Goal: Task Accomplishment & Management: Manage account settings

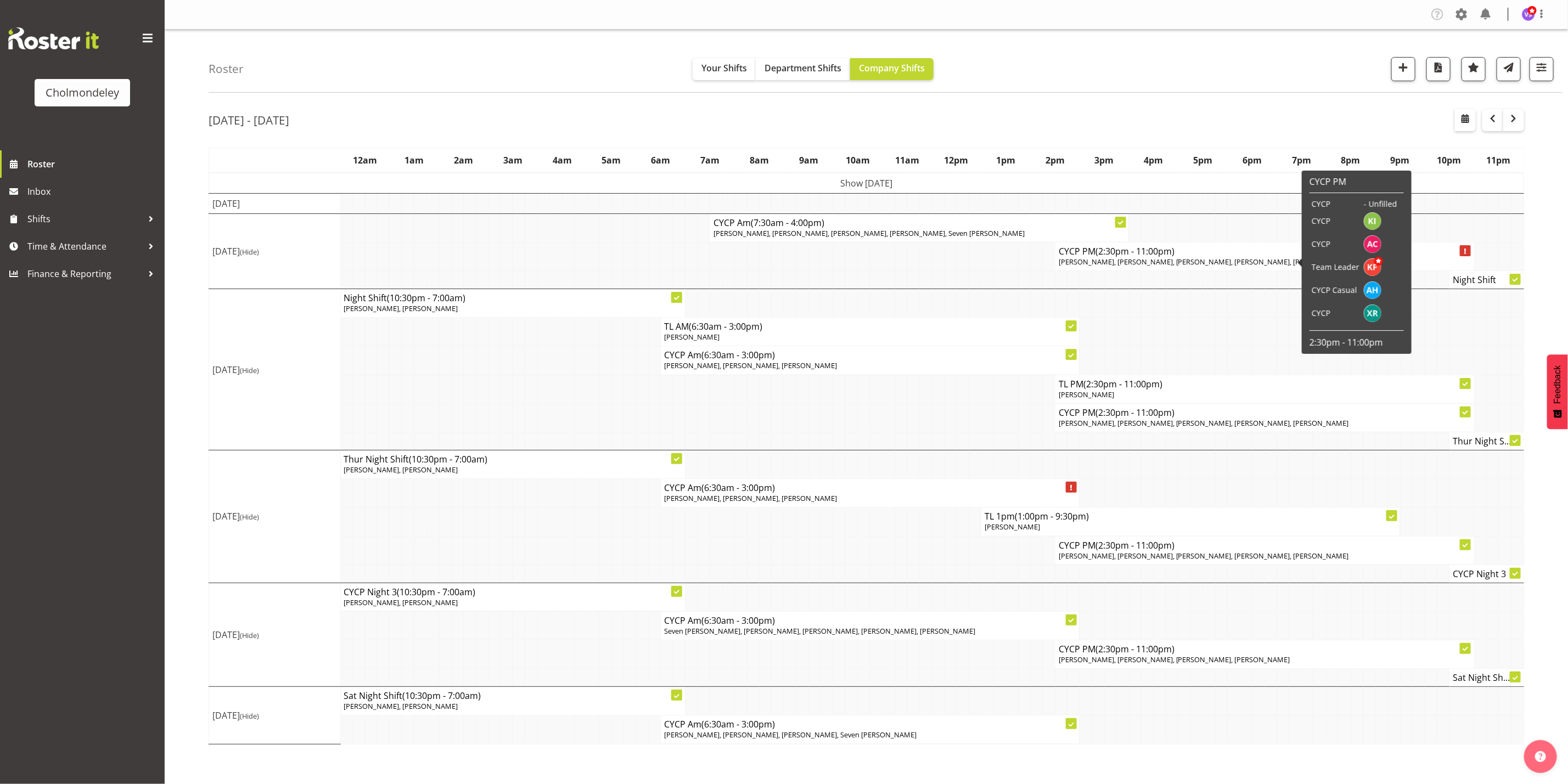
click at [1148, 263] on span "[PERSON_NAME], [PERSON_NAME], [PERSON_NAME], [PERSON_NAME], [PERSON_NAME]" at bounding box center [1203, 262] width 290 height 10
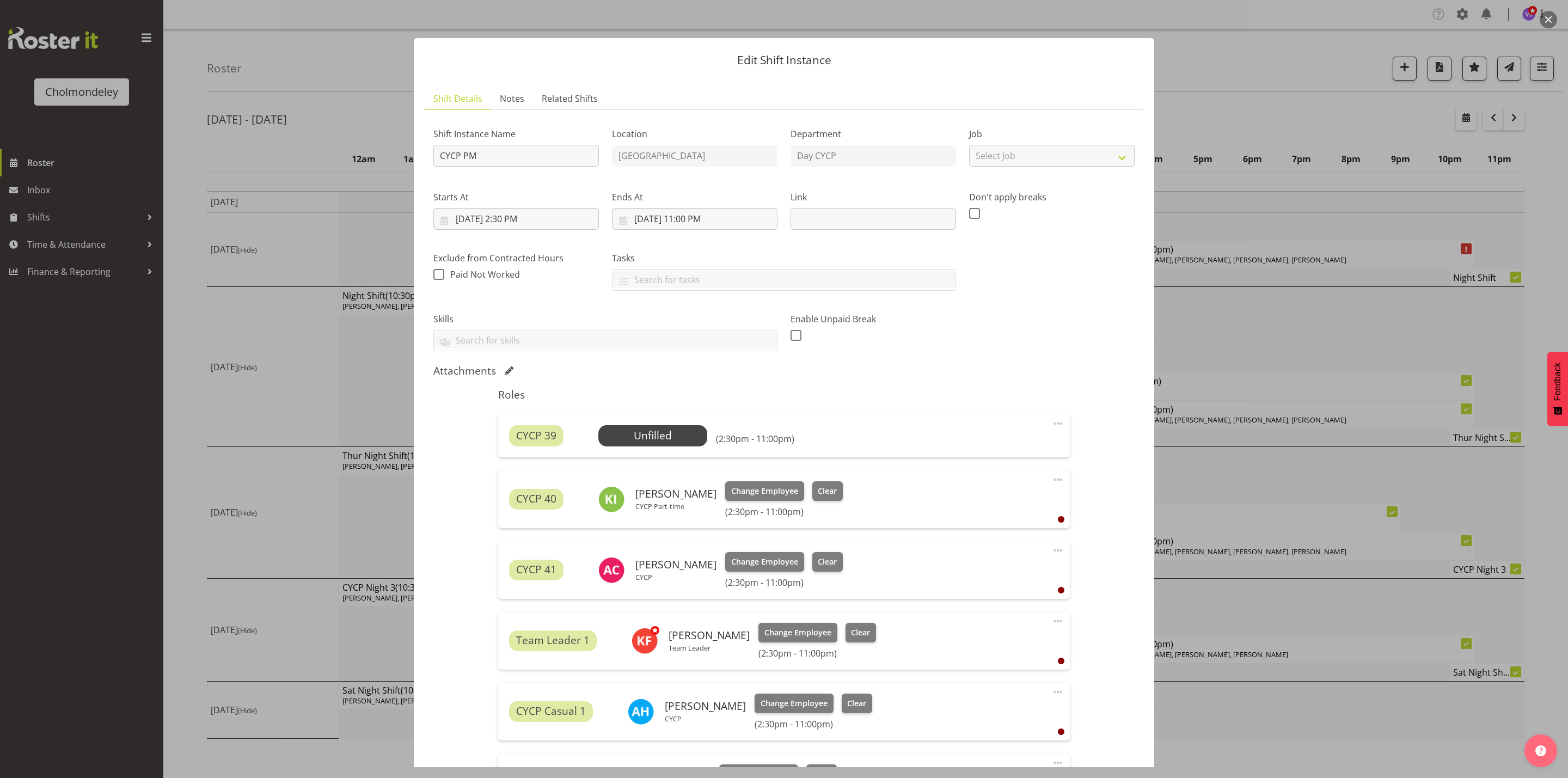
scroll to position [192, 0]
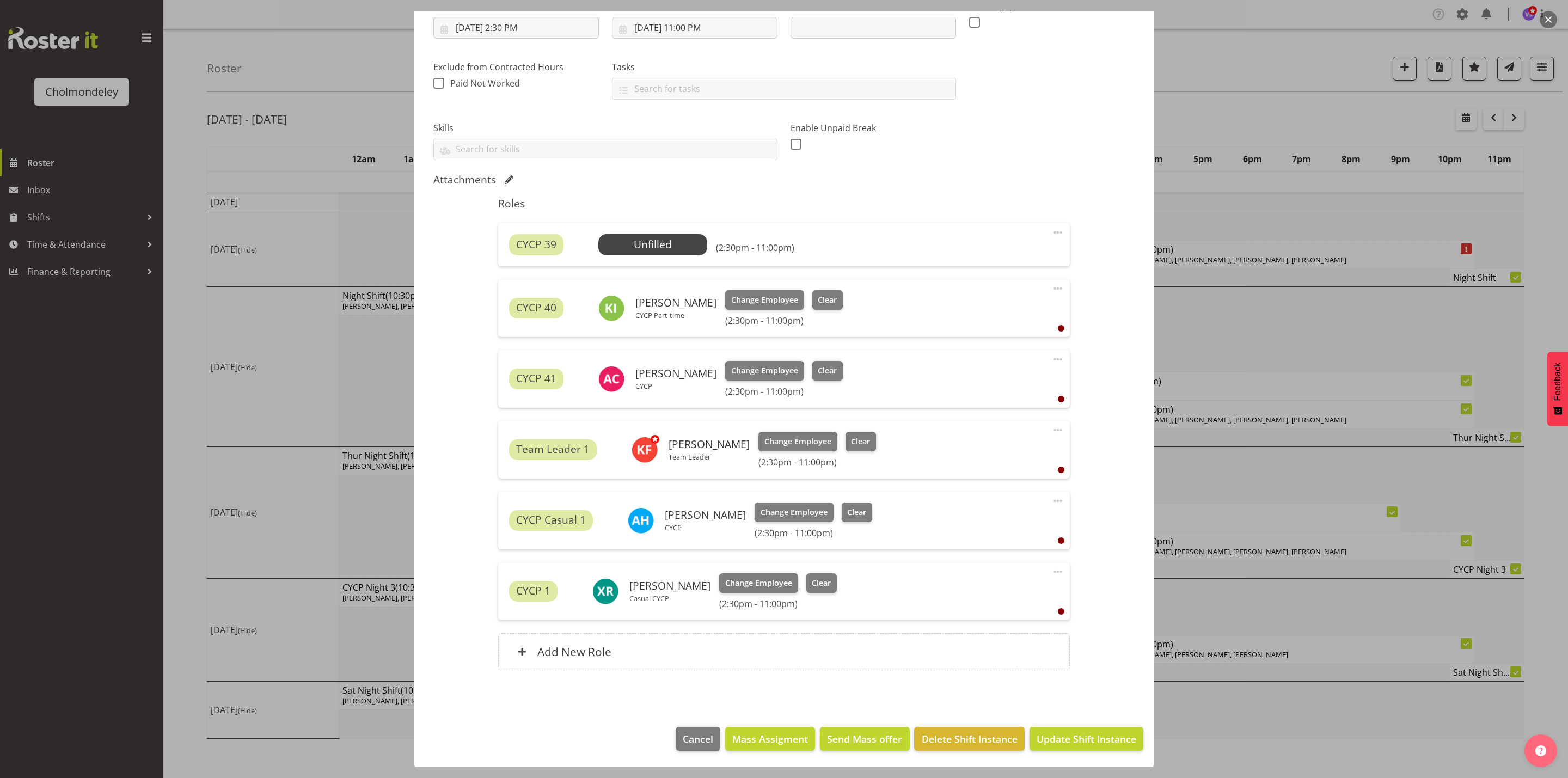
click at [1051, 232] on span at bounding box center [1057, 232] width 13 height 13
click at [1014, 257] on link "Edit" at bounding box center [1012, 256] width 105 height 19
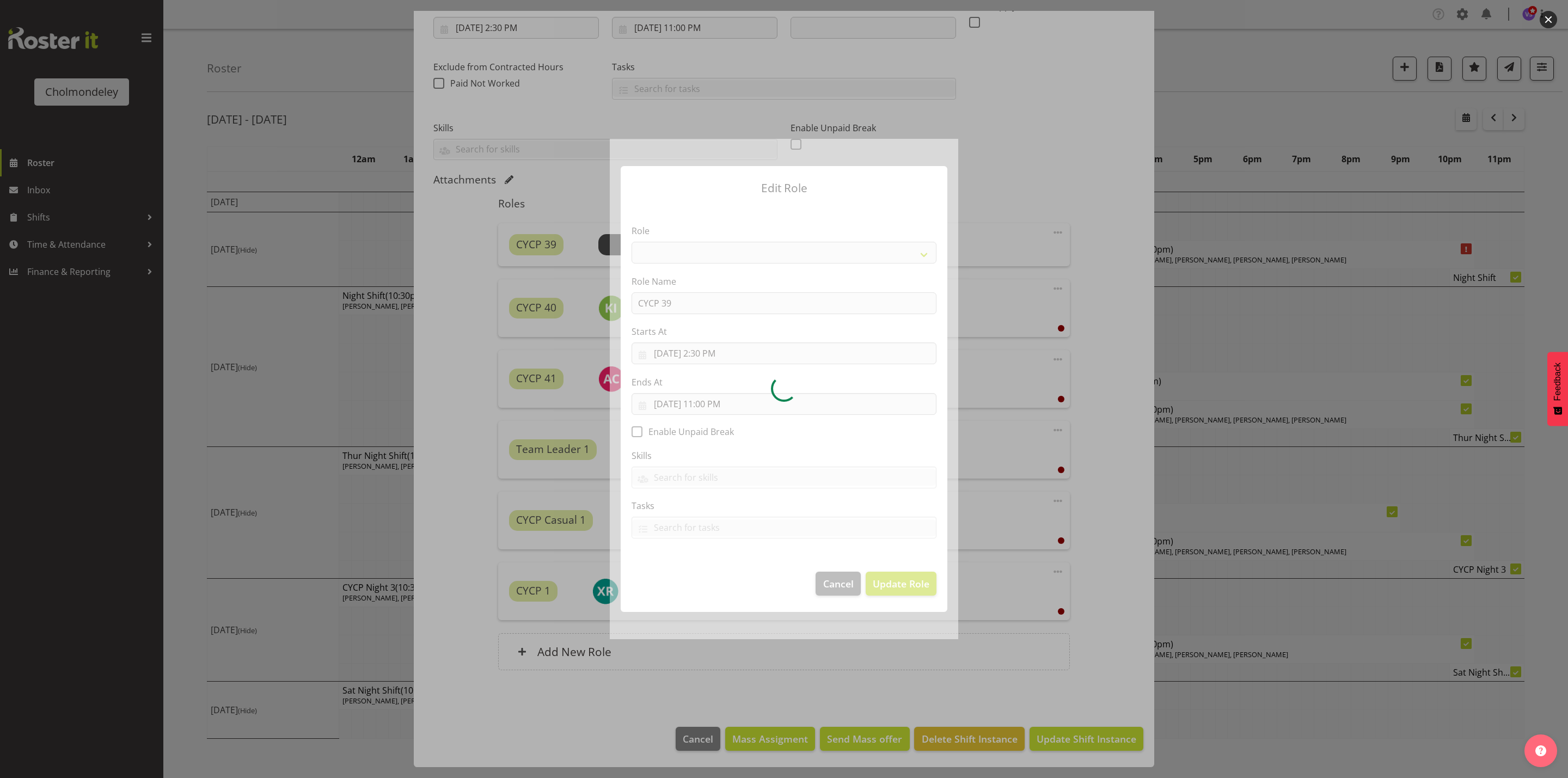
select select "206"
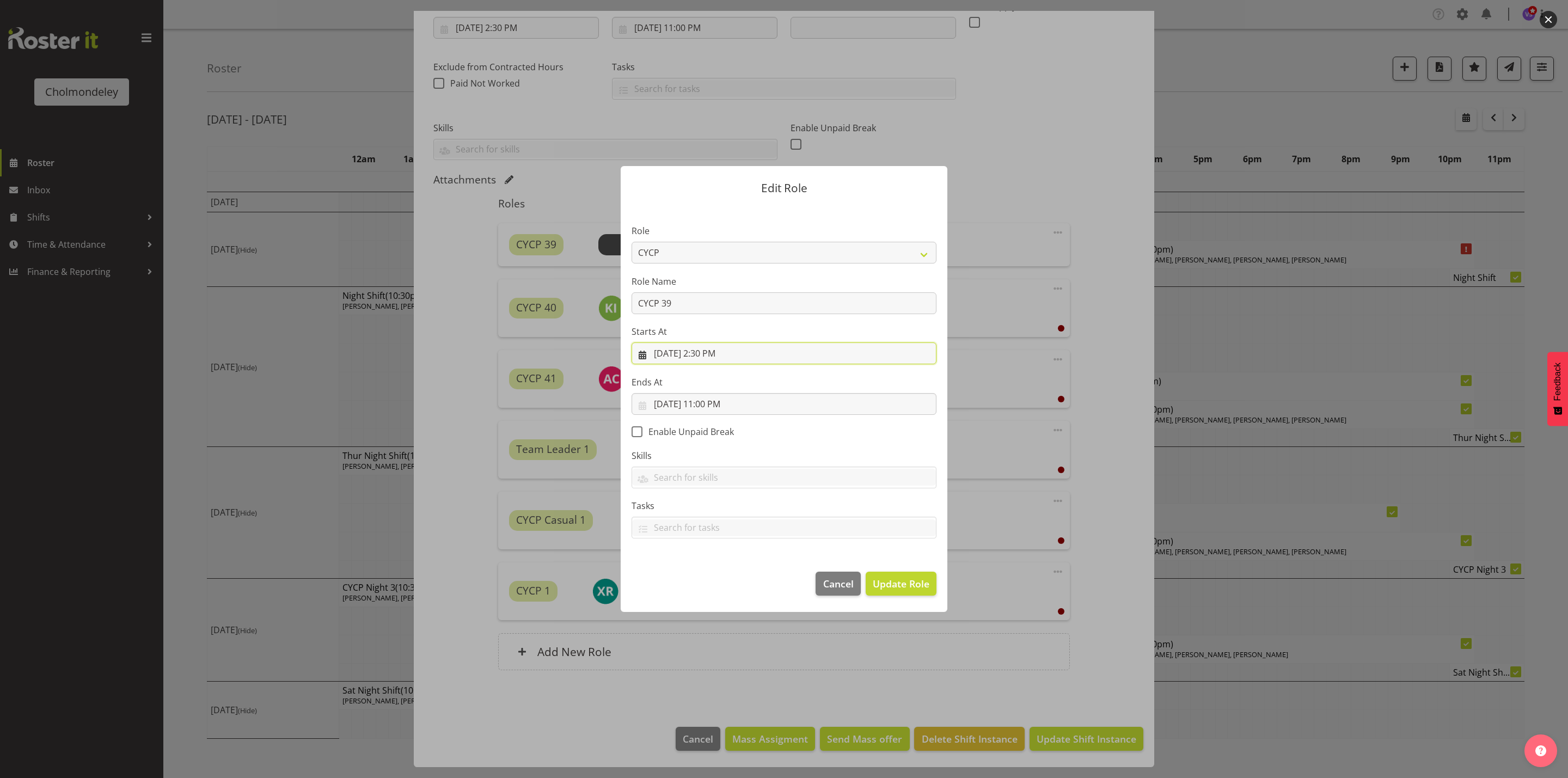
click at [719, 358] on input "[DATE] 2:30 PM" at bounding box center [784, 354] width 305 height 22
click at [719, 586] on select "00 01 02 03 04 05 06 07 08 09 10 11 12 13 14 15 16 17 18 19 20 21 22 23" at bounding box center [718, 585] width 24 height 22
select select "17"
click at [706, 575] on select "00 01 02 03 04 05 06 07 08 09 10 11 12 13 14 15 16 17 18 19 20 21 22 23" at bounding box center [718, 585] width 24 height 22
type input "[DATE] 5:30 PM"
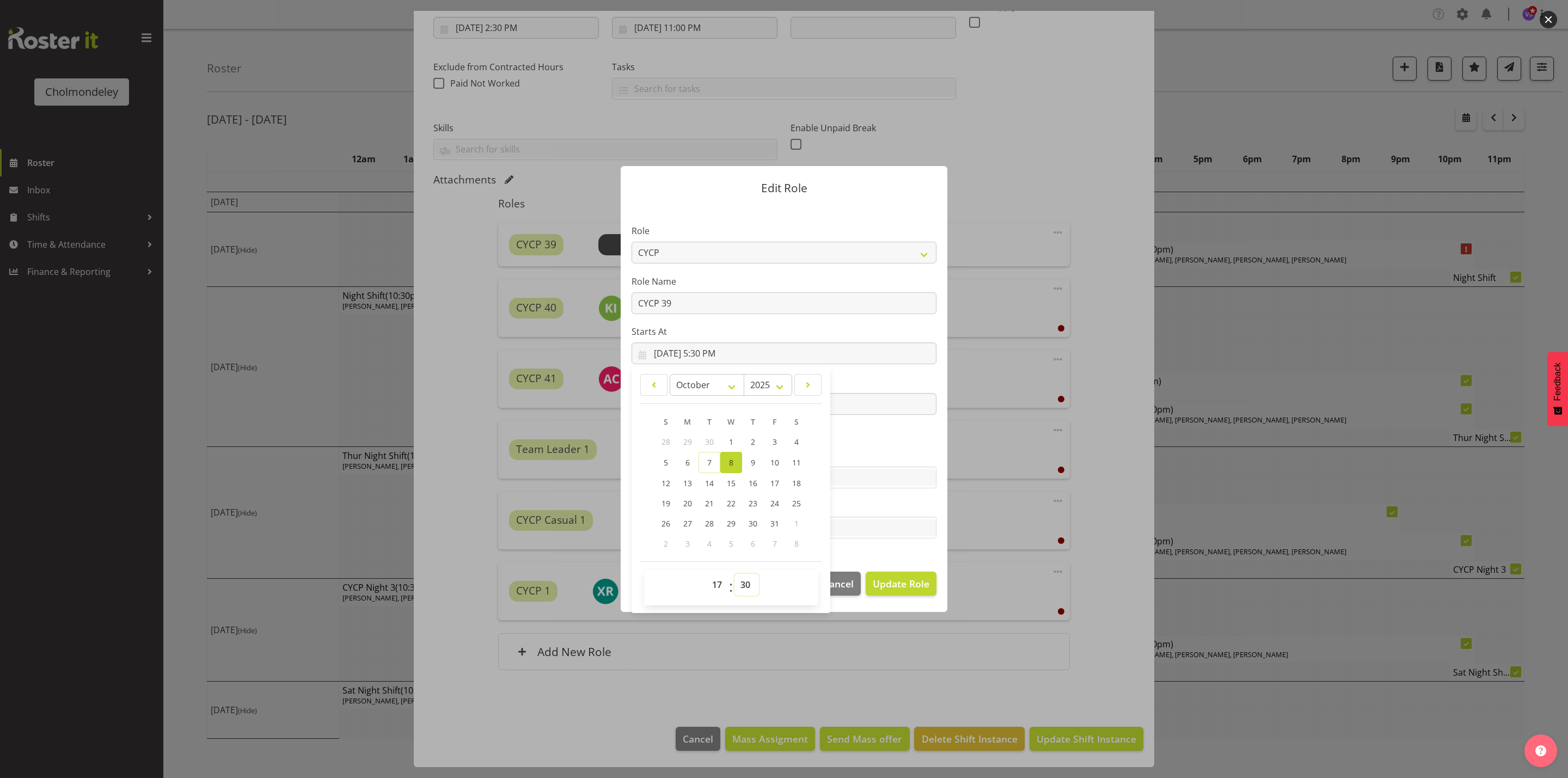
click at [751, 587] on select "00 01 02 03 04 05 06 07 08 09 10 11 12 13 14 15 16 17 18 19 20 21 22 23 24 25 2…" at bounding box center [747, 585] width 24 height 22
select select "0"
click at [735, 575] on select "00 01 02 03 04 05 06 07 08 09 10 11 12 13 14 15 16 17 18 19 20 21 22 23 24 25 2…" at bounding box center [747, 585] width 24 height 22
type input "[DATE] 5:00 PM"
click at [912, 438] on section "Role Awhi Team CYCP CYCP Casual CYCP Part Time CYCP volunteer CYCP- Night Educa…" at bounding box center [784, 382] width 327 height 356
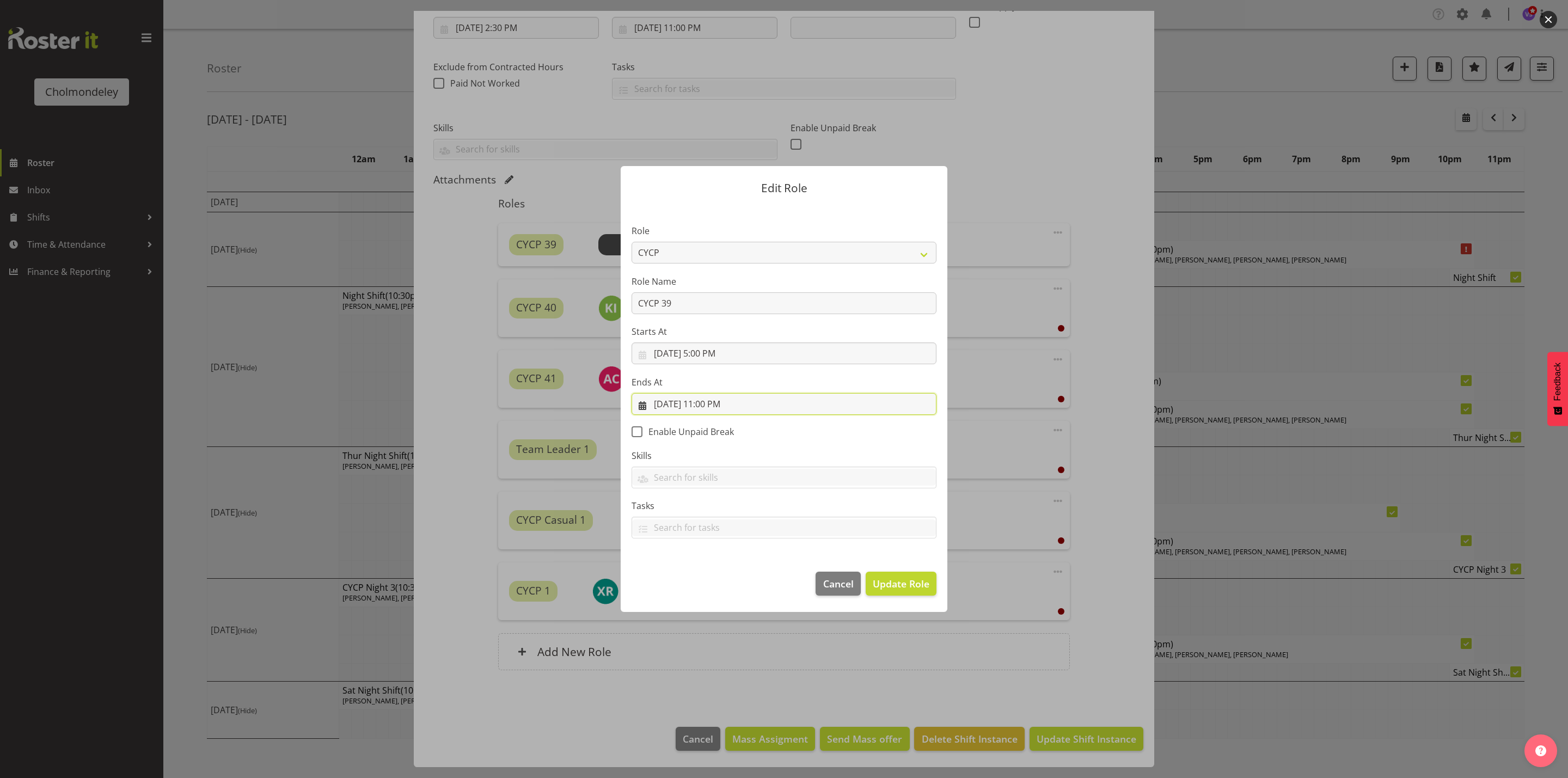
click at [709, 404] on input "[DATE] 11:00 PM" at bounding box center [784, 404] width 305 height 22
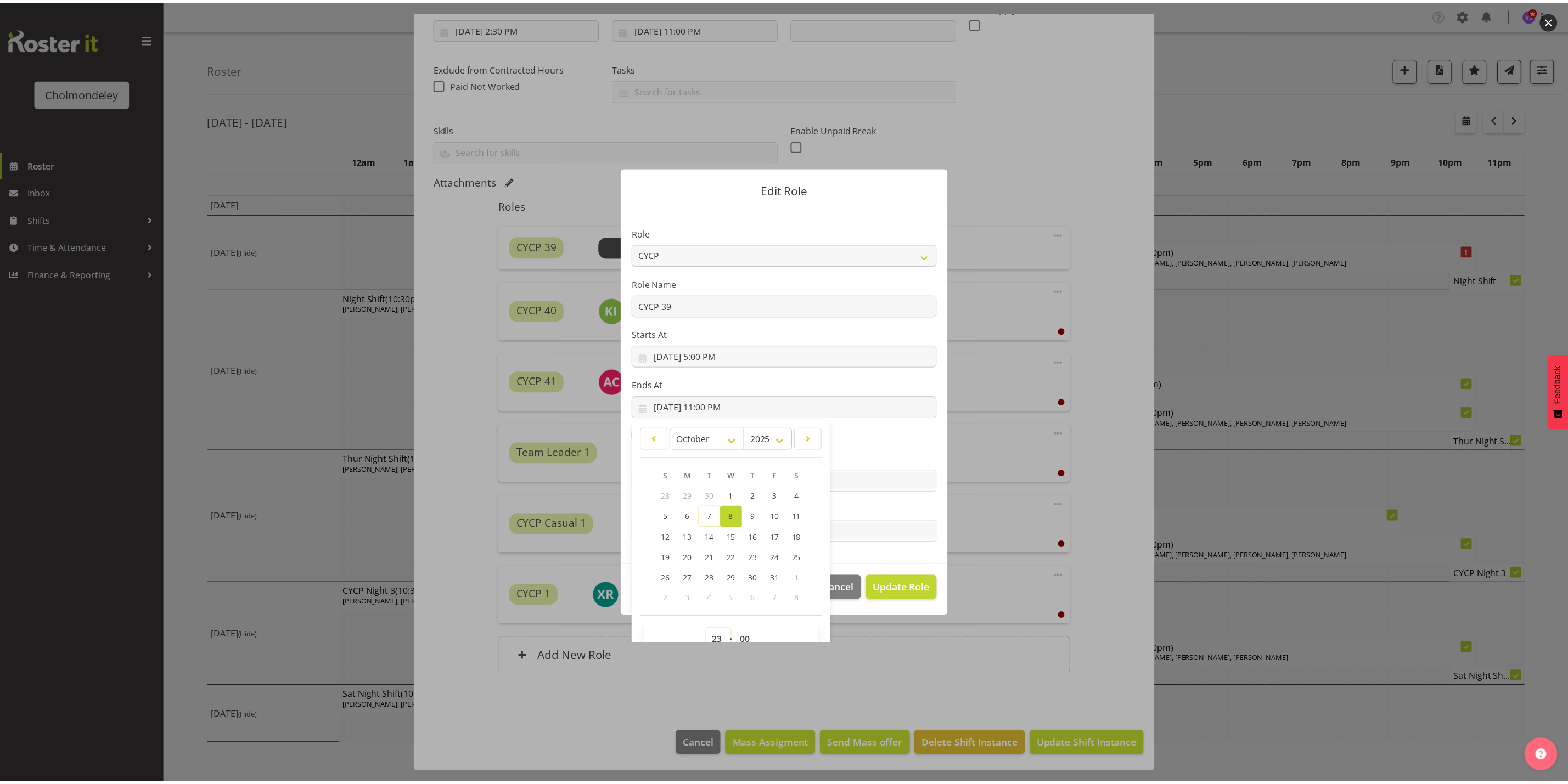
scroll to position [7, 0]
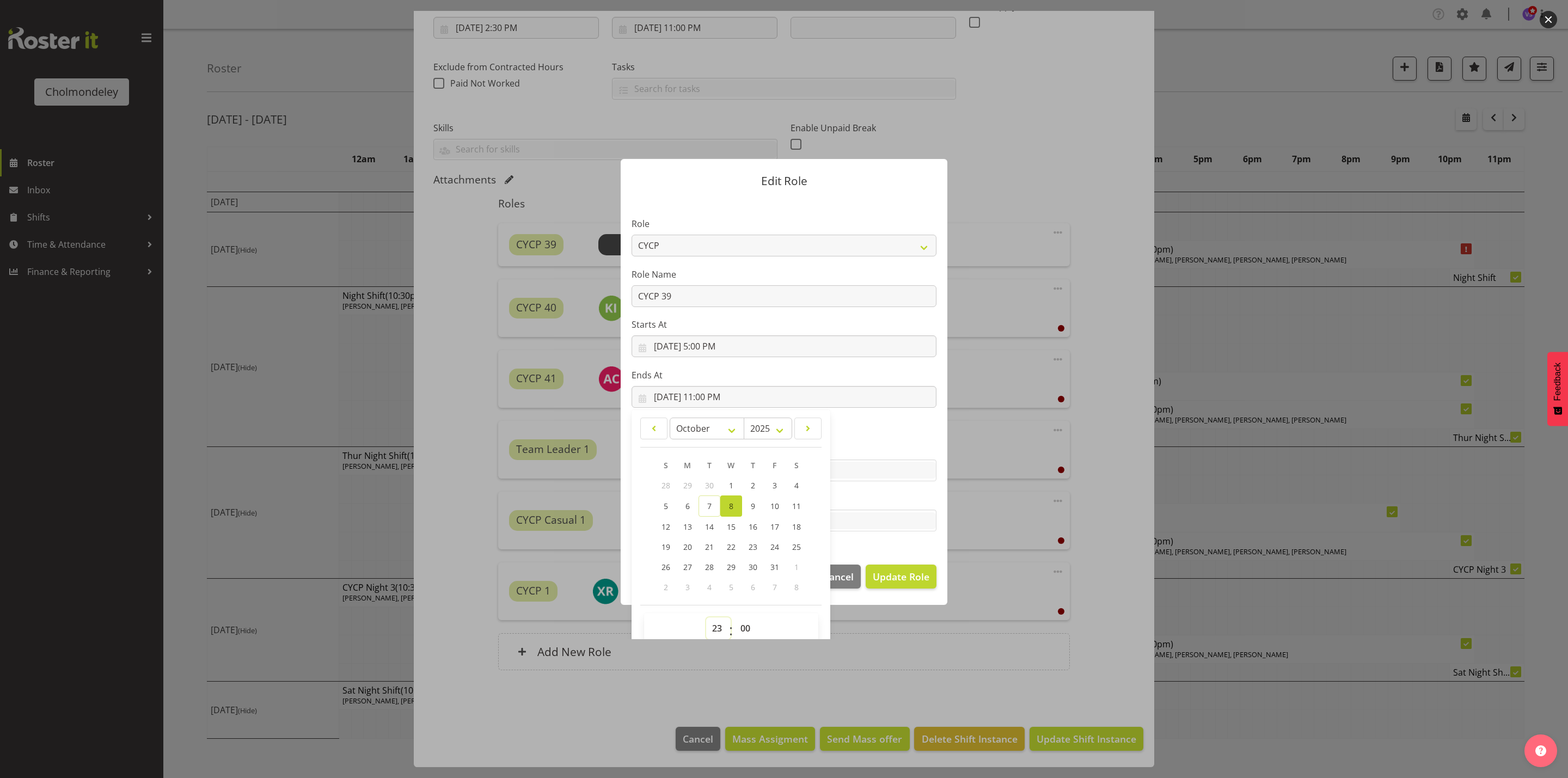
click at [709, 632] on select "00 01 02 03 04 05 06 07 08 09 10 11 12 13 14 15 16 17 18 19 20 21 22 23" at bounding box center [718, 628] width 24 height 22
select select "21"
click at [706, 617] on select "00 01 02 03 04 05 06 07 08 09 10 11 12 13 14 15 16 17 18 19 20 21 22 23" at bounding box center [718, 628] width 24 height 22
type input "[DATE] 9:00 PM"
click at [741, 626] on select "00 01 02 03 04 05 06 07 08 09 10 11 12 13 14 15 16 17 18 19 20 21 22 23 24 25 2…" at bounding box center [747, 628] width 24 height 22
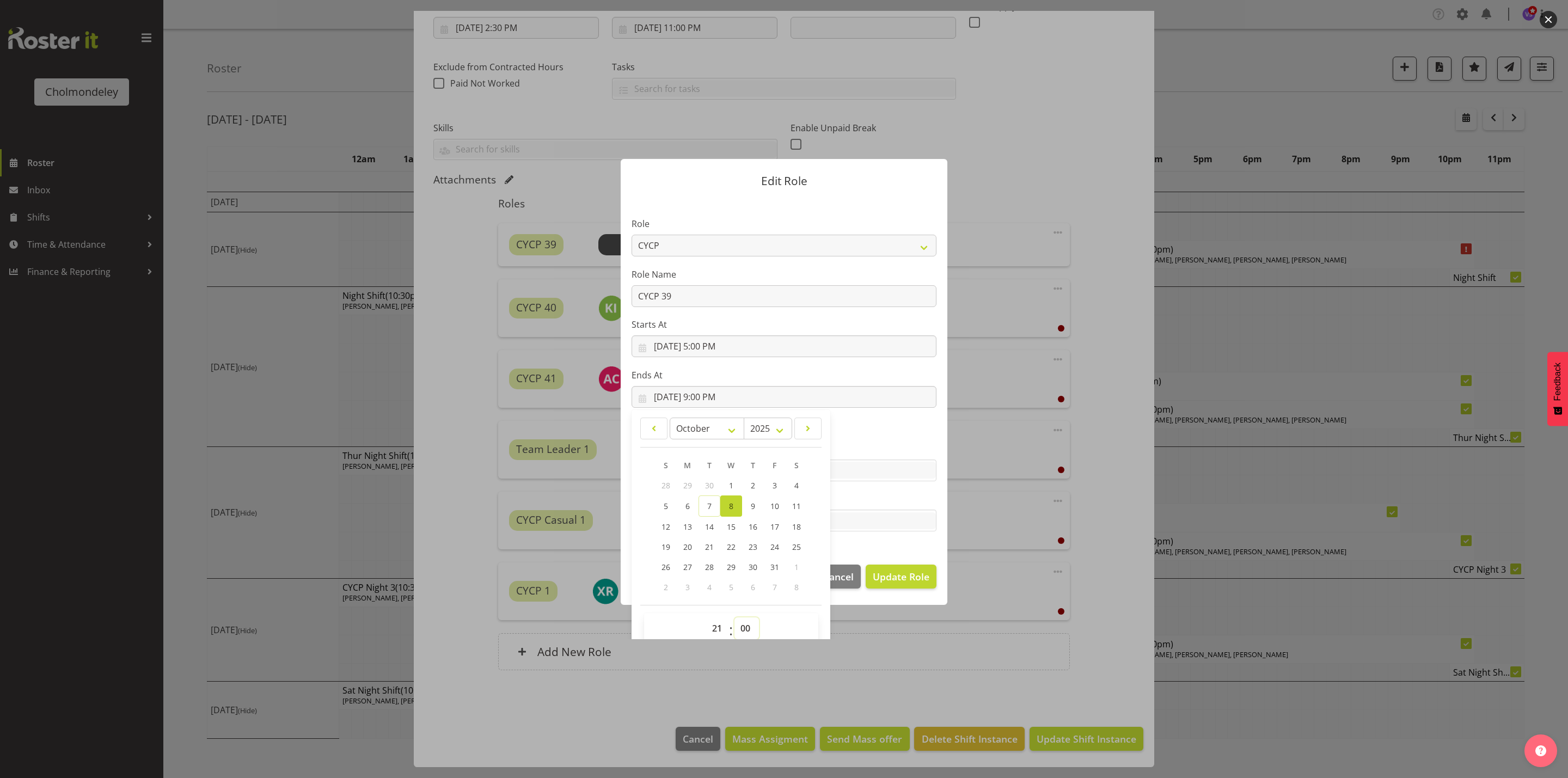
select select "30"
click at [735, 617] on select "00 01 02 03 04 05 06 07 08 09 10 11 12 13 14 15 16 17 18 19 20 21 22 23 24 25 2…" at bounding box center [747, 628] width 24 height 22
type input "[DATE] 9:30 PM"
click at [885, 575] on span "Update Role" at bounding box center [901, 576] width 57 height 14
select select
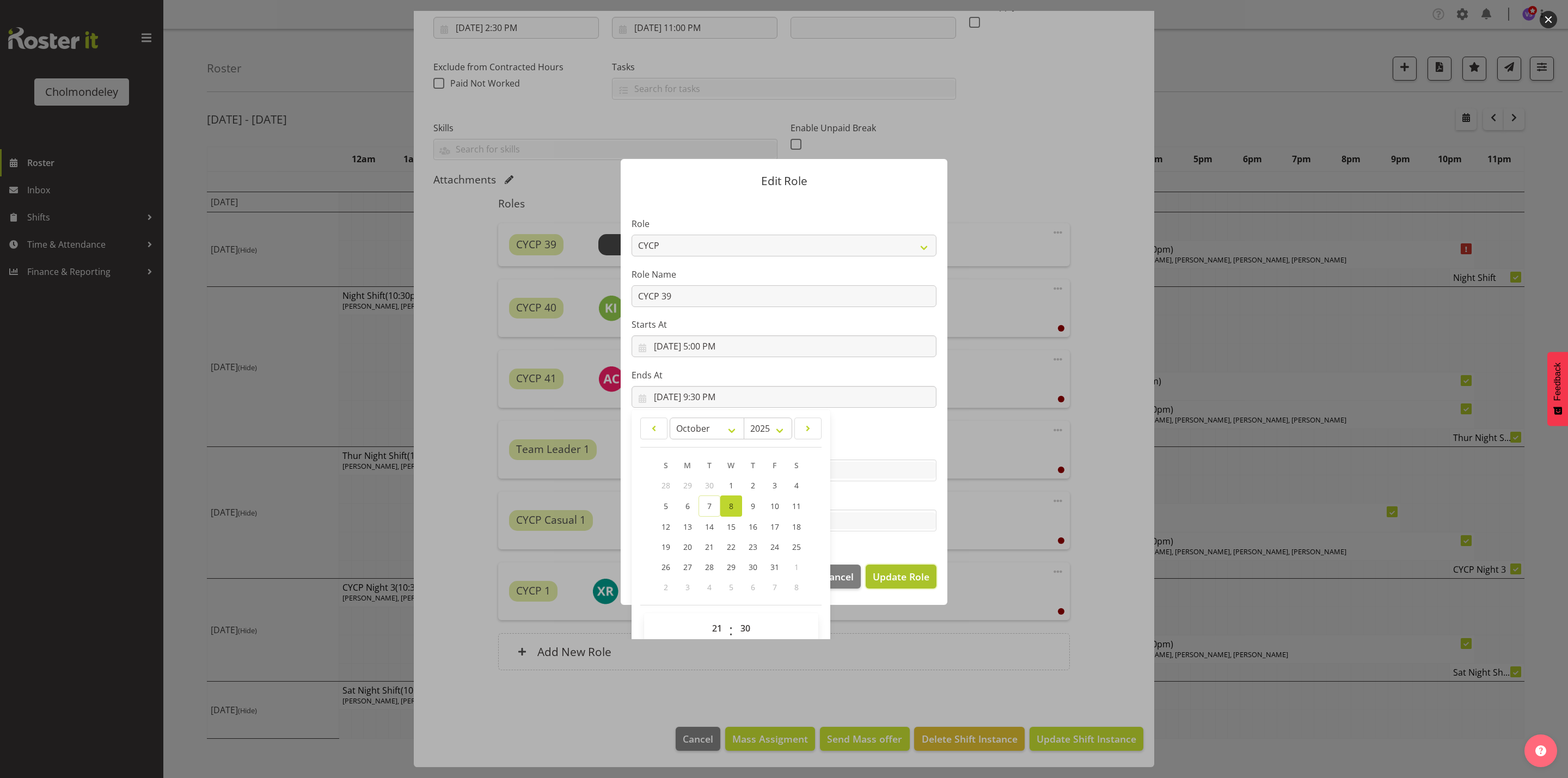
select select
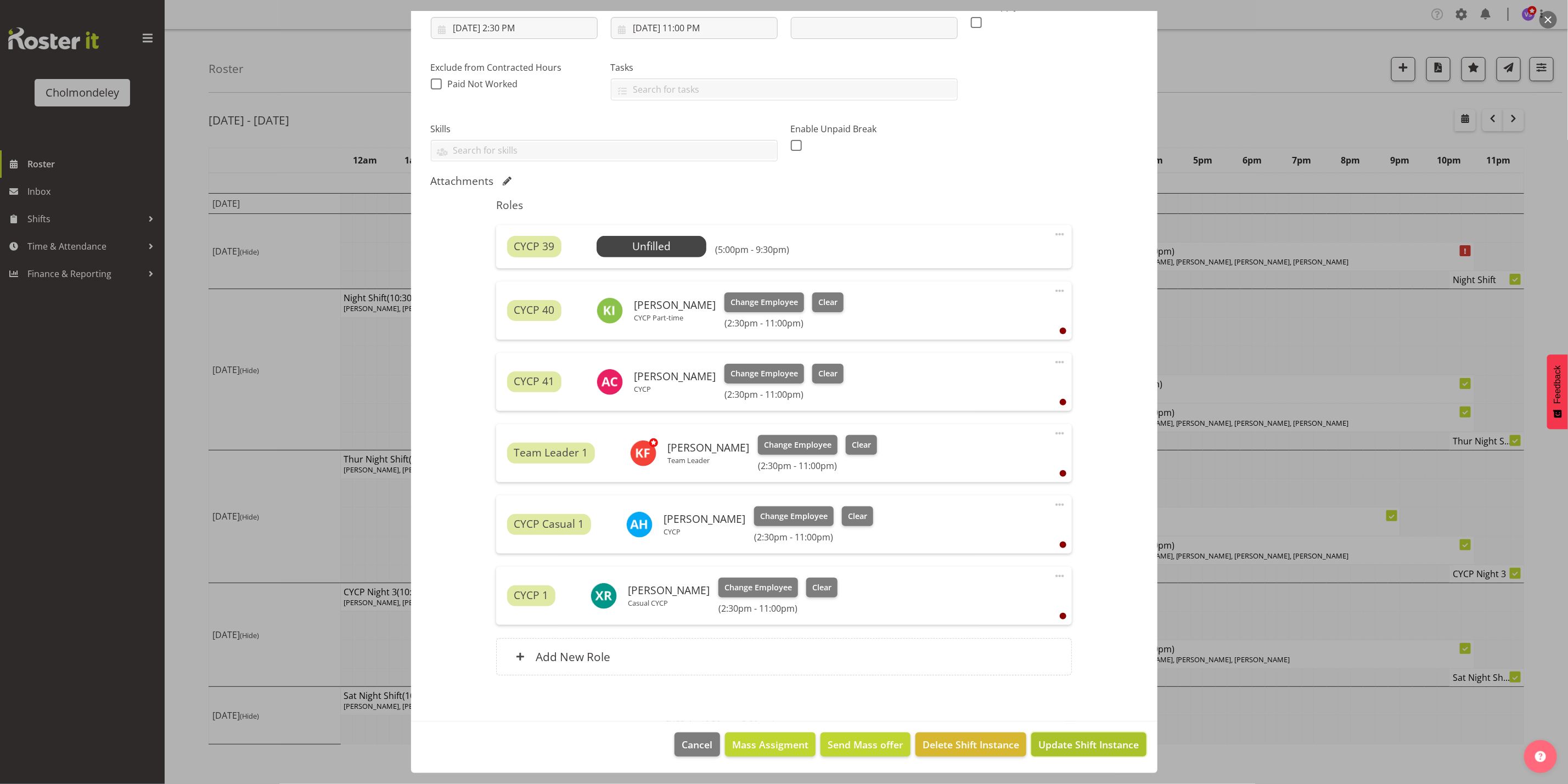
click at [1056, 734] on button "Update Shift Instance" at bounding box center [1089, 744] width 115 height 24
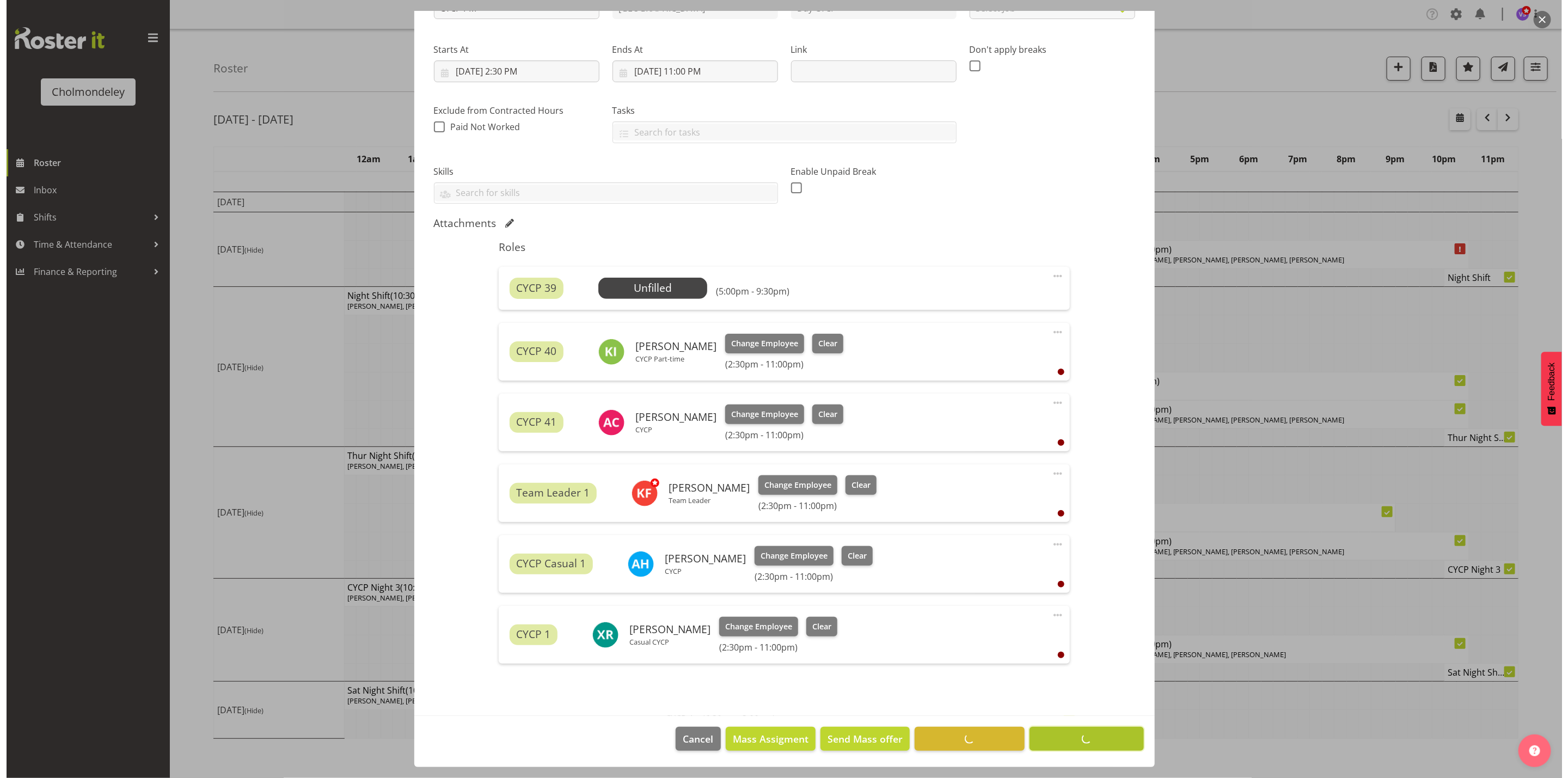
scroll to position [149, 0]
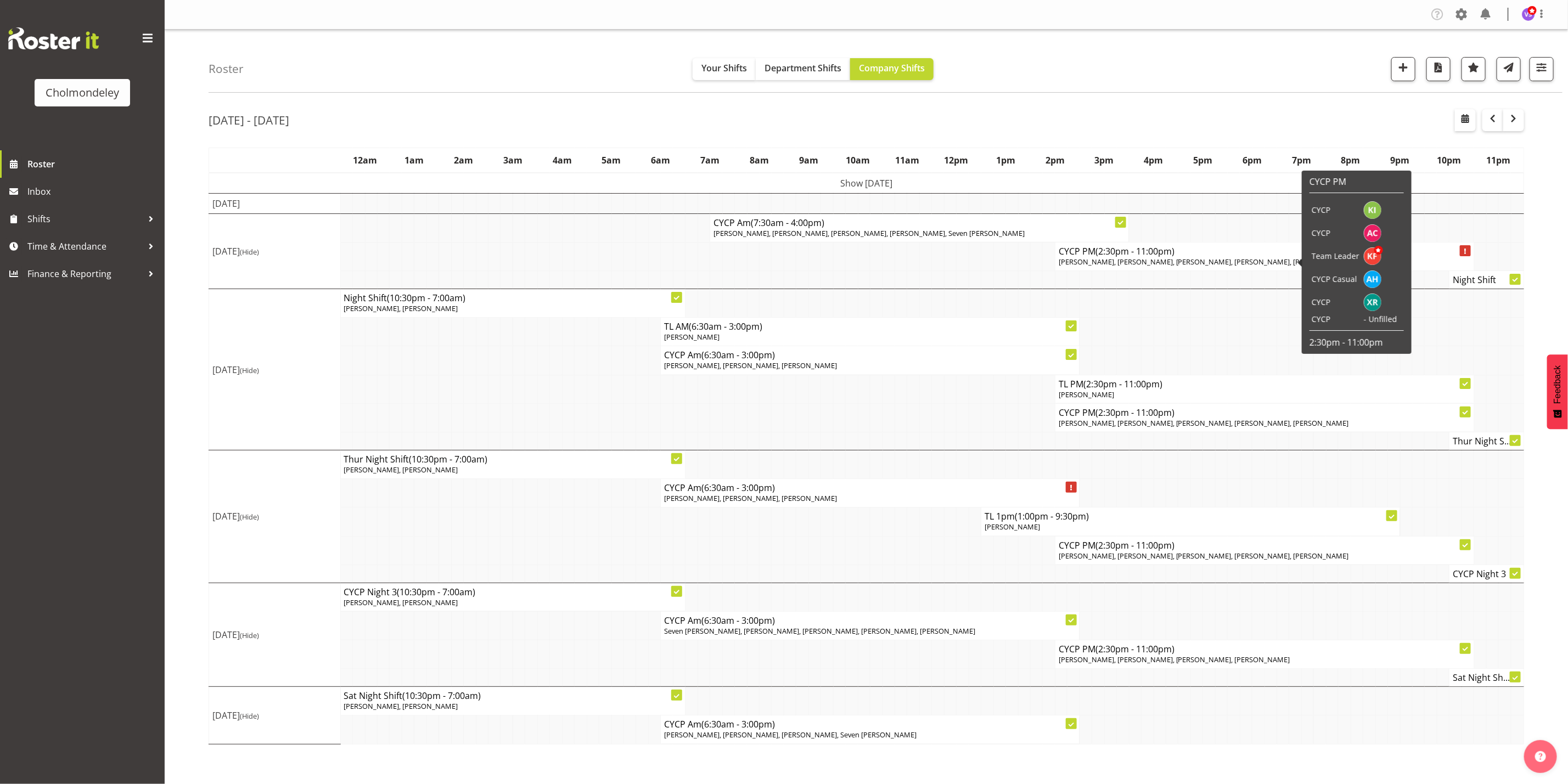
click at [1194, 263] on span "[PERSON_NAME], [PERSON_NAME], [PERSON_NAME], [PERSON_NAME], [PERSON_NAME]" at bounding box center [1203, 262] width 290 height 10
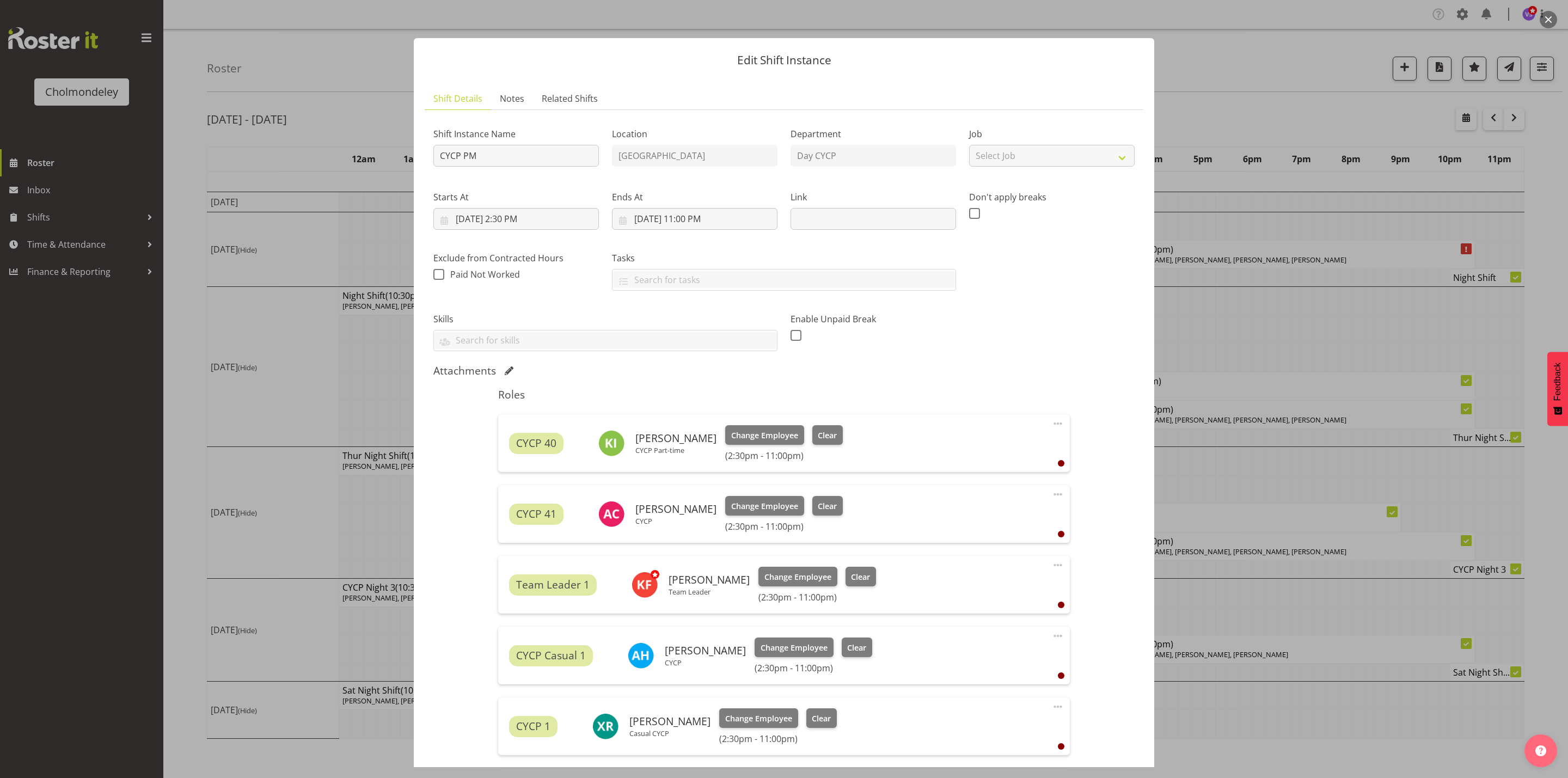
scroll to position [192, 0]
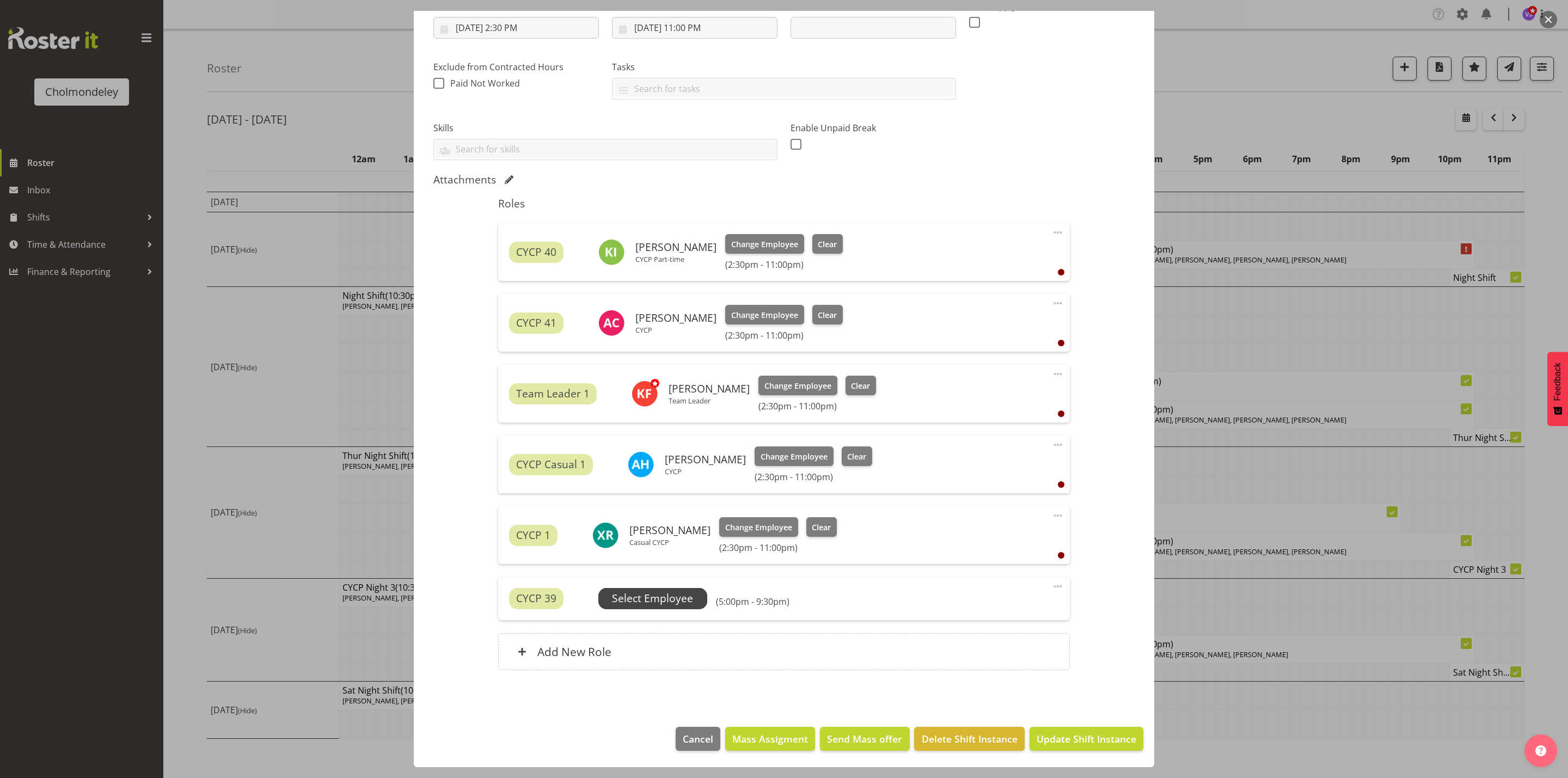
click at [659, 598] on span "Select Employee" at bounding box center [652, 598] width 81 height 16
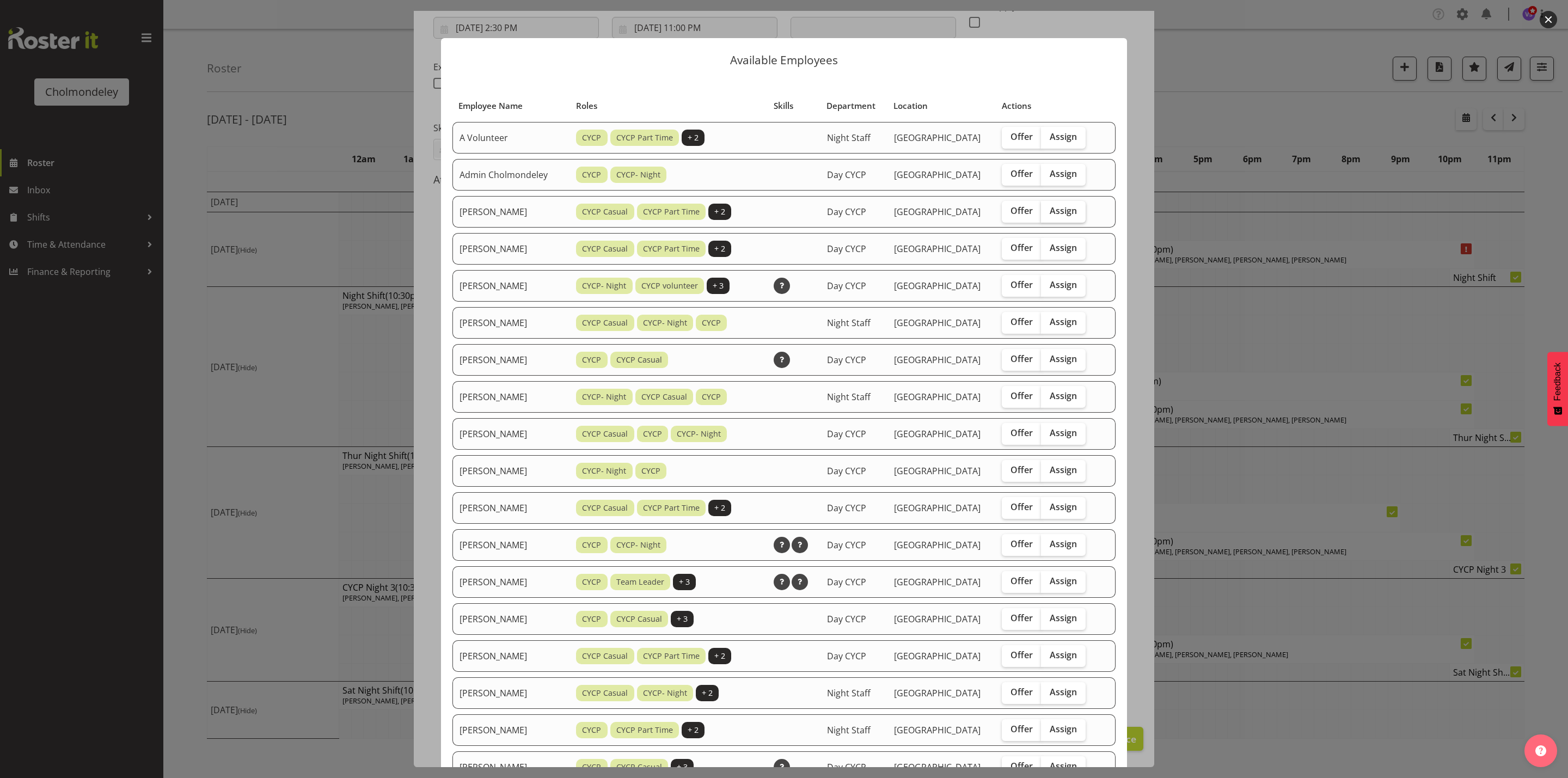
click at [1049, 209] on span "Assign" at bounding box center [1063, 211] width 27 height 11
click at [1048, 209] on input "Assign" at bounding box center [1045, 211] width 7 height 7
checkbox input "true"
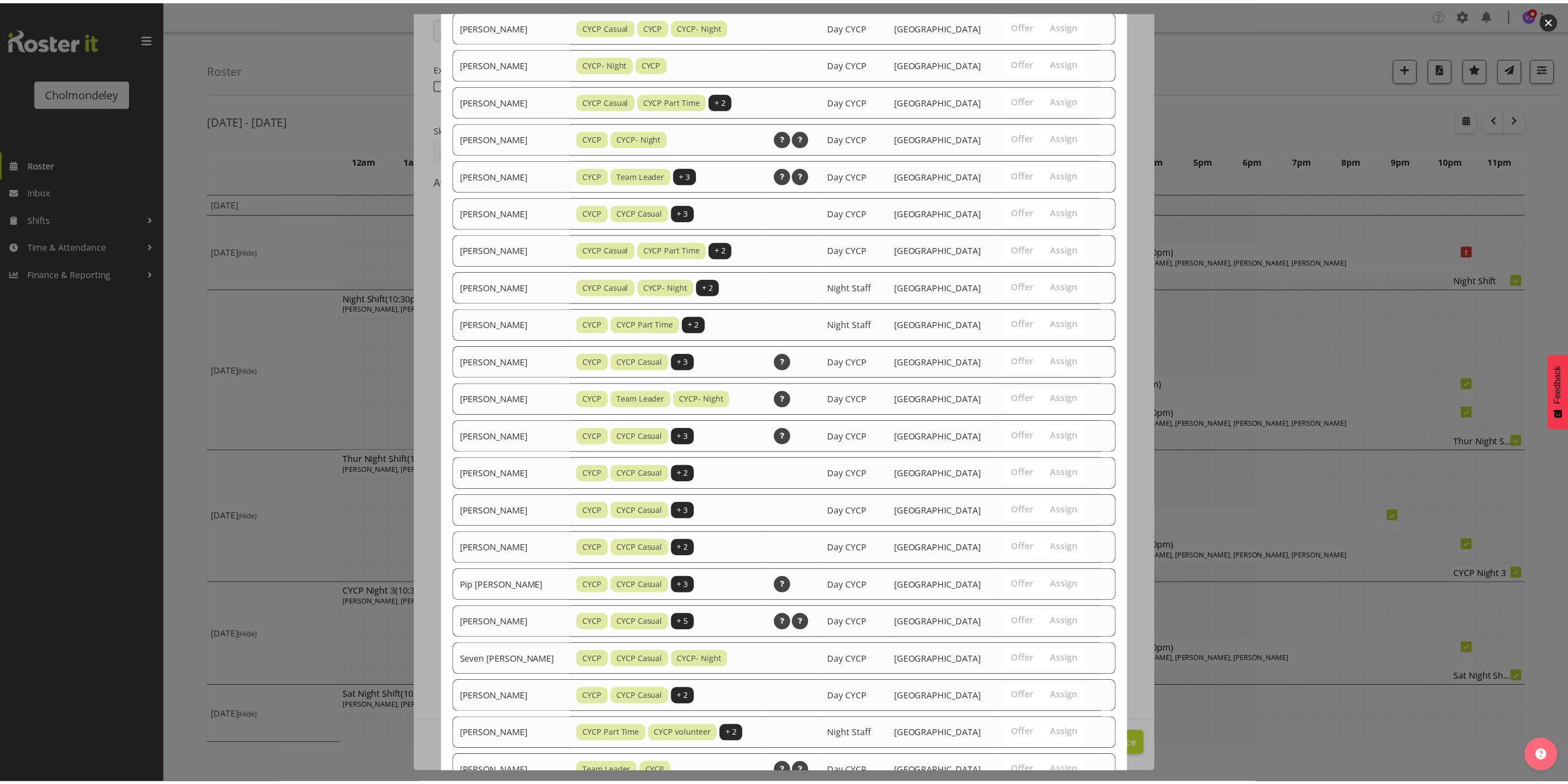
scroll to position [531, 0]
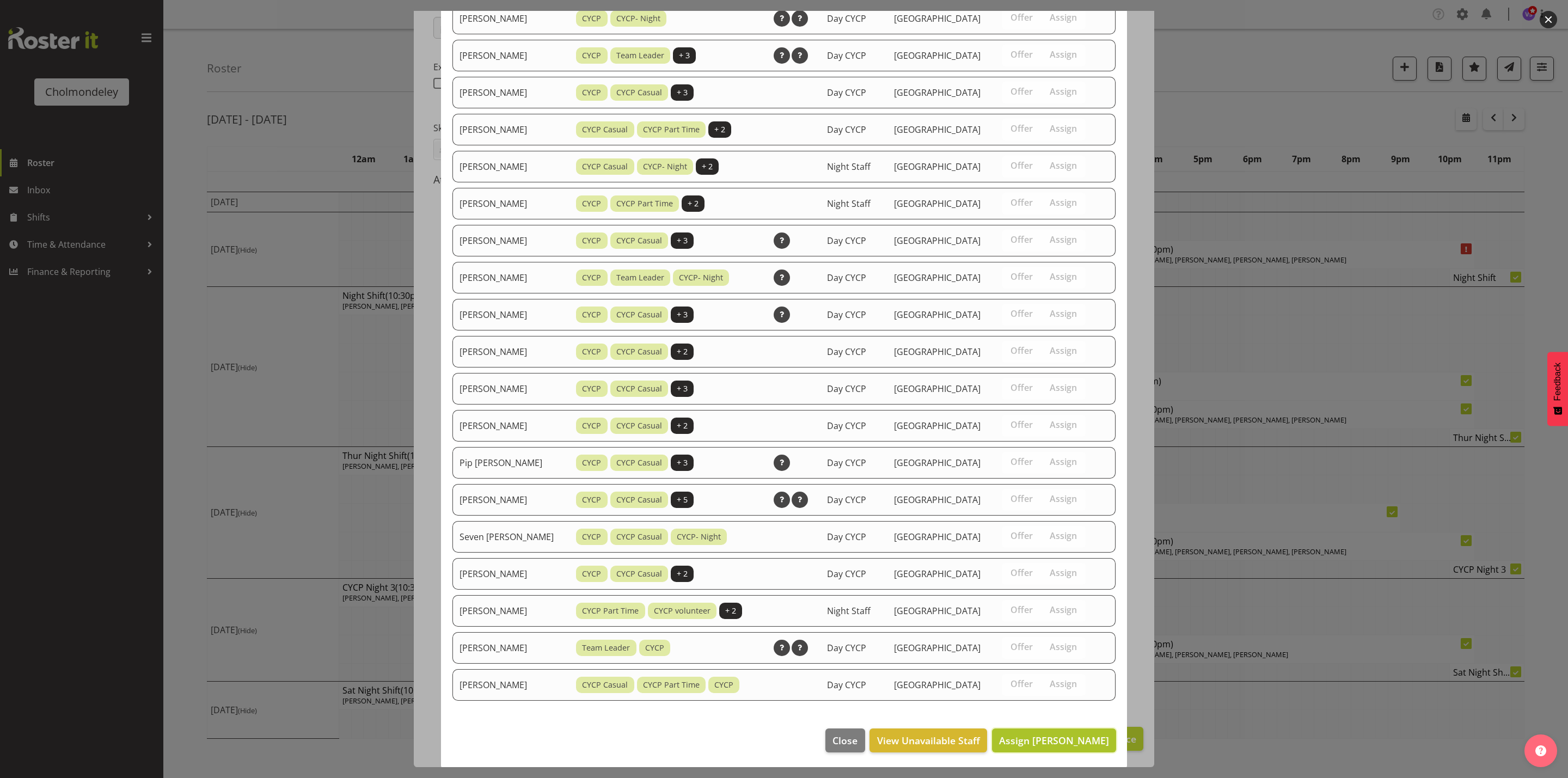
click at [1045, 743] on span "Assign [PERSON_NAME]" at bounding box center [1054, 740] width 110 height 13
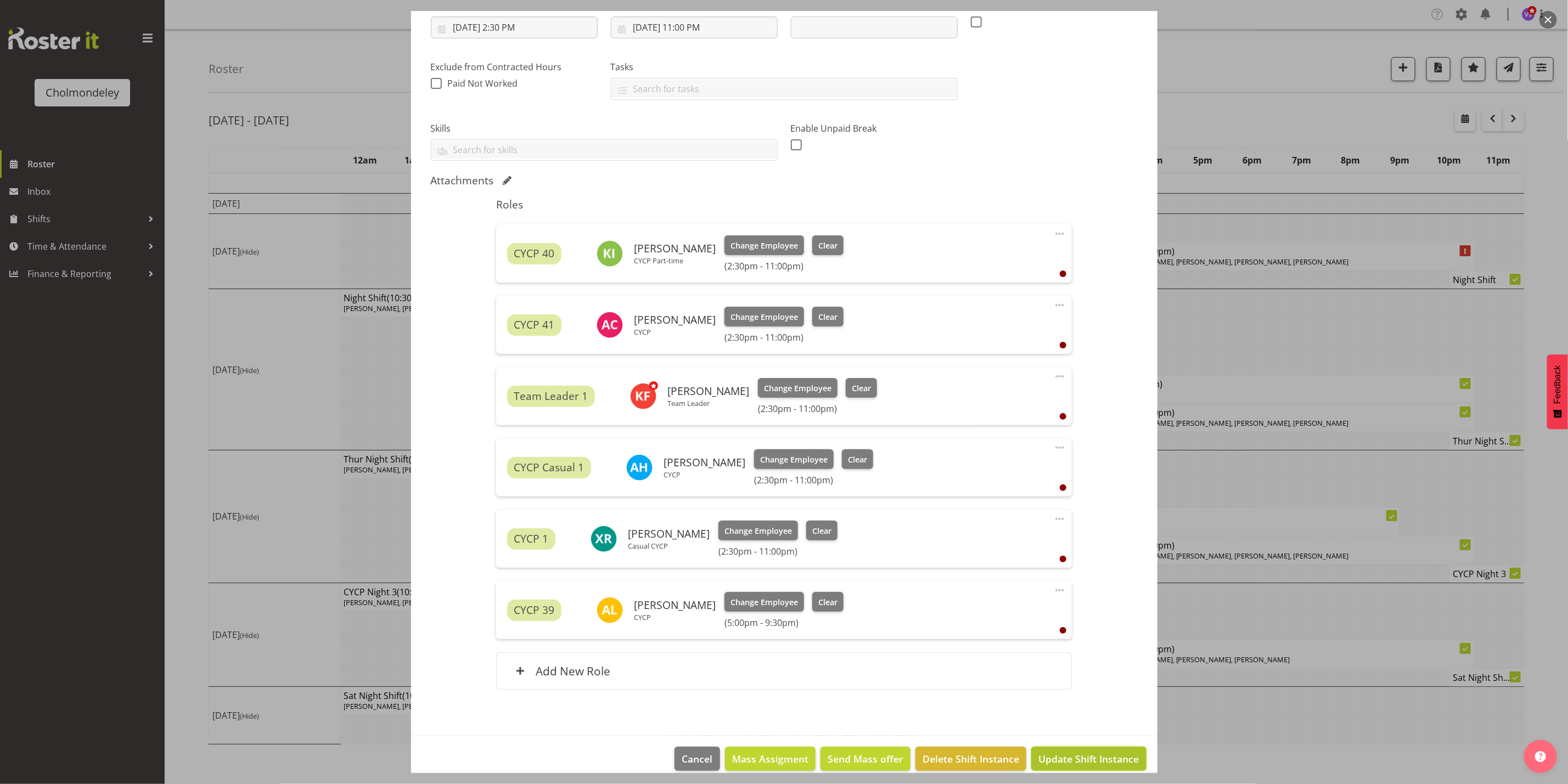
click at [1059, 750] on button "Update Shift Instance" at bounding box center [1089, 758] width 115 height 24
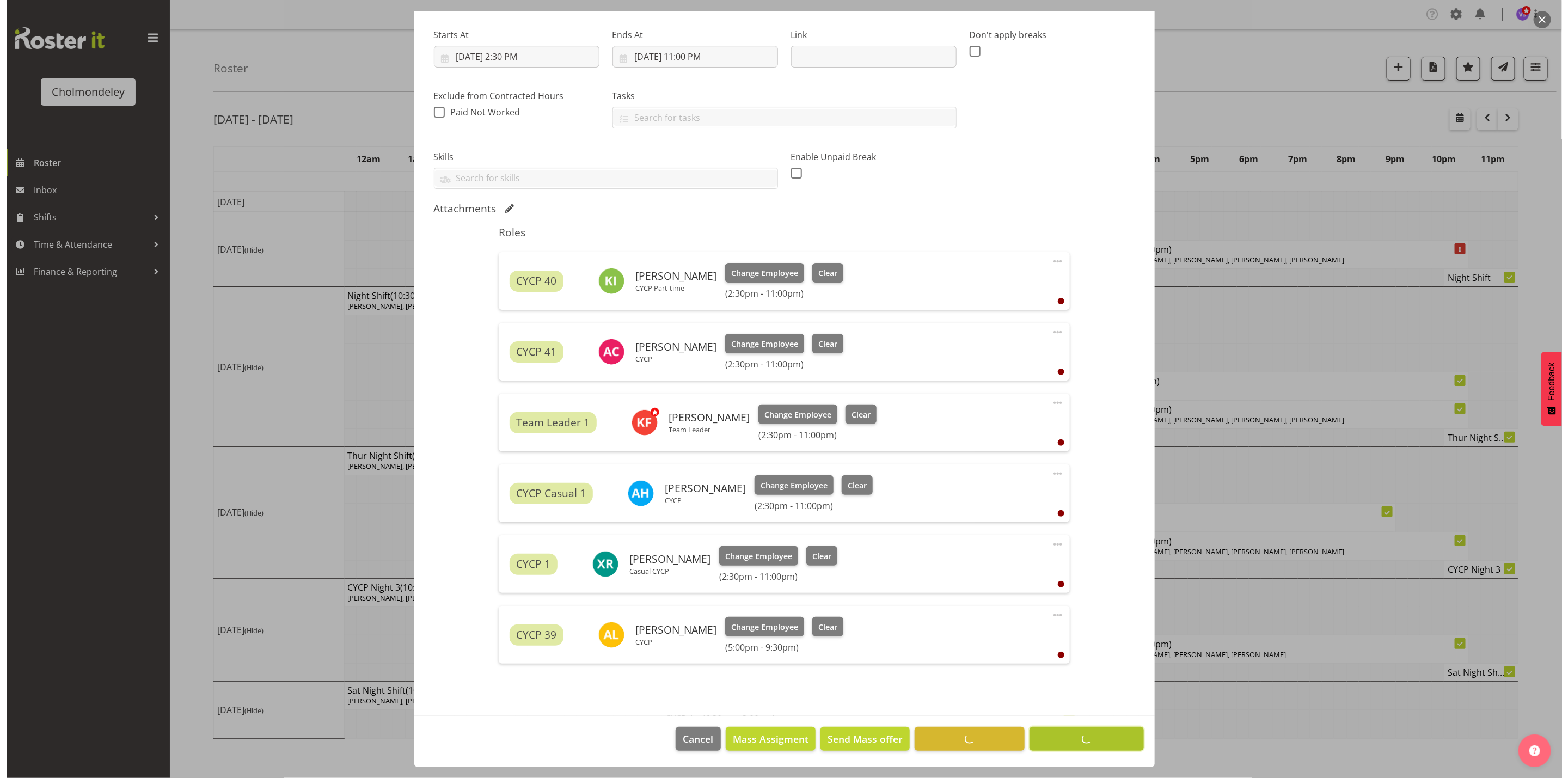
scroll to position [164, 0]
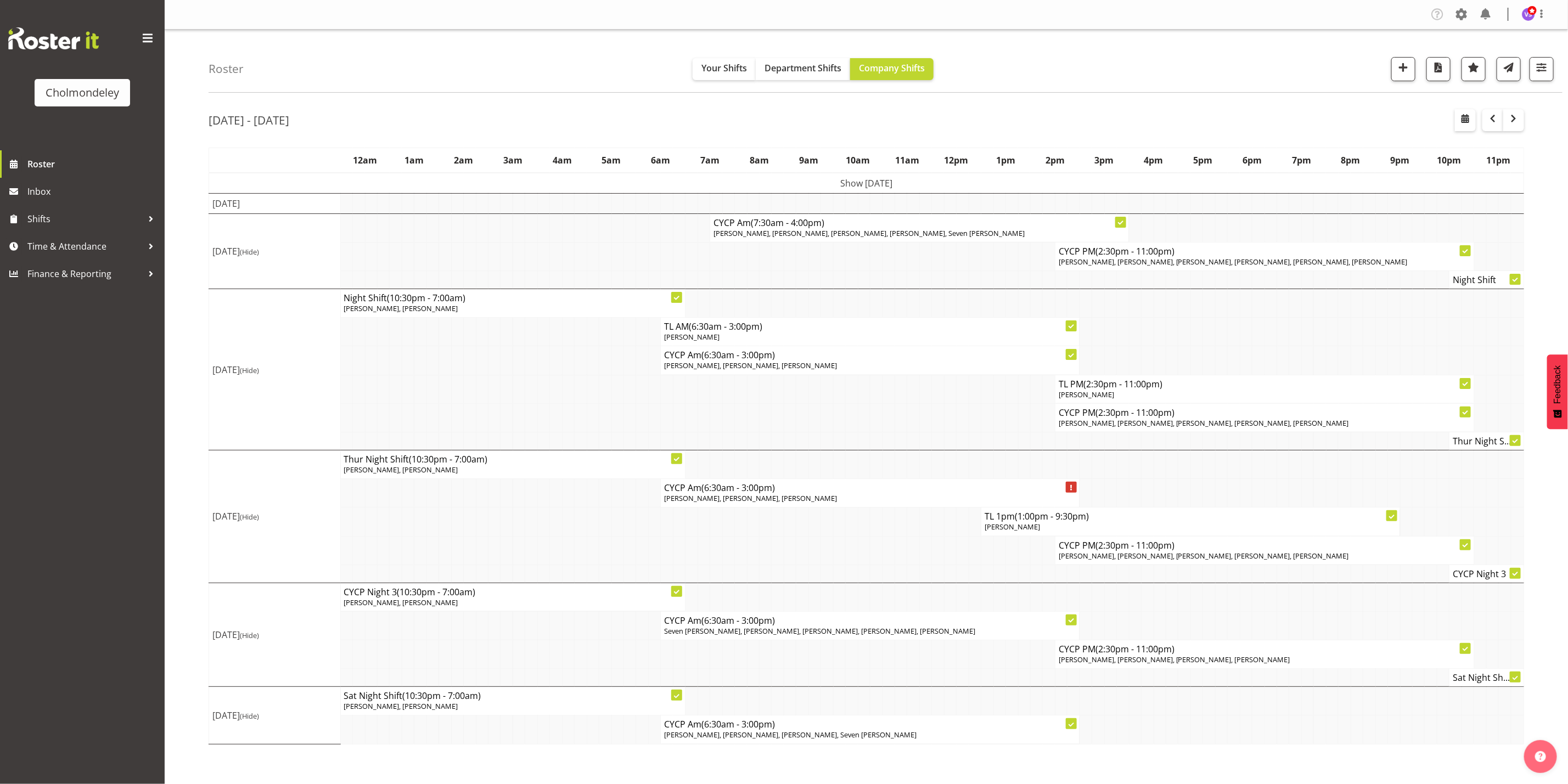
click at [894, 636] on span "Seven [PERSON_NAME], [PERSON_NAME], [PERSON_NAME], [PERSON_NAME], [PERSON_NAME]" at bounding box center [819, 631] width 311 height 10
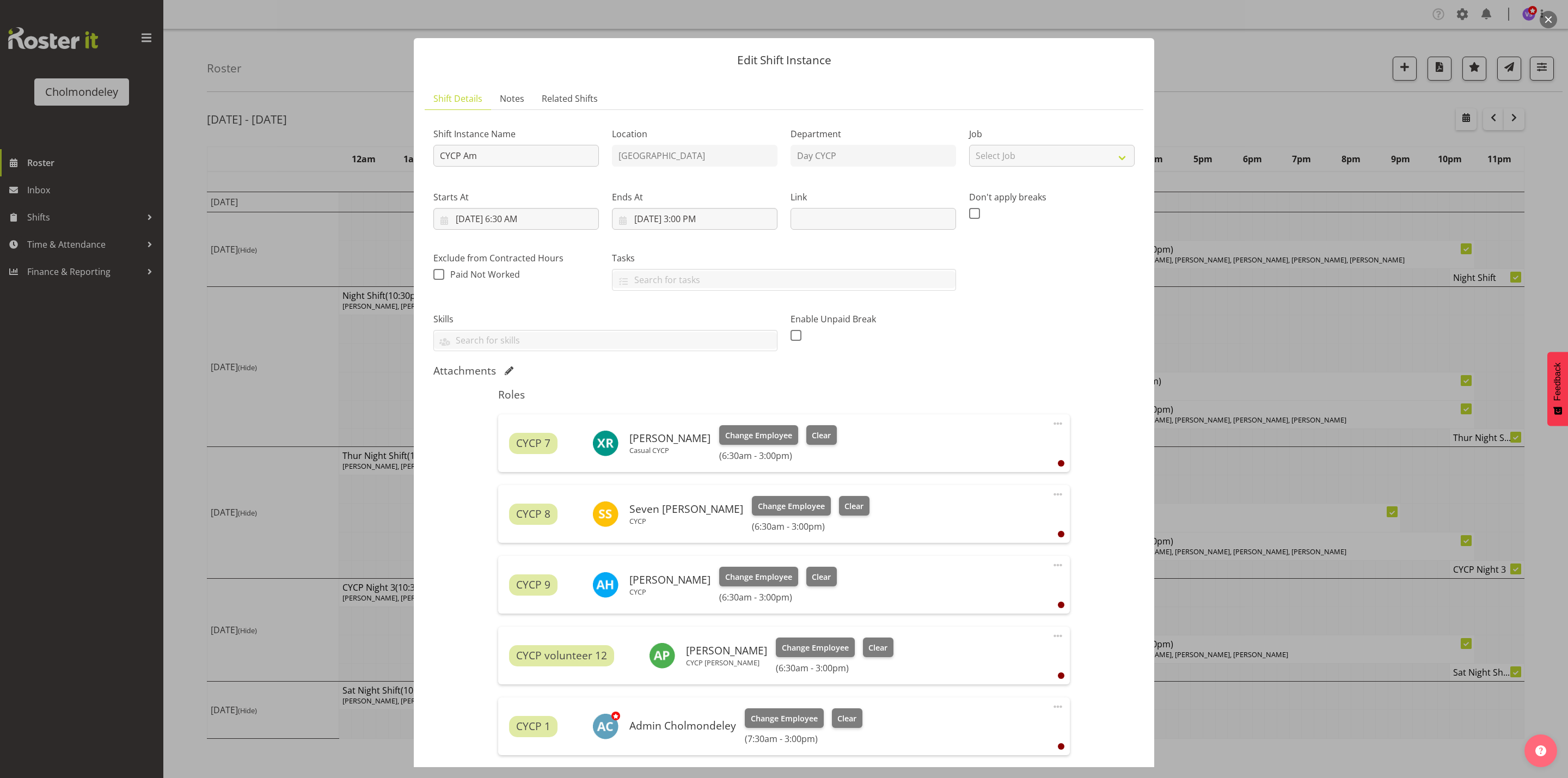
scroll to position [136, 0]
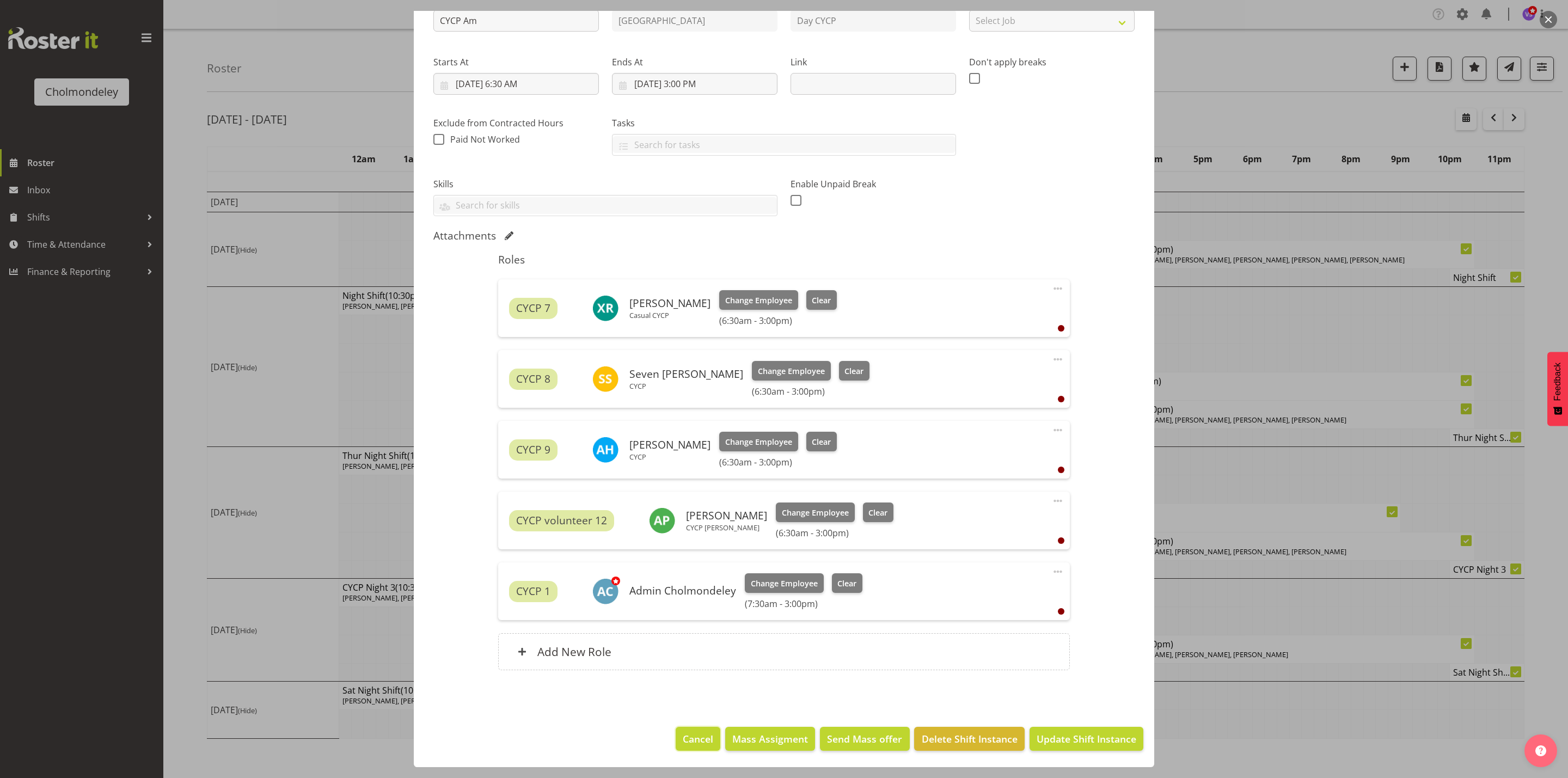
click at [693, 745] on span "Cancel" at bounding box center [698, 738] width 30 height 14
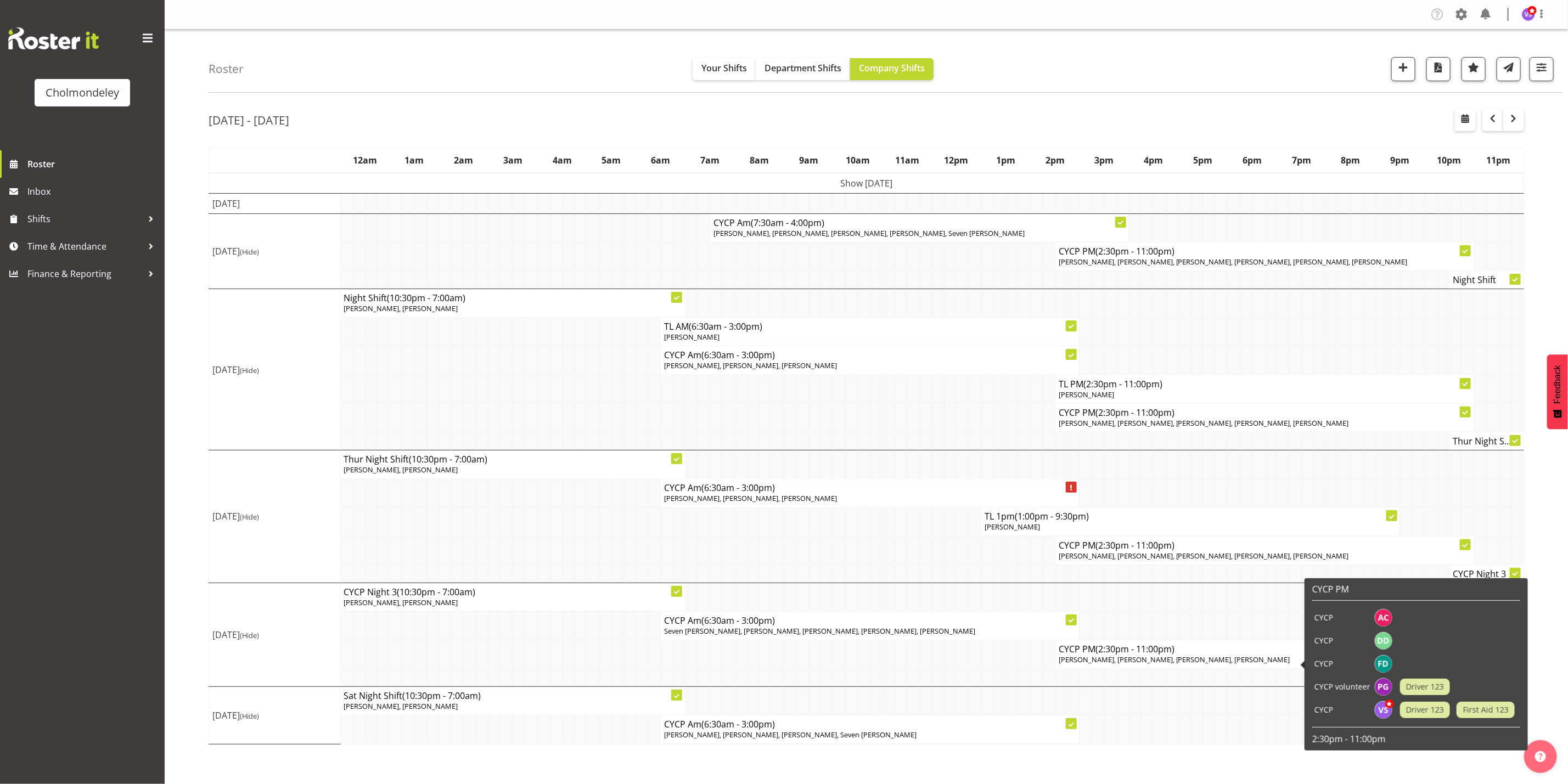
click at [1145, 663] on span "[PERSON_NAME], [PERSON_NAME], [PERSON_NAME], [PERSON_NAME]" at bounding box center [1174, 659] width 231 height 10
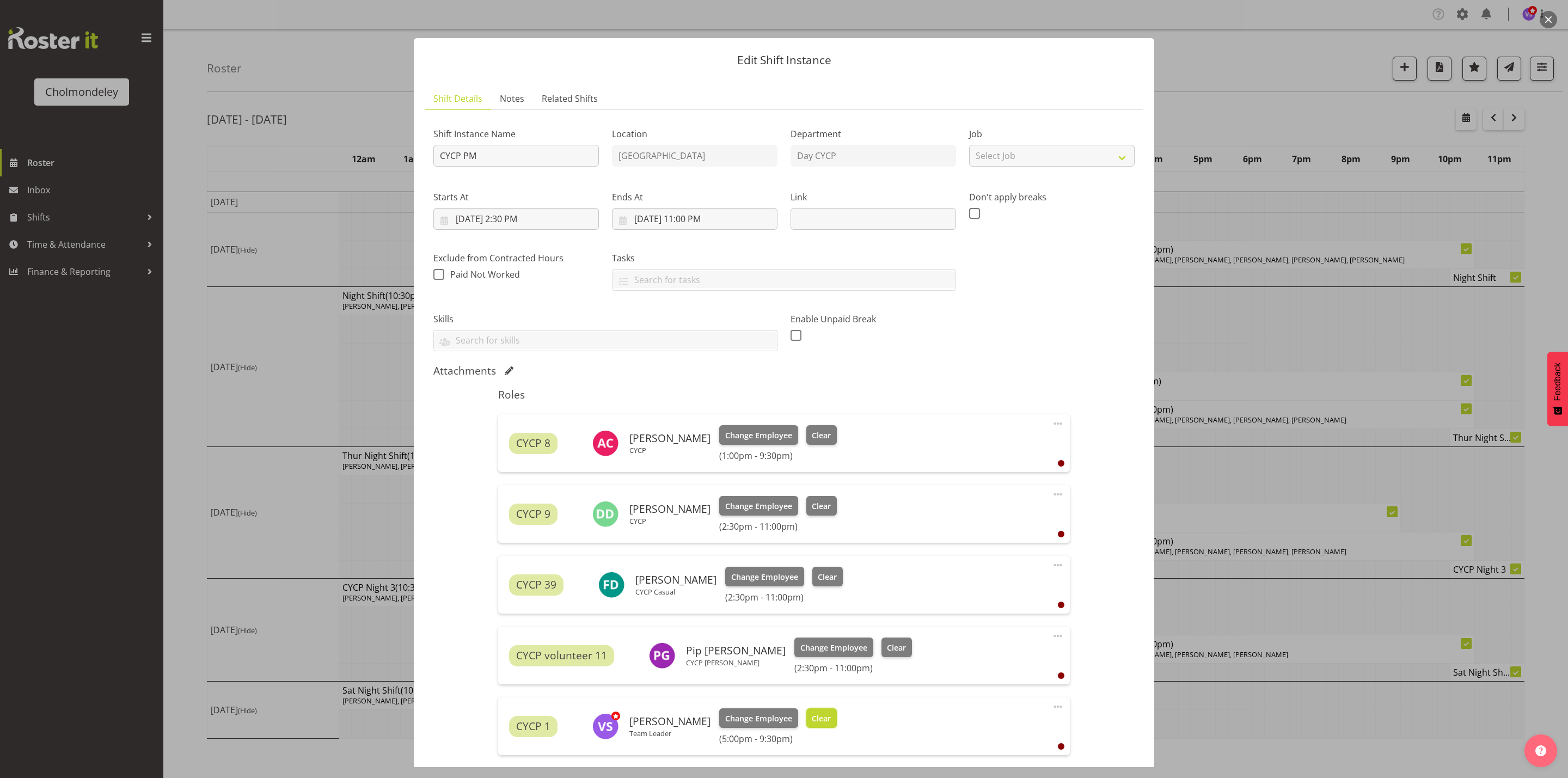
click at [830, 723] on span "Clear" at bounding box center [821, 719] width 19 height 12
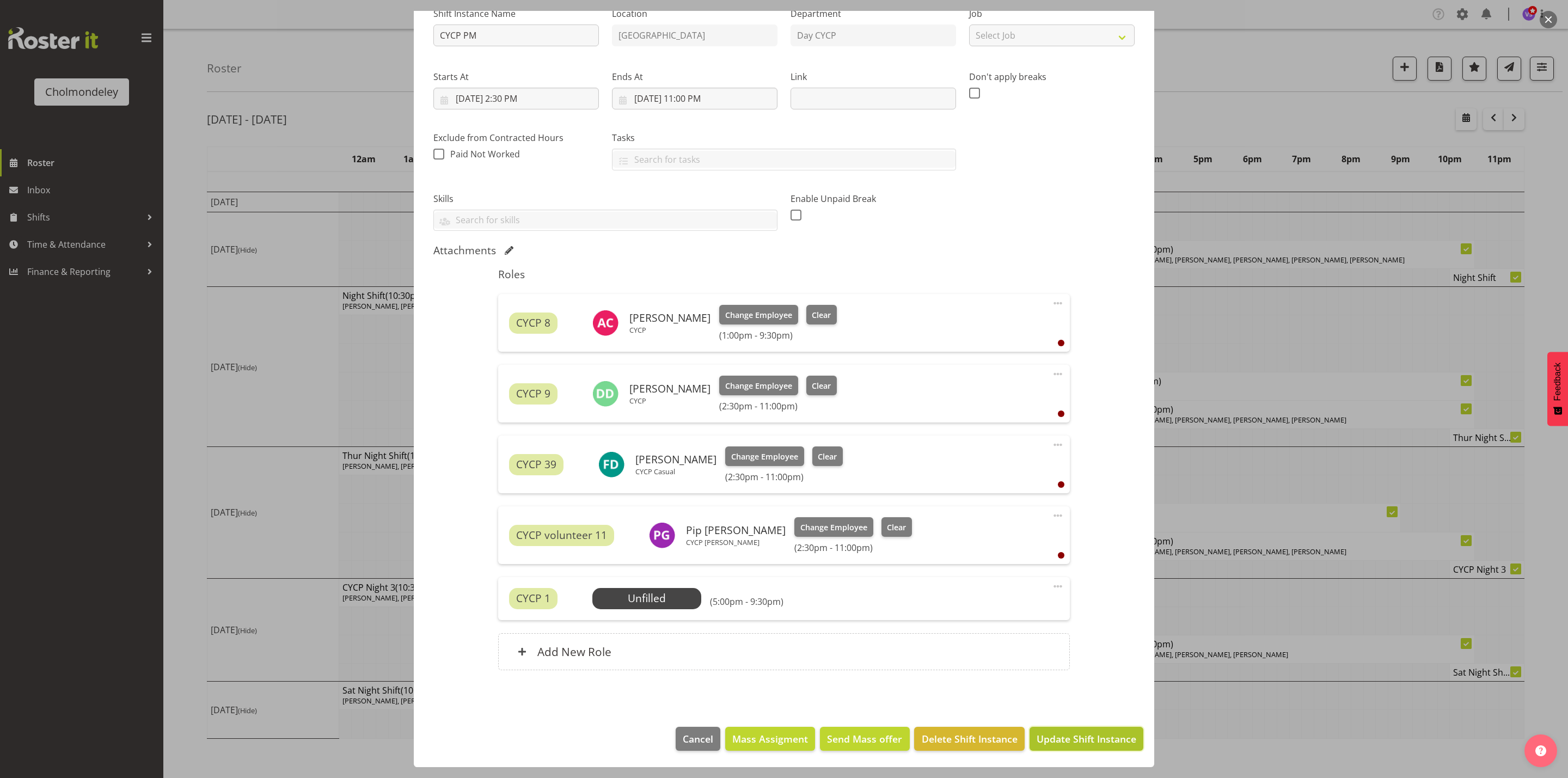
click at [1104, 746] on button "Update Shift Instance" at bounding box center [1086, 738] width 114 height 24
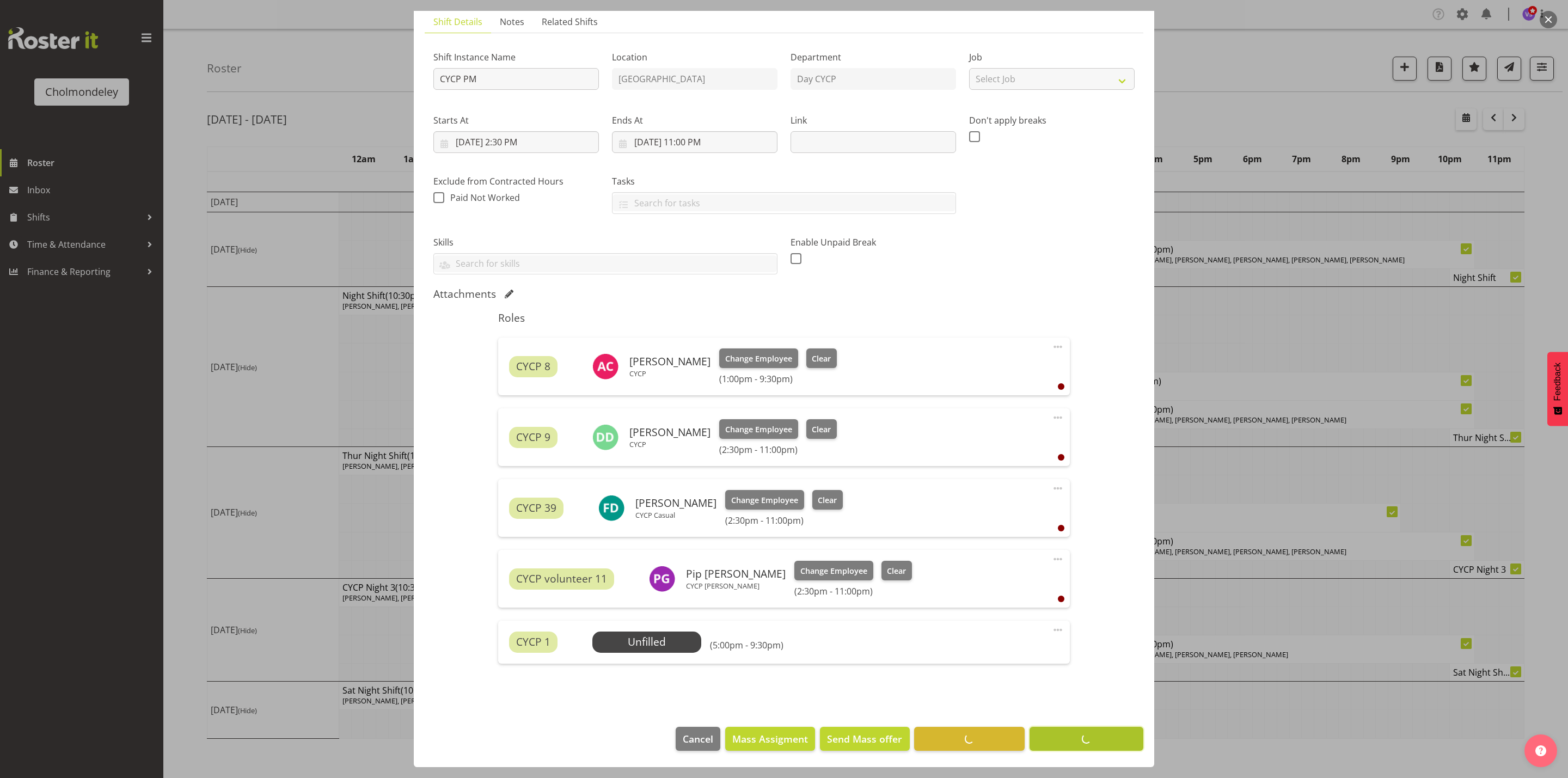
scroll to position [79, 0]
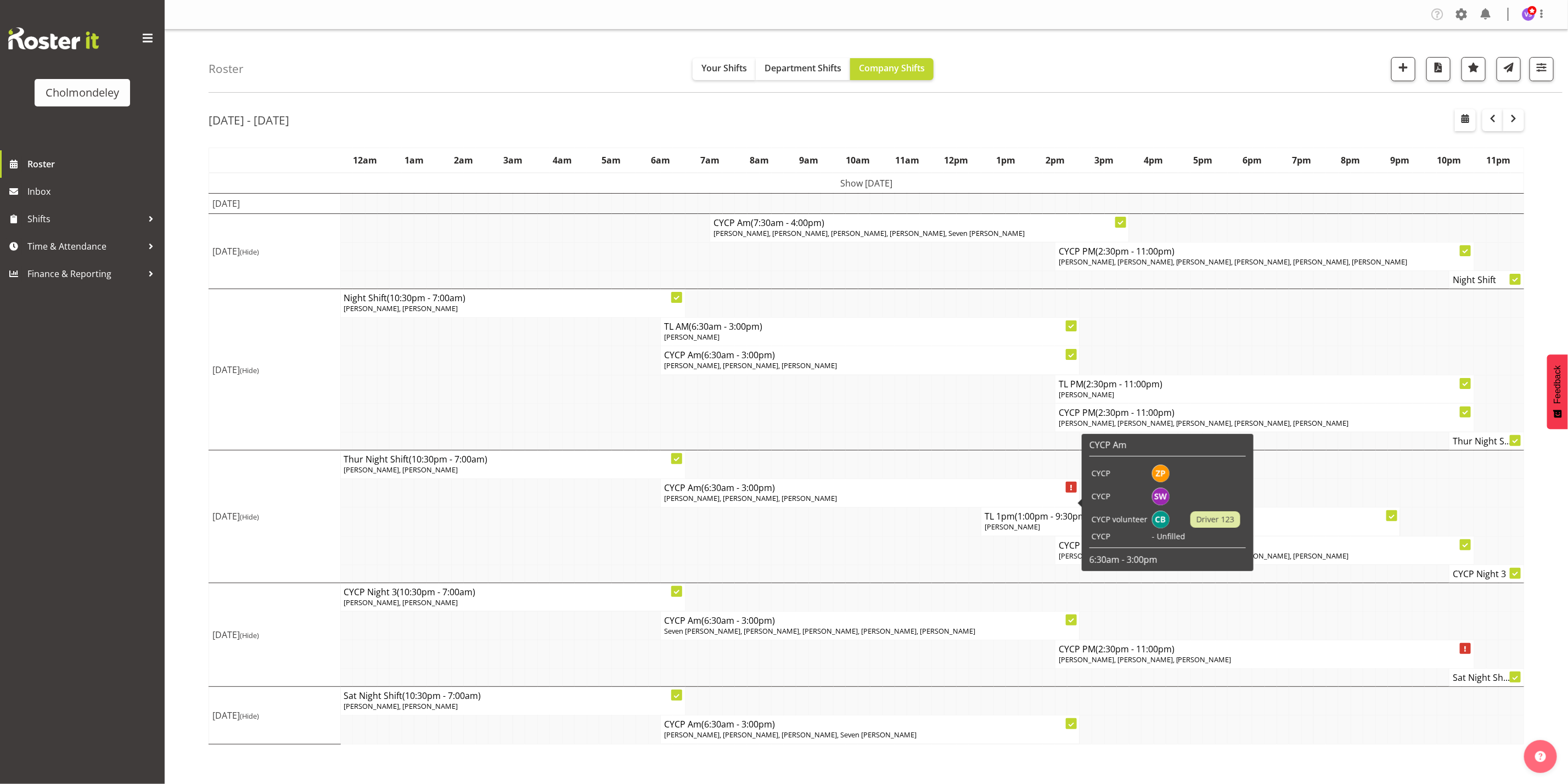
click at [812, 493] on h4 "CYCP Am (6:30am - 3:00pm)" at bounding box center [870, 488] width 412 height 11
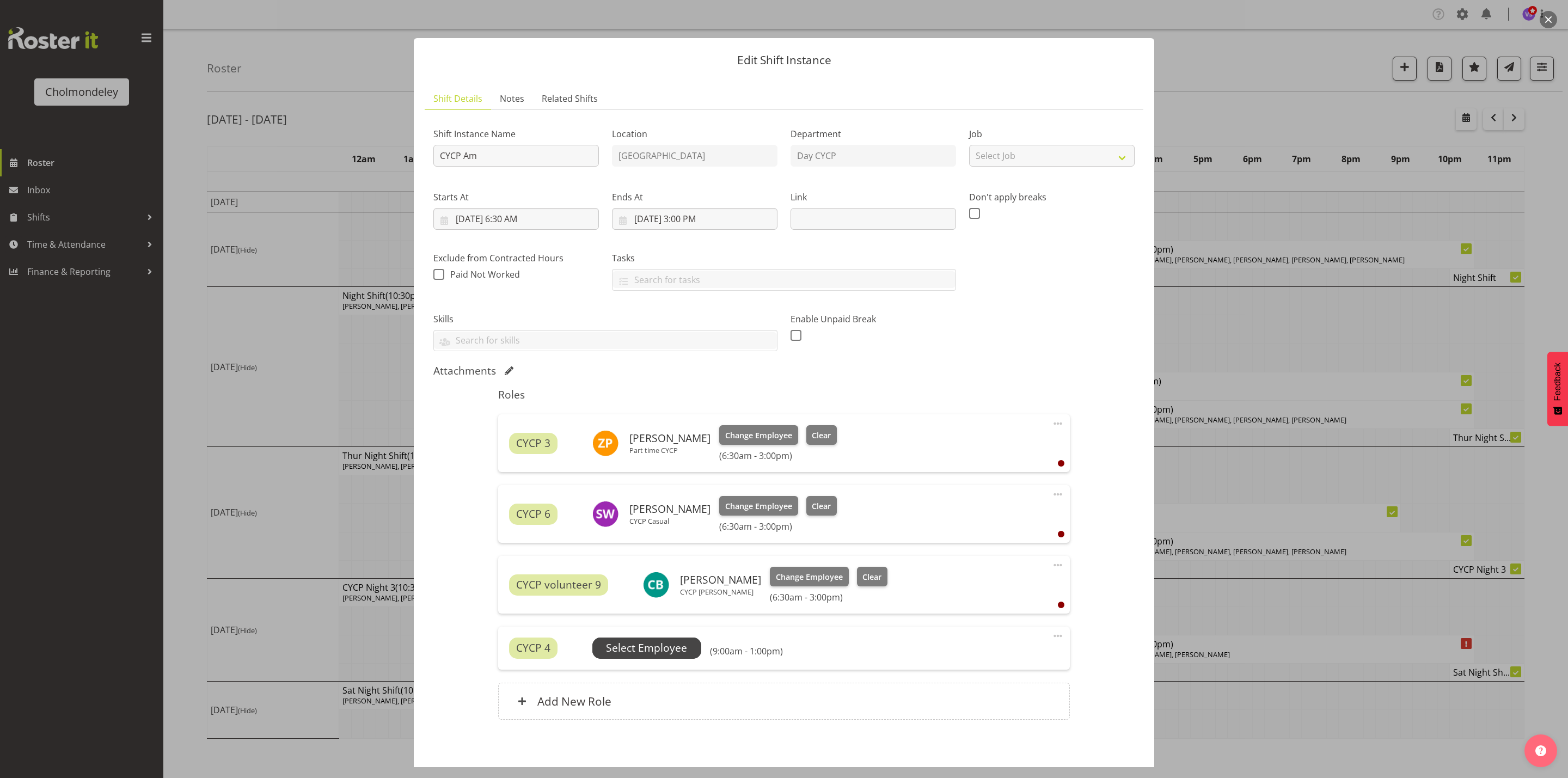
click at [670, 647] on span "Select Employee" at bounding box center [646, 648] width 81 height 16
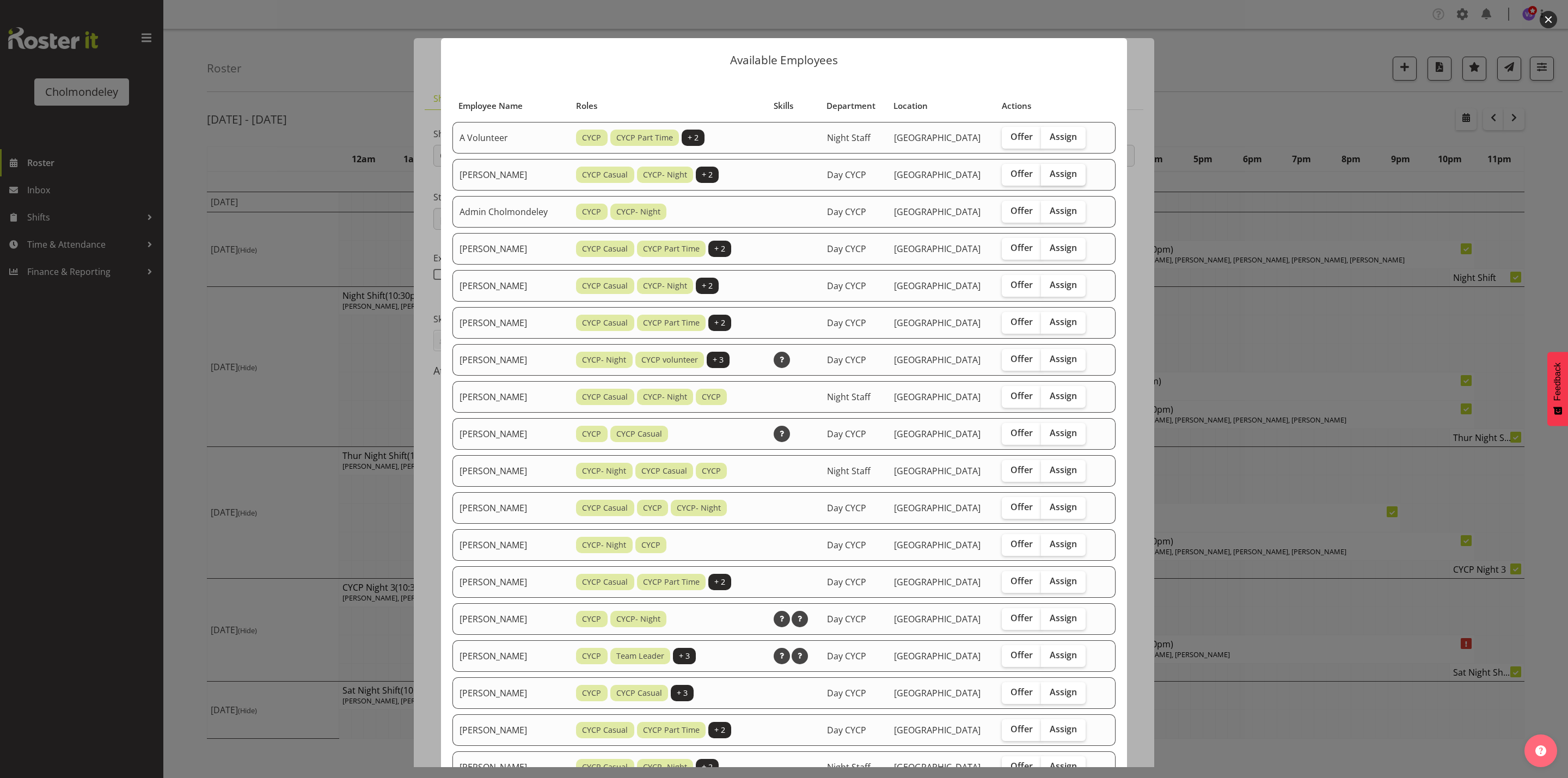
click at [1066, 172] on span "Assign" at bounding box center [1063, 173] width 27 height 11
click at [1048, 172] on input "Assign" at bounding box center [1045, 174] width 7 height 7
checkbox input "true"
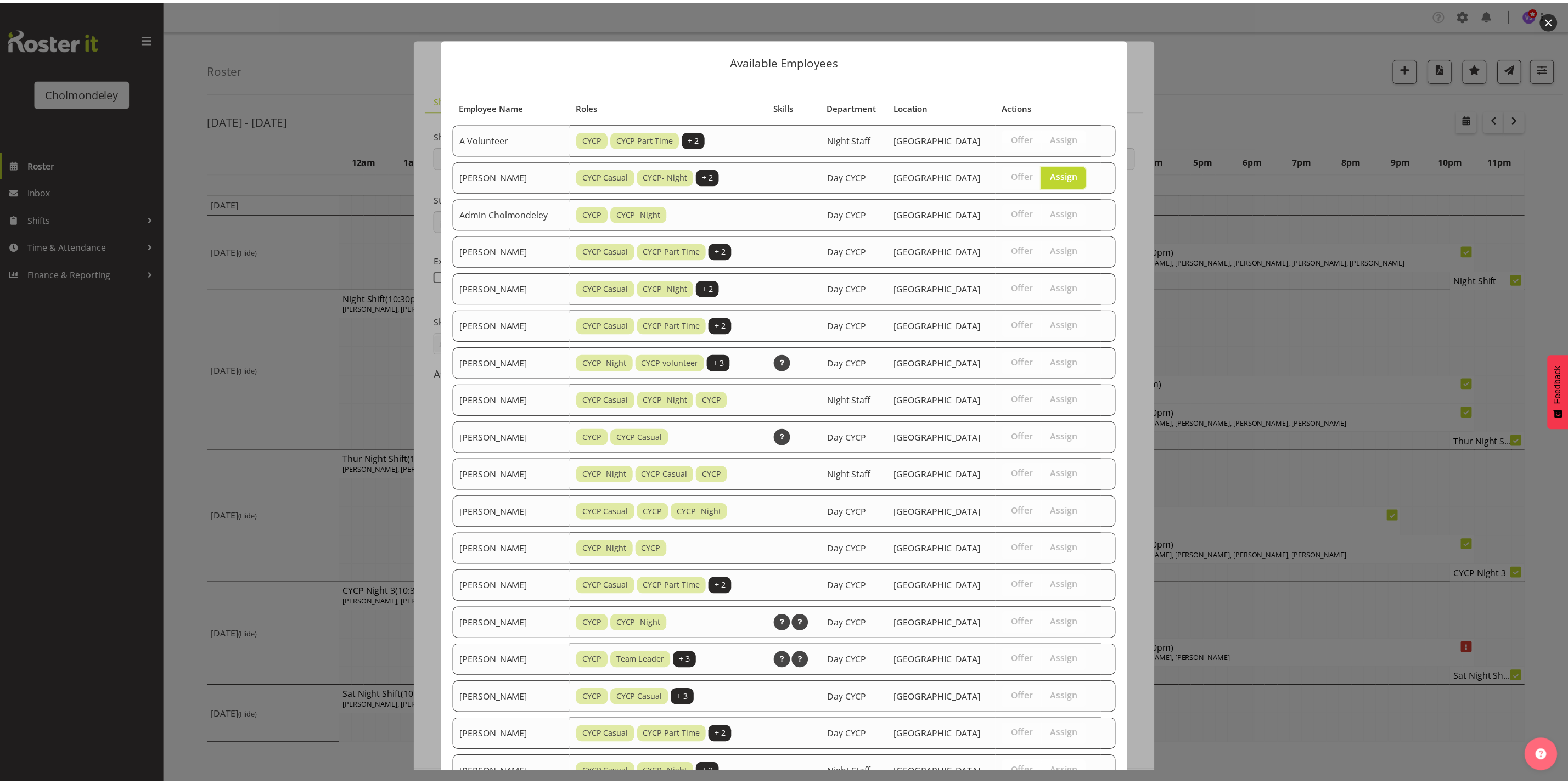
scroll to position [605, 0]
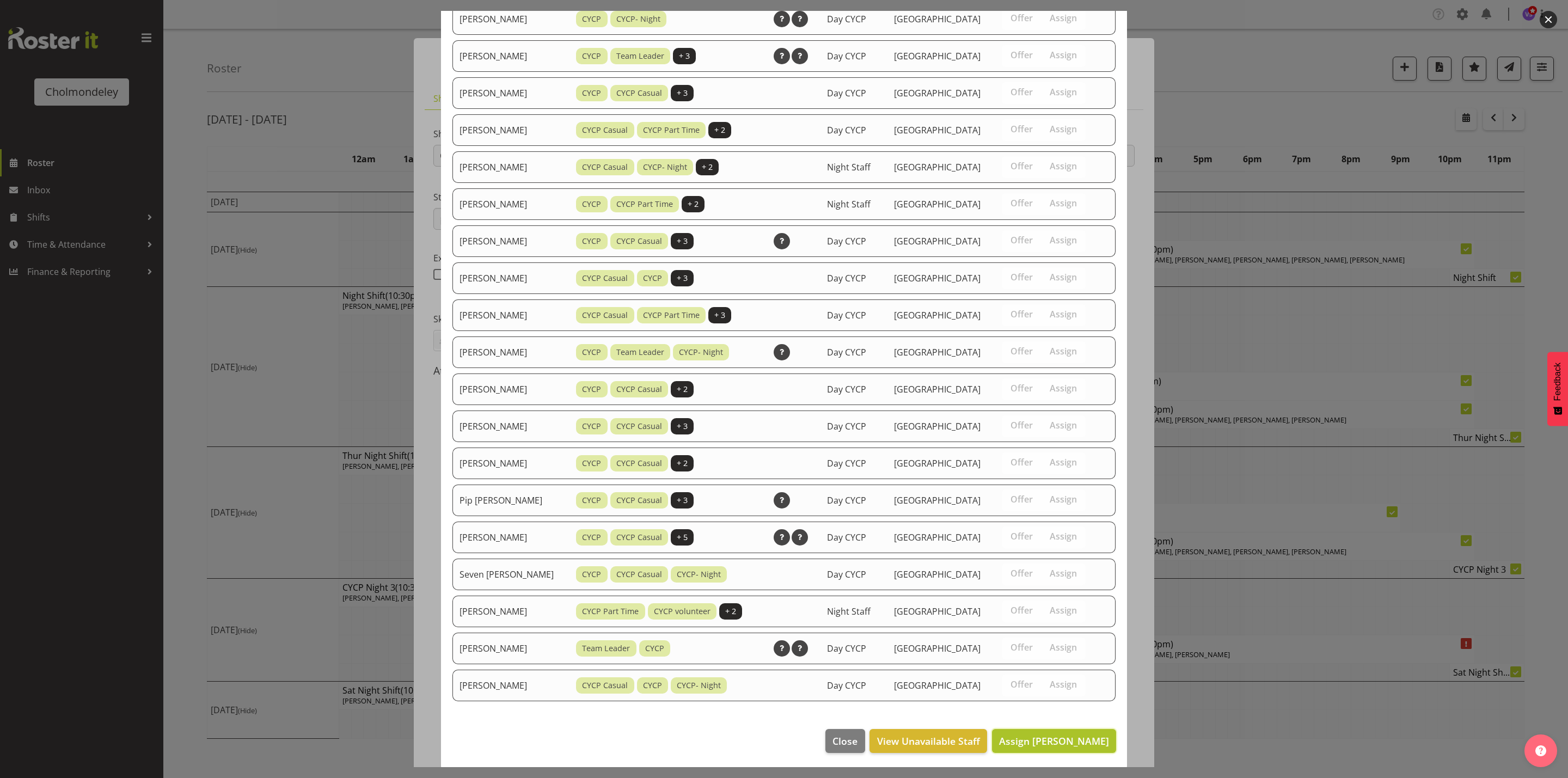
click at [1050, 745] on span "Assign [PERSON_NAME]" at bounding box center [1054, 741] width 110 height 13
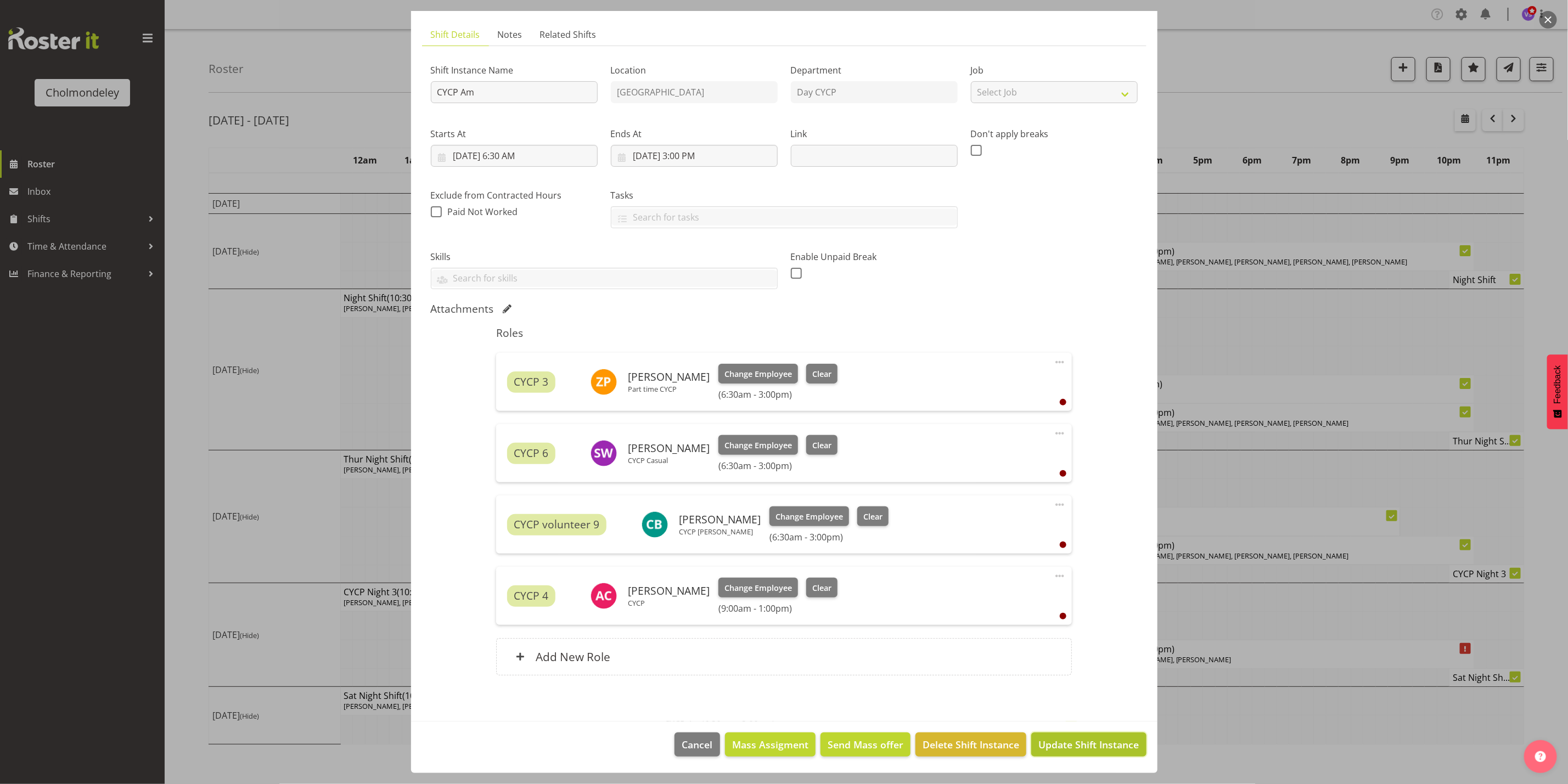
click at [1068, 743] on span "Update Shift Instance" at bounding box center [1089, 744] width 101 height 14
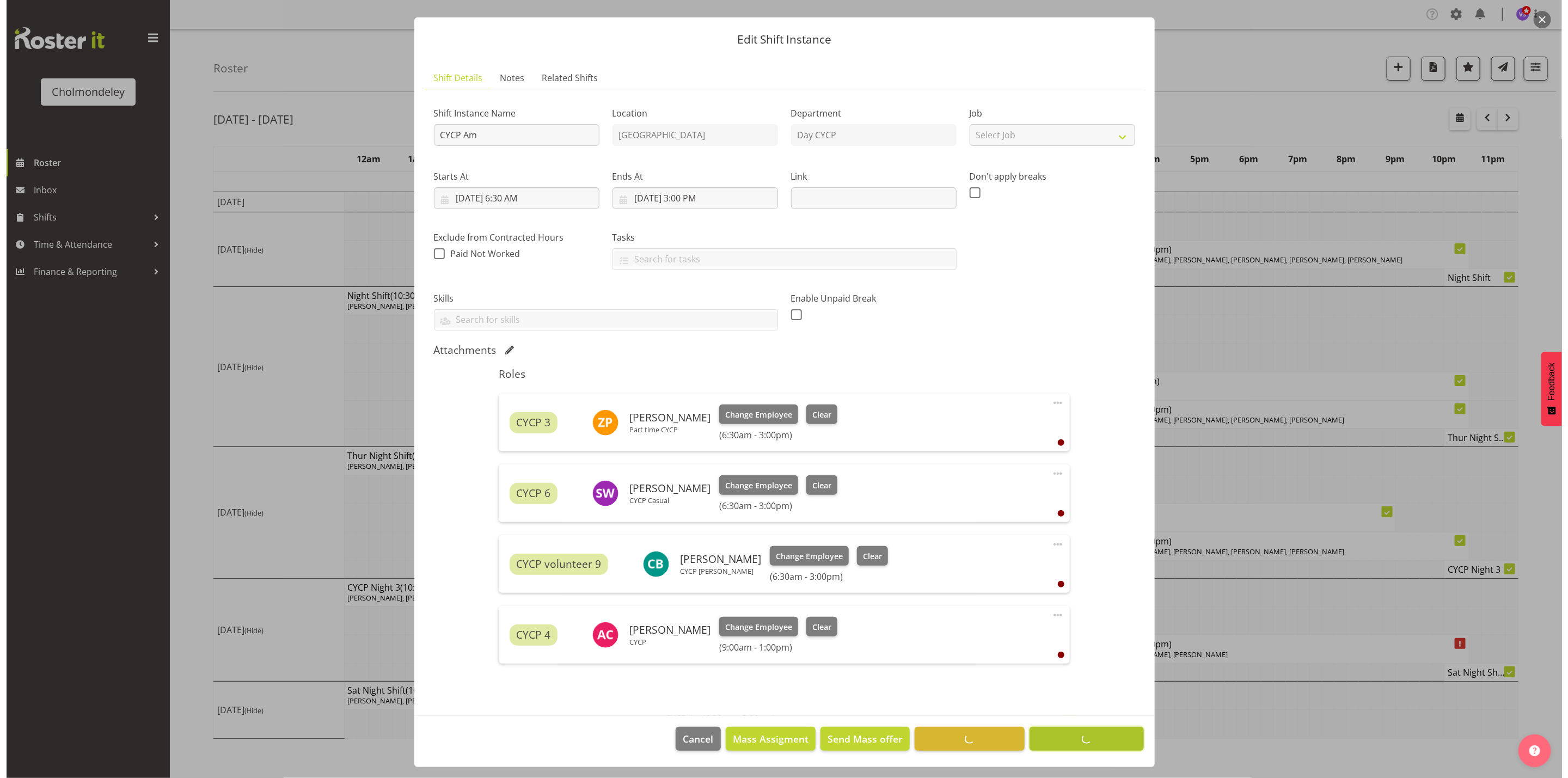
scroll to position [22, 0]
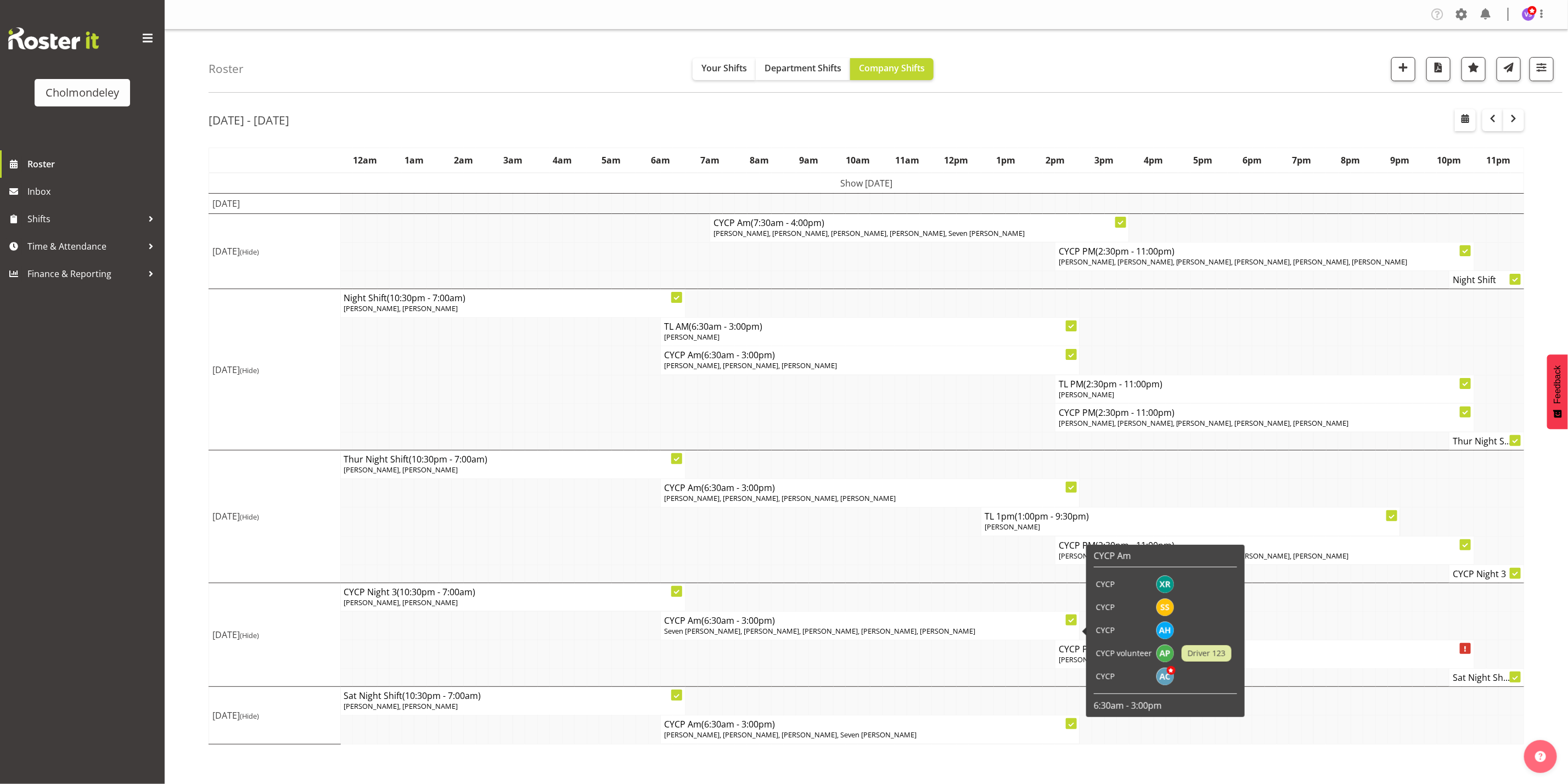
click at [825, 636] on span "Seven [PERSON_NAME], [PERSON_NAME], [PERSON_NAME], [PERSON_NAME], [PERSON_NAME]" at bounding box center [819, 631] width 311 height 10
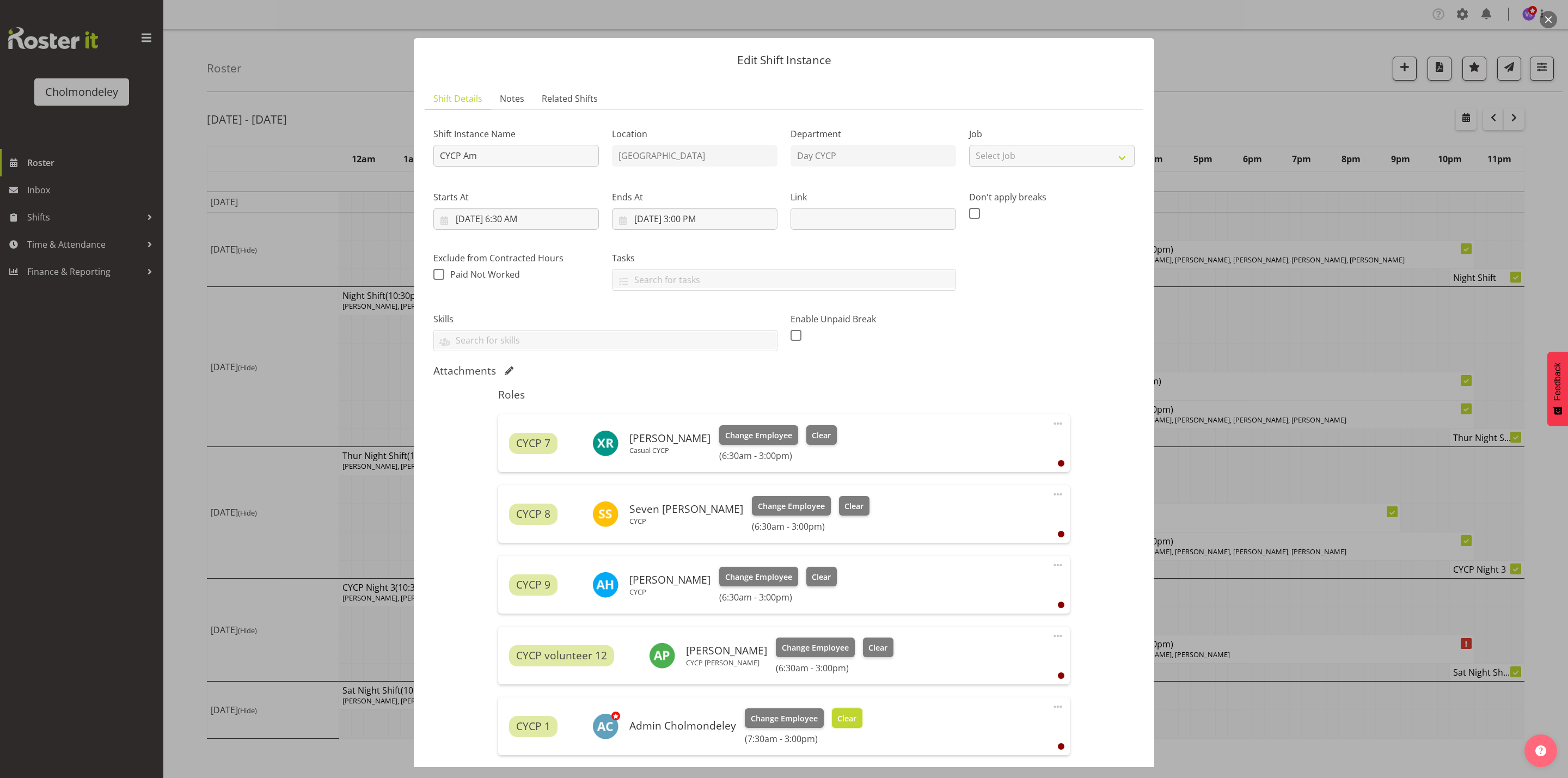
click at [853, 715] on span "Clear" at bounding box center [847, 719] width 19 height 12
click at [1051, 704] on span at bounding box center [1057, 706] width 13 height 13
click at [987, 730] on link "Edit" at bounding box center [1012, 731] width 105 height 19
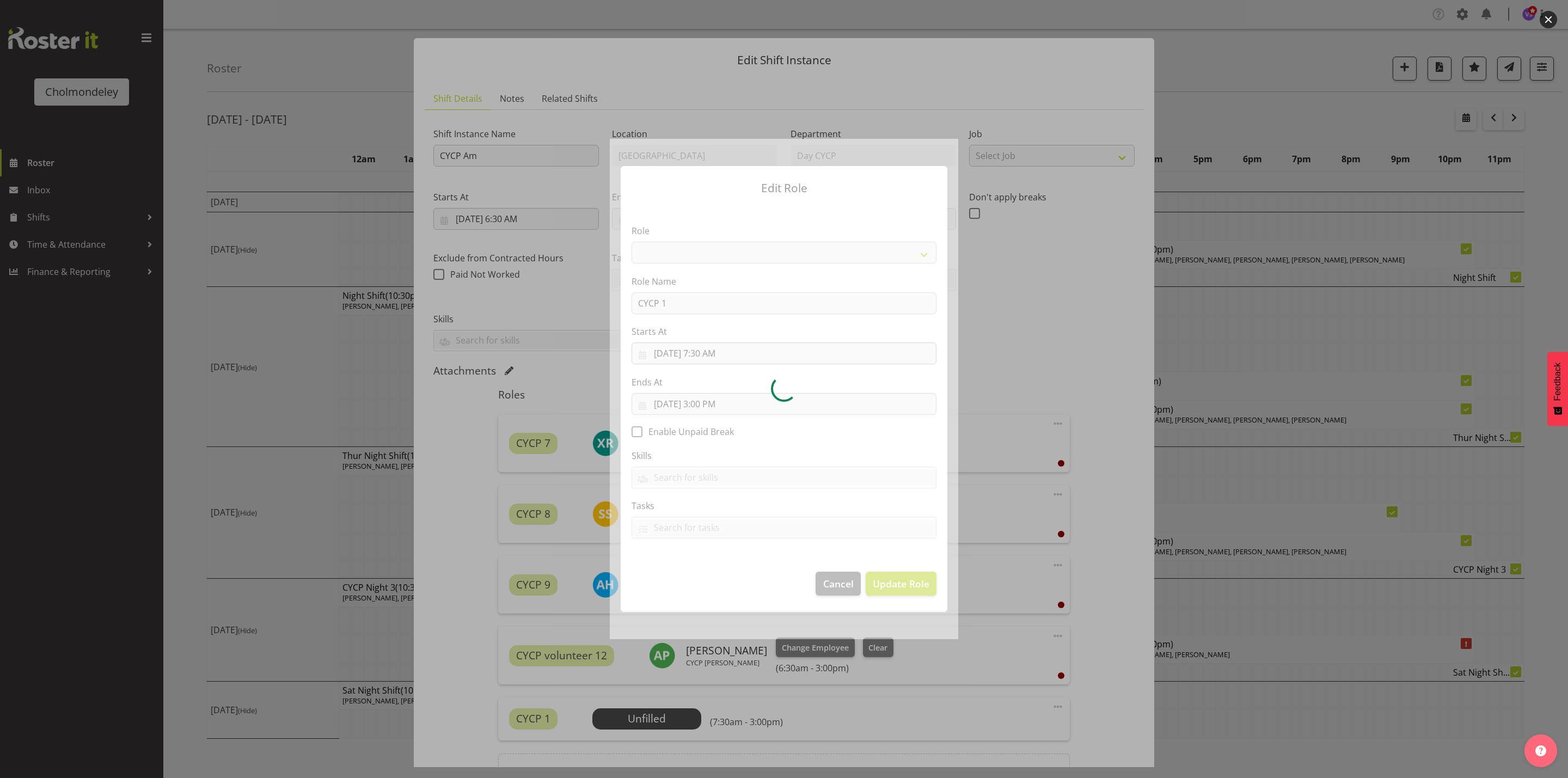
select select "206"
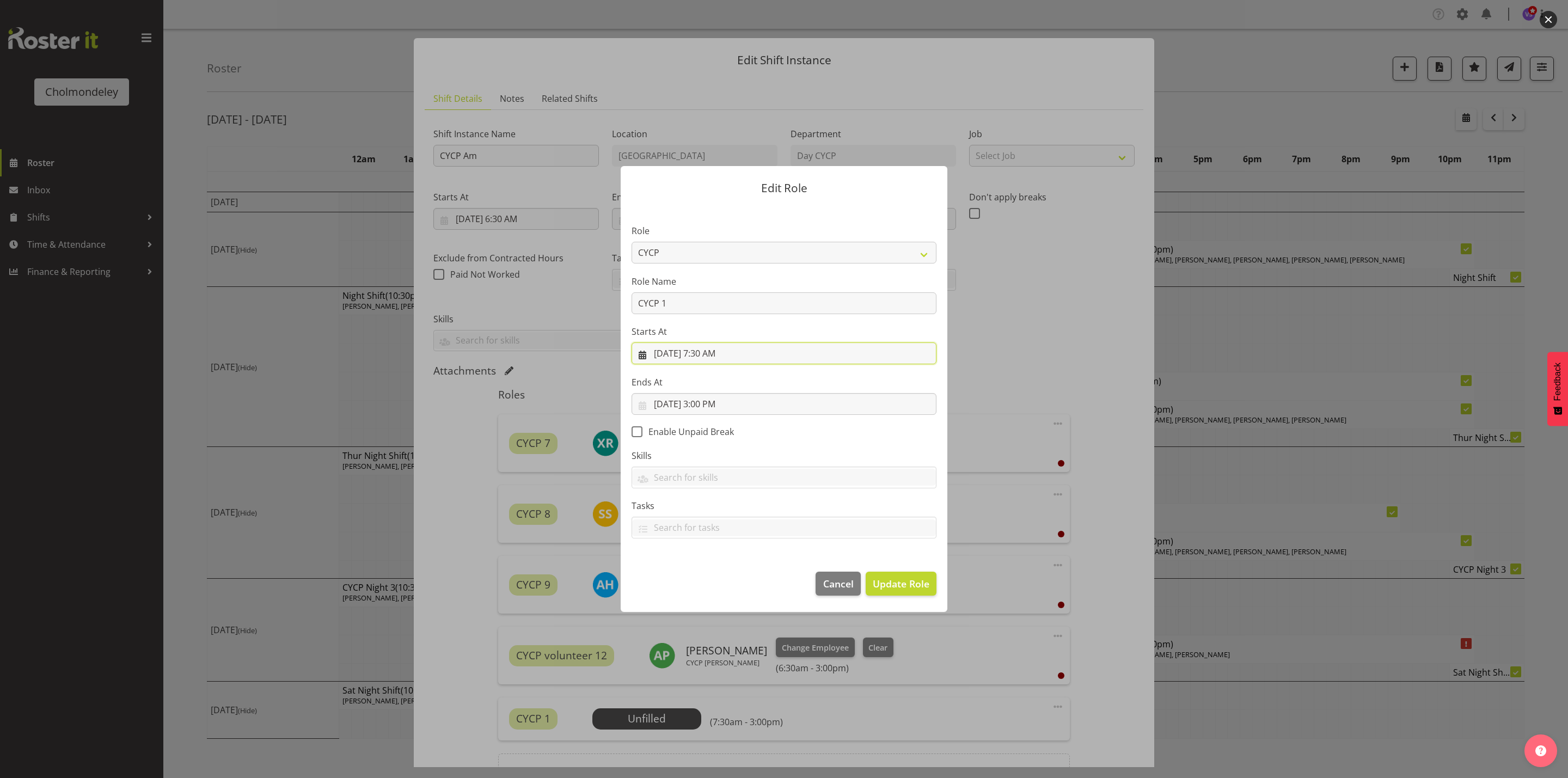
click at [724, 353] on input "[DATE] 7:30 AM" at bounding box center [784, 354] width 305 height 22
click at [720, 584] on select "00 01 02 03 04 05 06 07 08 09 10 11 12 13 14 15 16 17 18 19 20 21 22 23" at bounding box center [718, 585] width 24 height 22
select select "6"
click at [706, 575] on select "00 01 02 03 04 05 06 07 08 09 10 11 12 13 14 15 16 17 18 19 20 21 22 23" at bounding box center [718, 585] width 24 height 22
type input "[DATE] 6:30 AM"
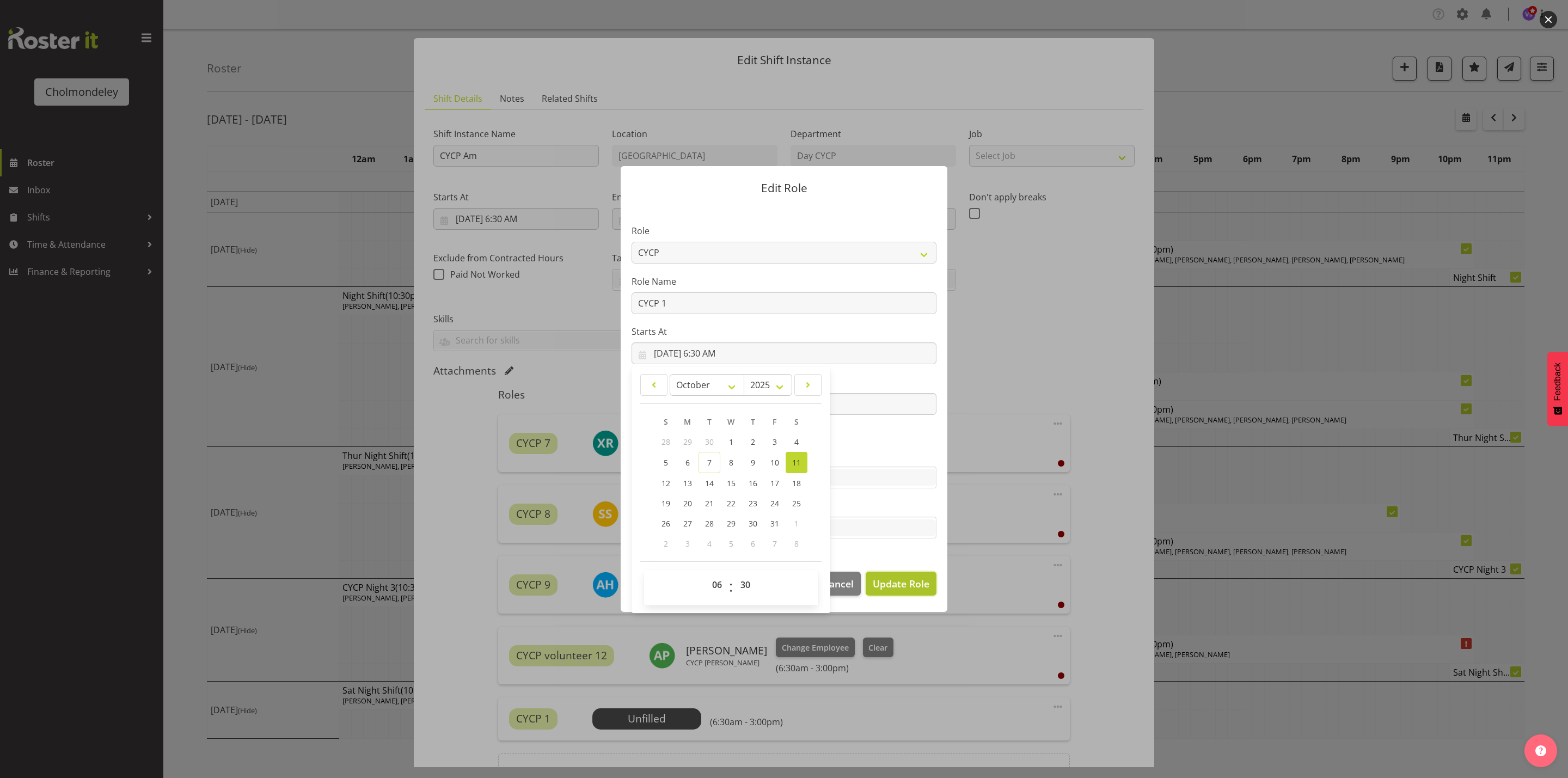
click at [909, 578] on span "Update Role" at bounding box center [901, 583] width 57 height 14
select select
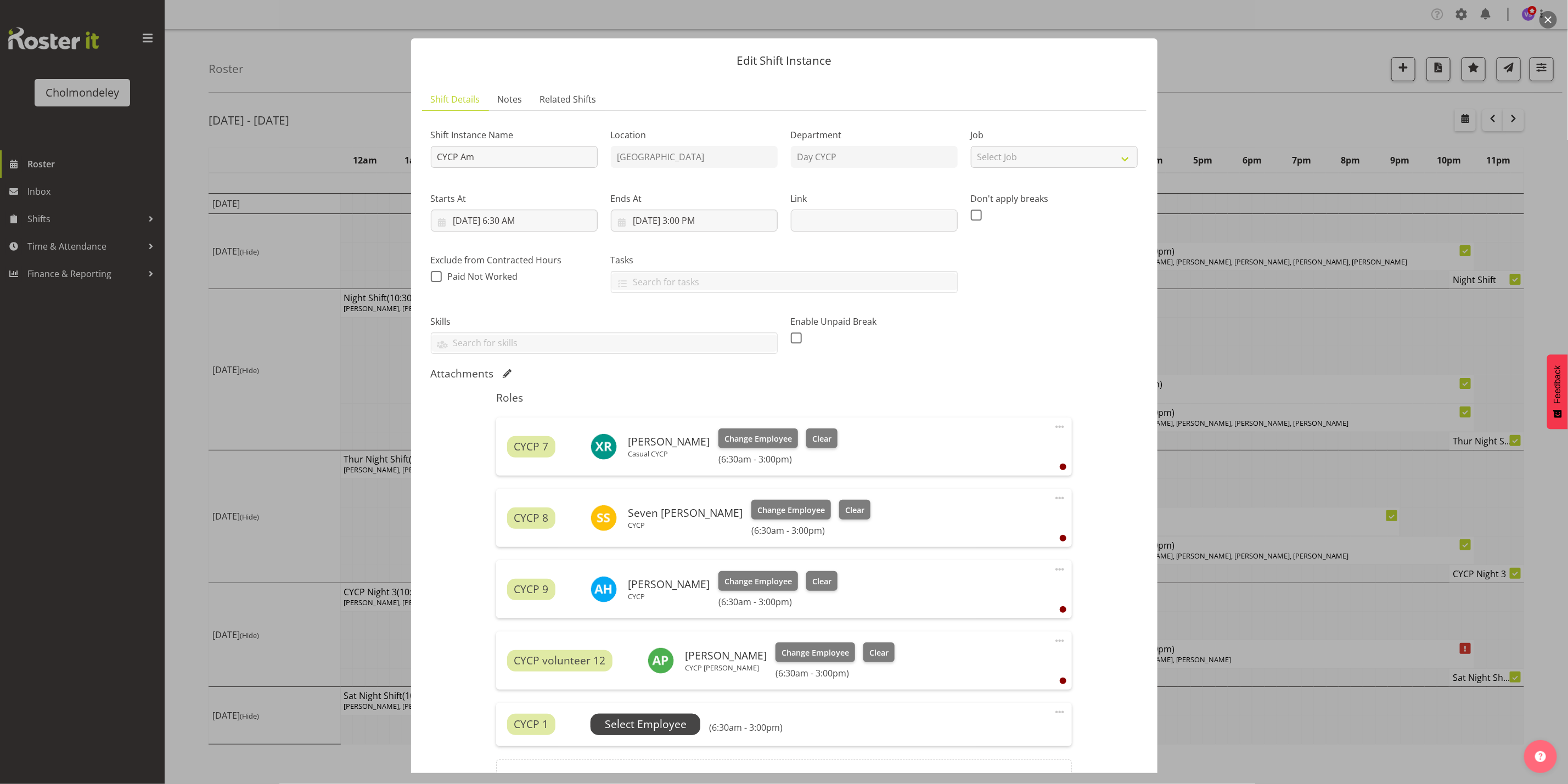
click at [649, 720] on span "Select Employee" at bounding box center [646, 724] width 82 height 16
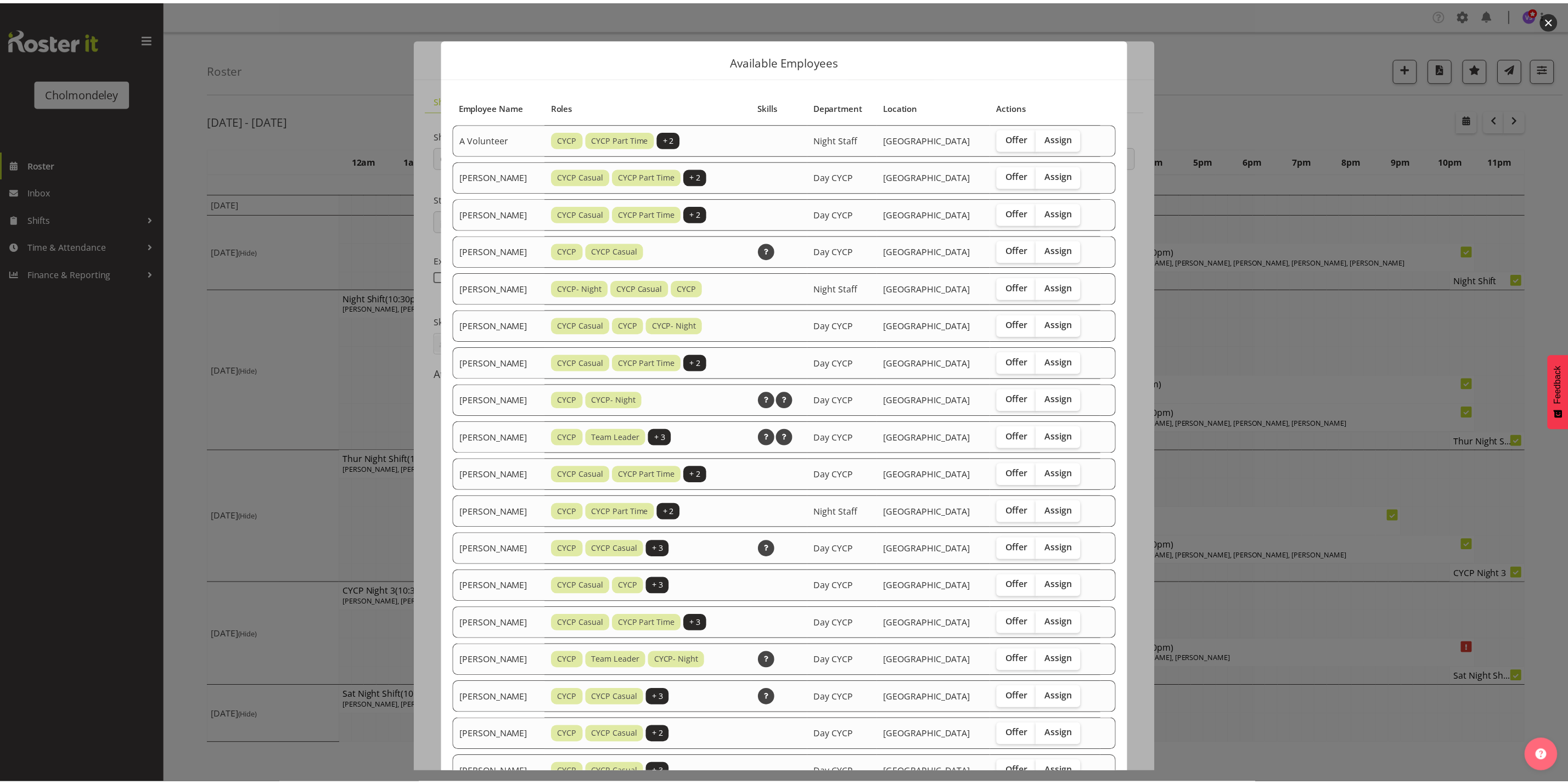
scroll to position [307, 0]
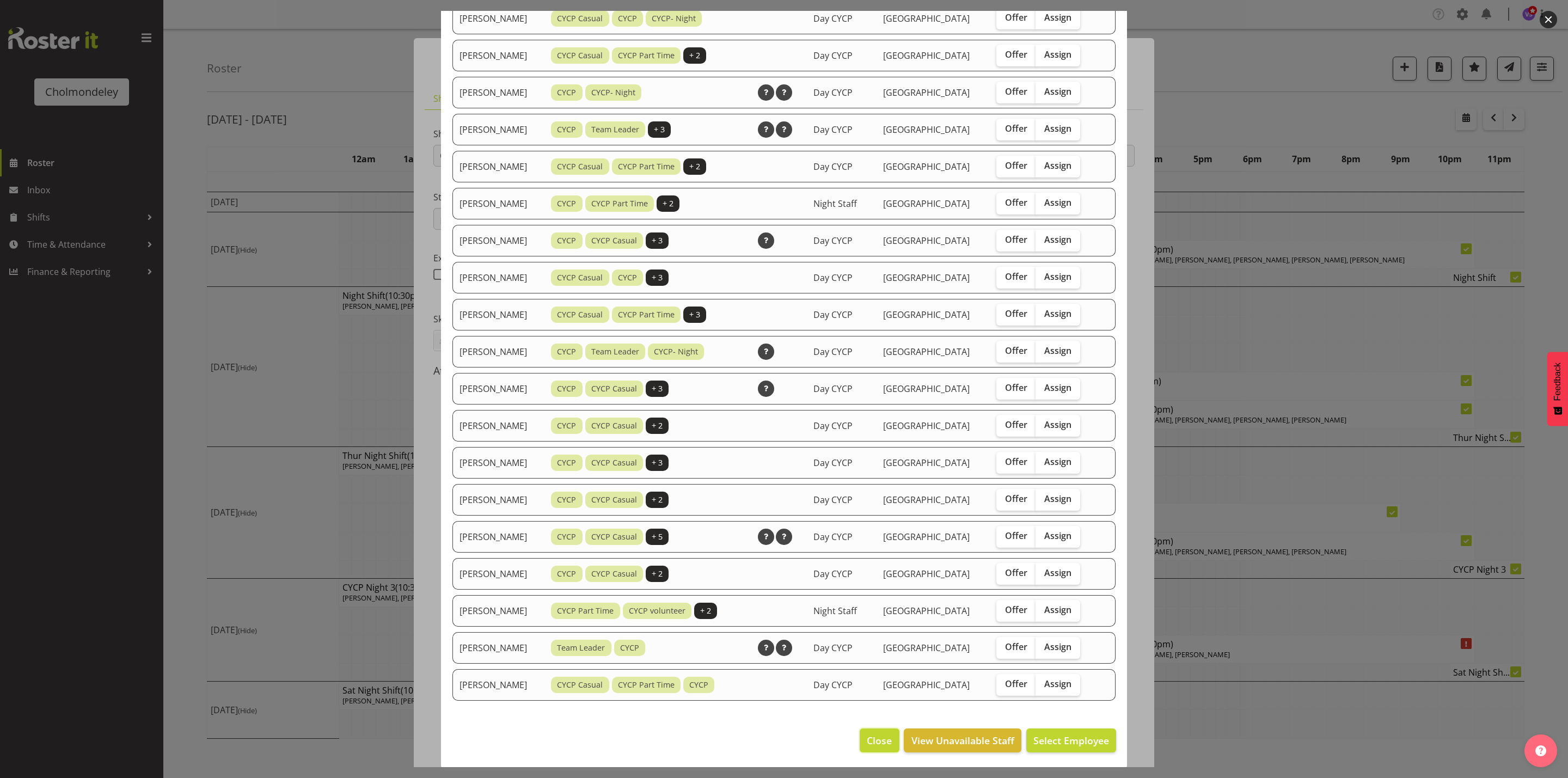
click at [884, 737] on button "Close" at bounding box center [879, 740] width 39 height 24
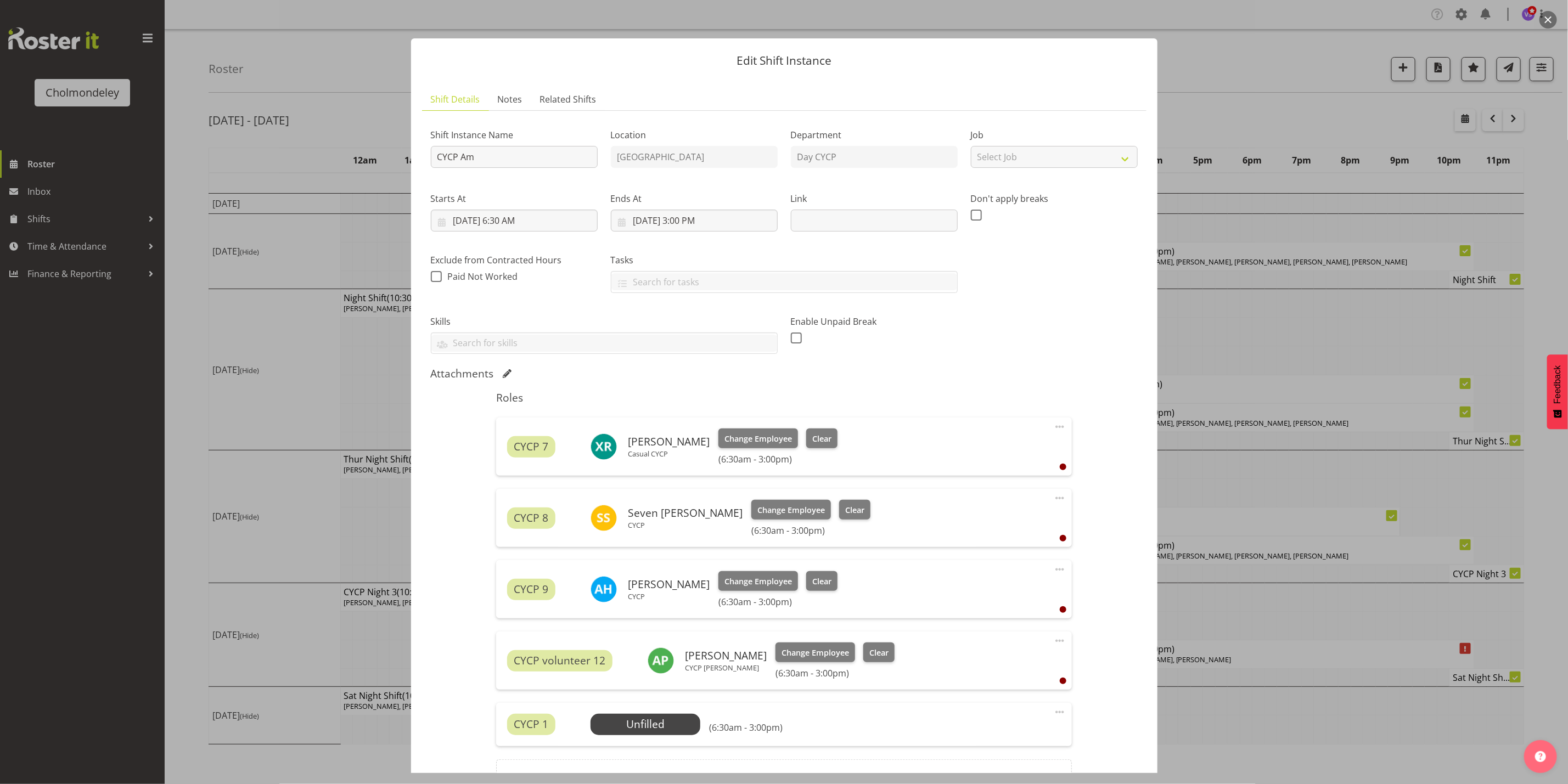
scroll to position [122, 0]
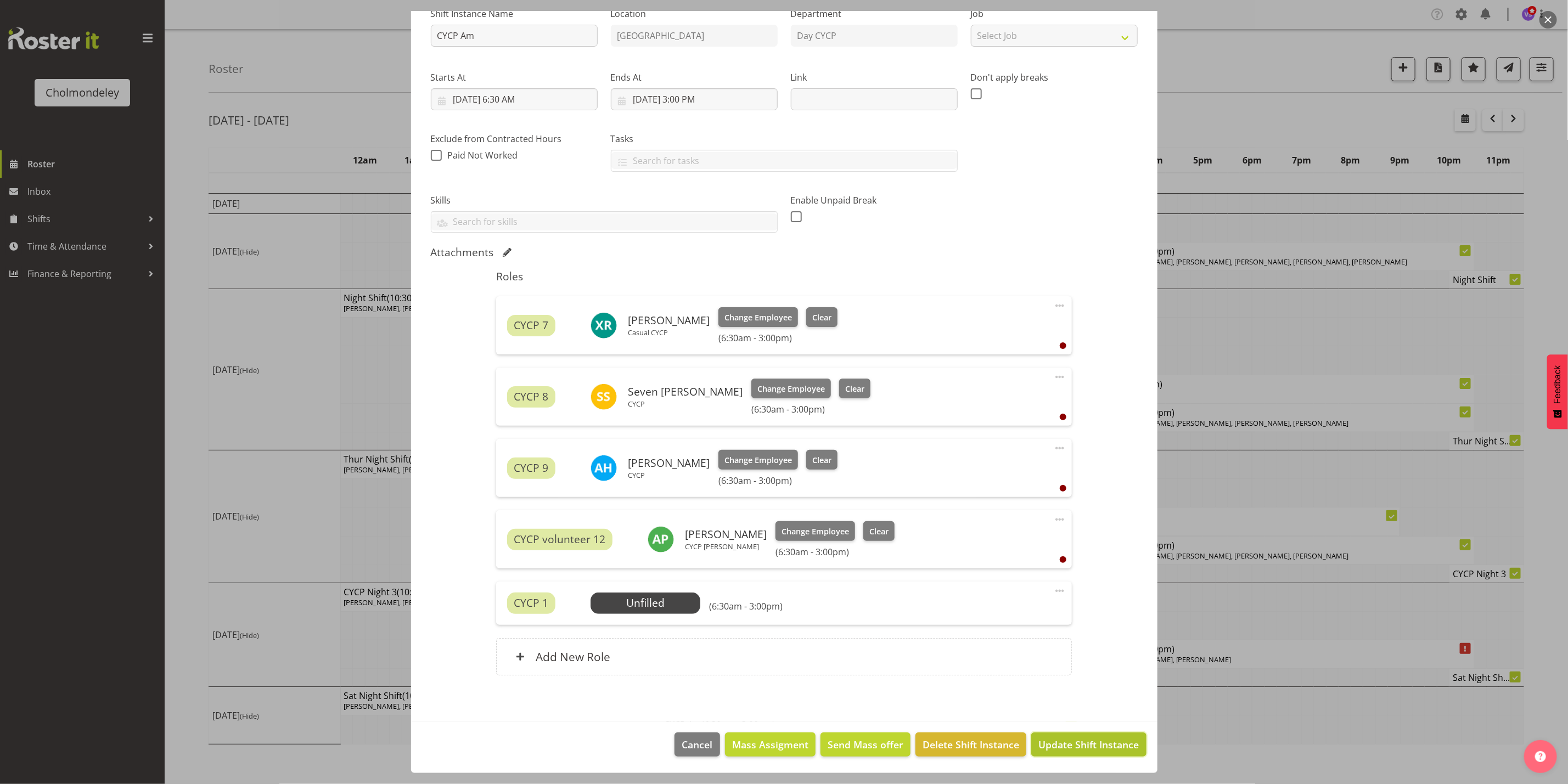
click at [1100, 750] on span "Update Shift Instance" at bounding box center [1089, 744] width 101 height 14
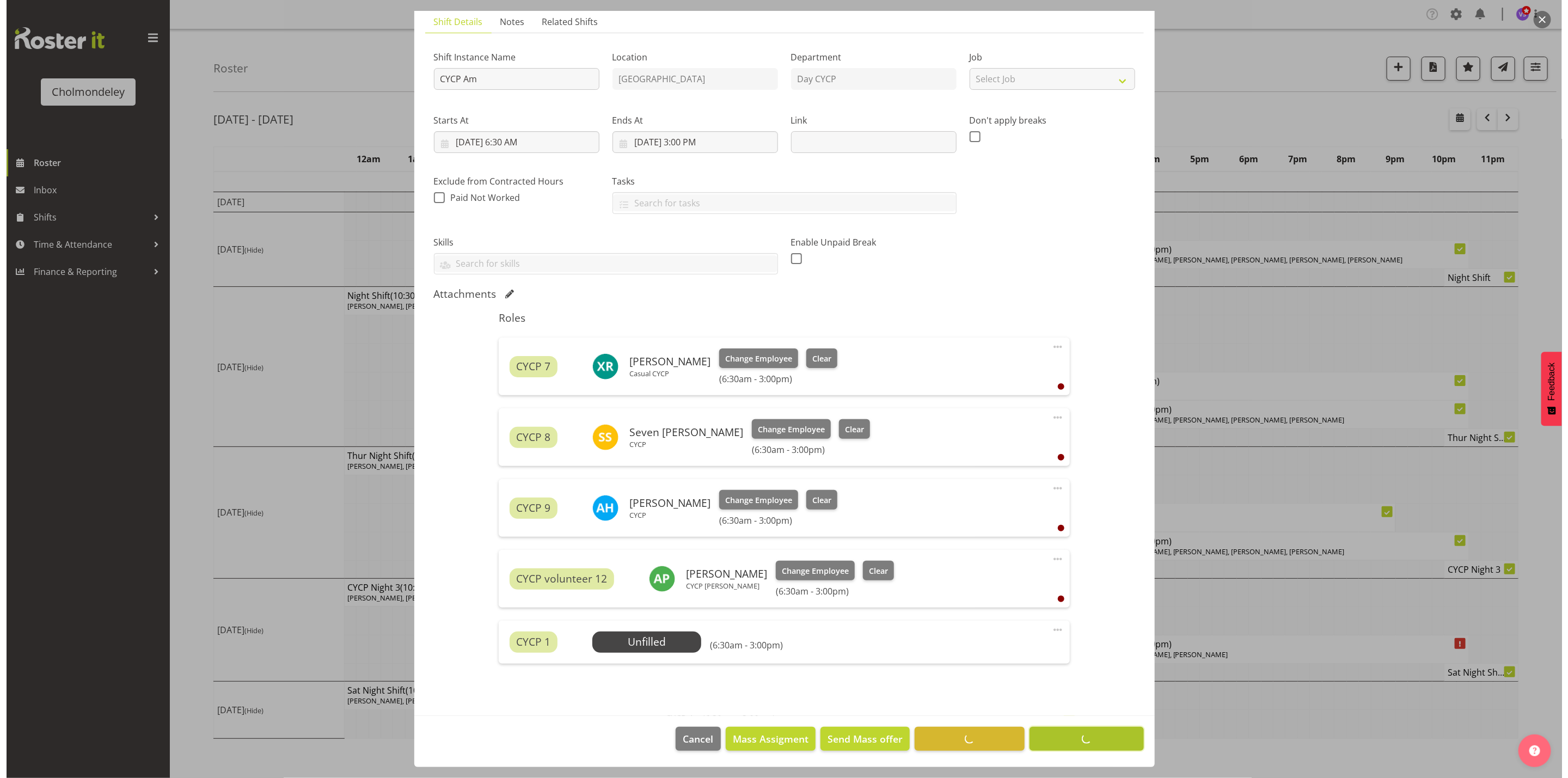
scroll to position [79, 0]
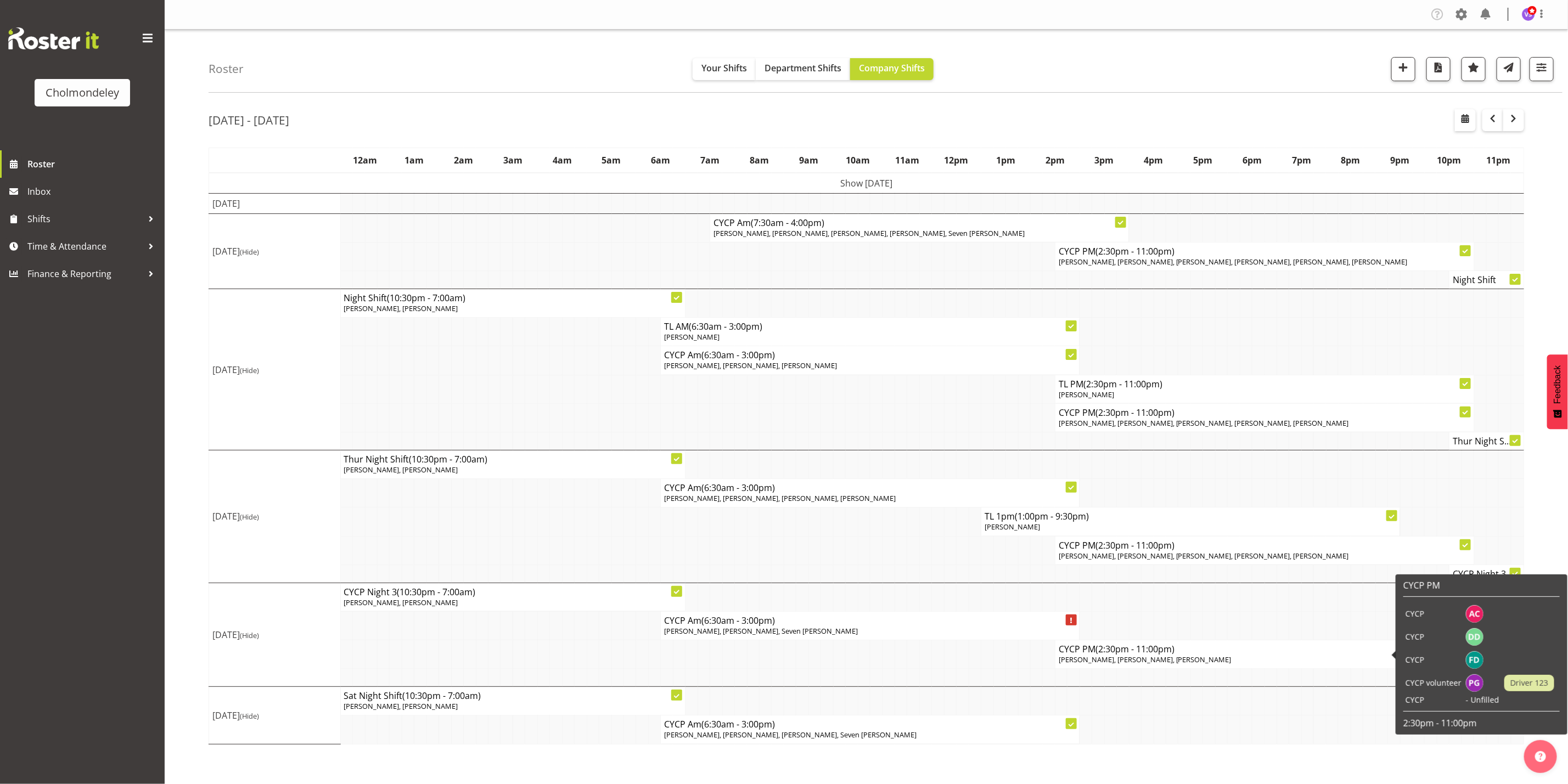
click at [1125, 655] on span "(2:30pm - 11:00pm)" at bounding box center [1135, 649] width 79 height 12
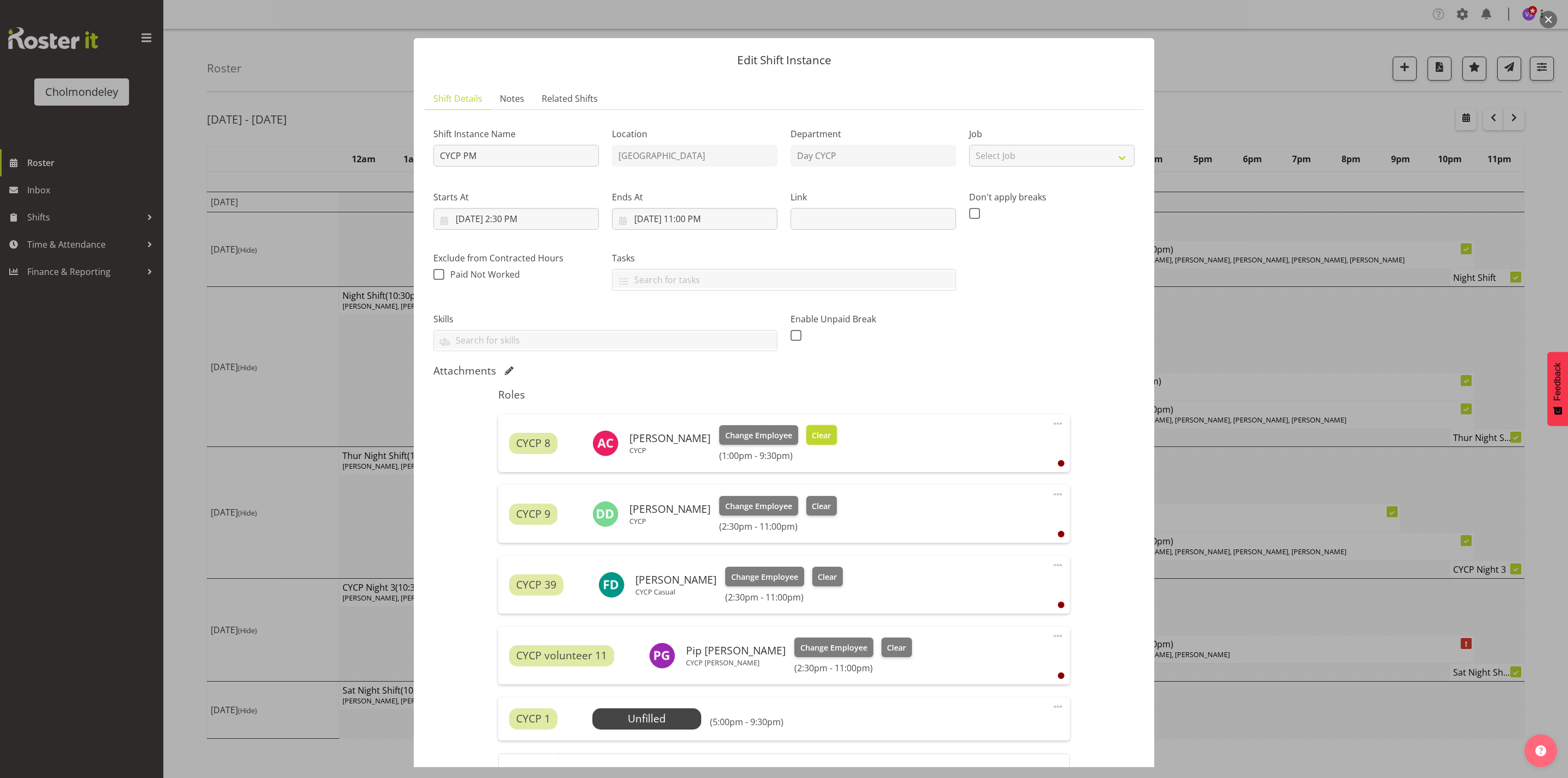
click at [822, 438] on span "Clear" at bounding box center [821, 436] width 19 height 12
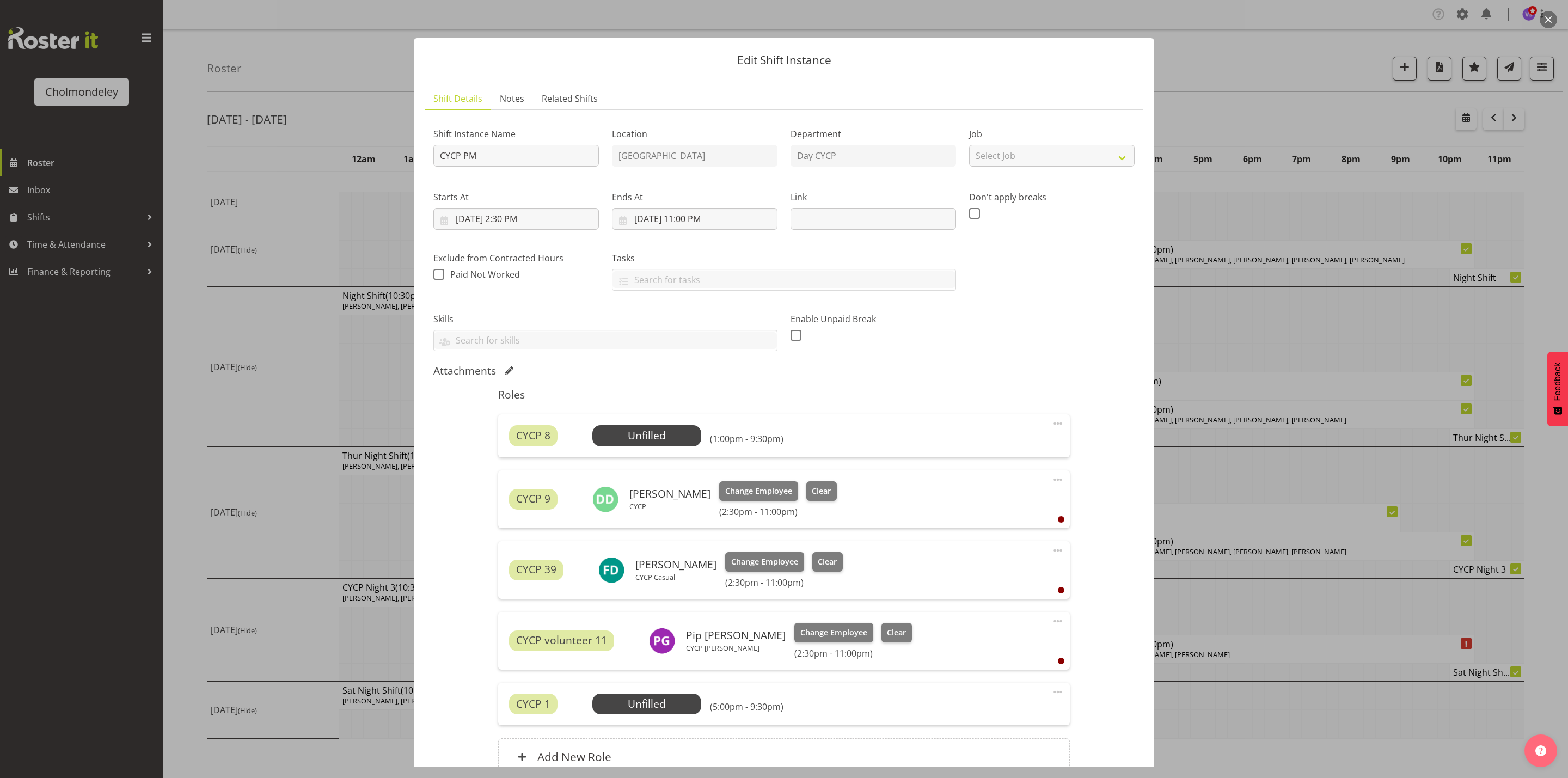
scroll to position [106, 0]
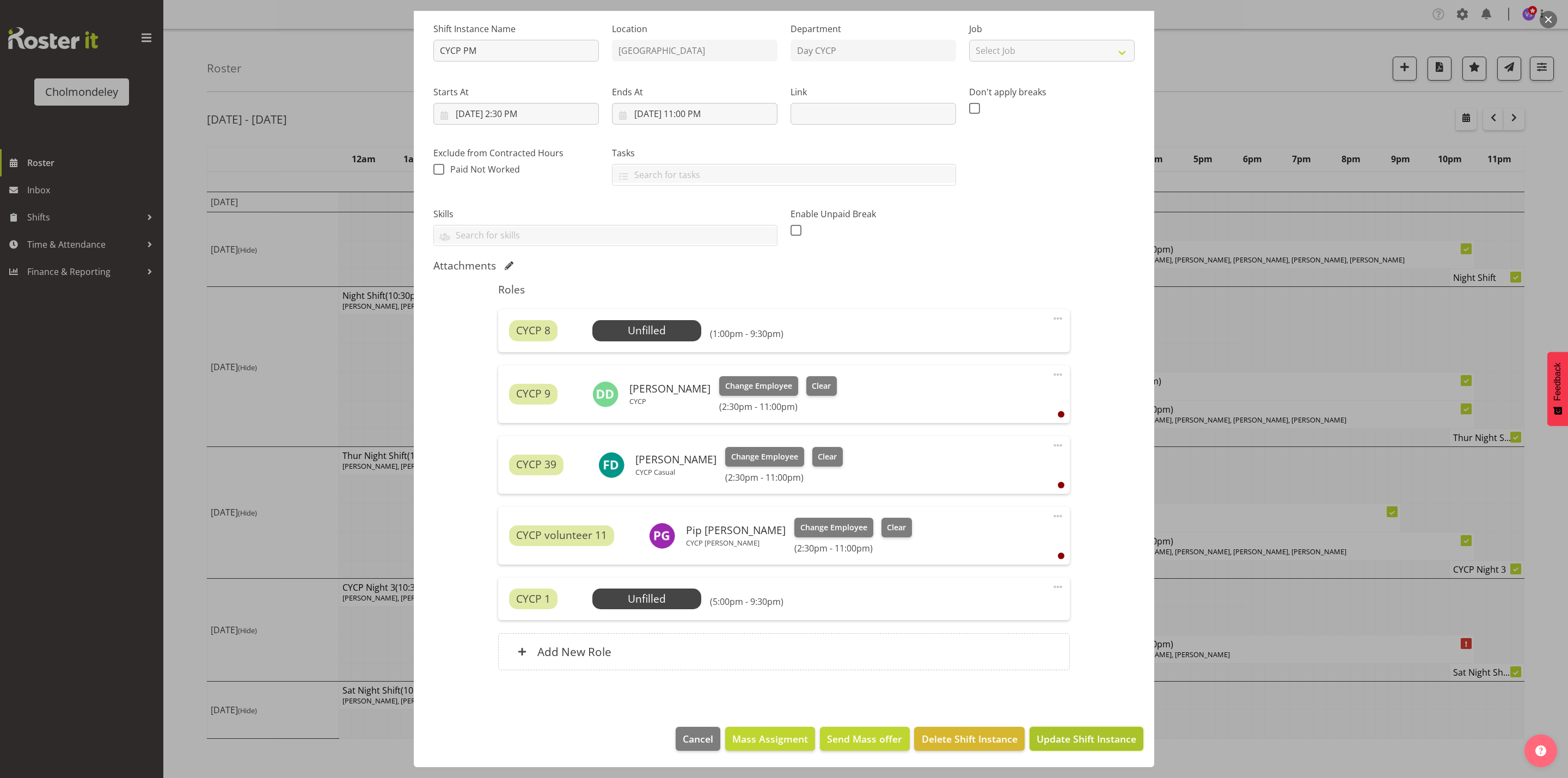
click at [1096, 739] on span "Update Shift Instance" at bounding box center [1087, 738] width 100 height 14
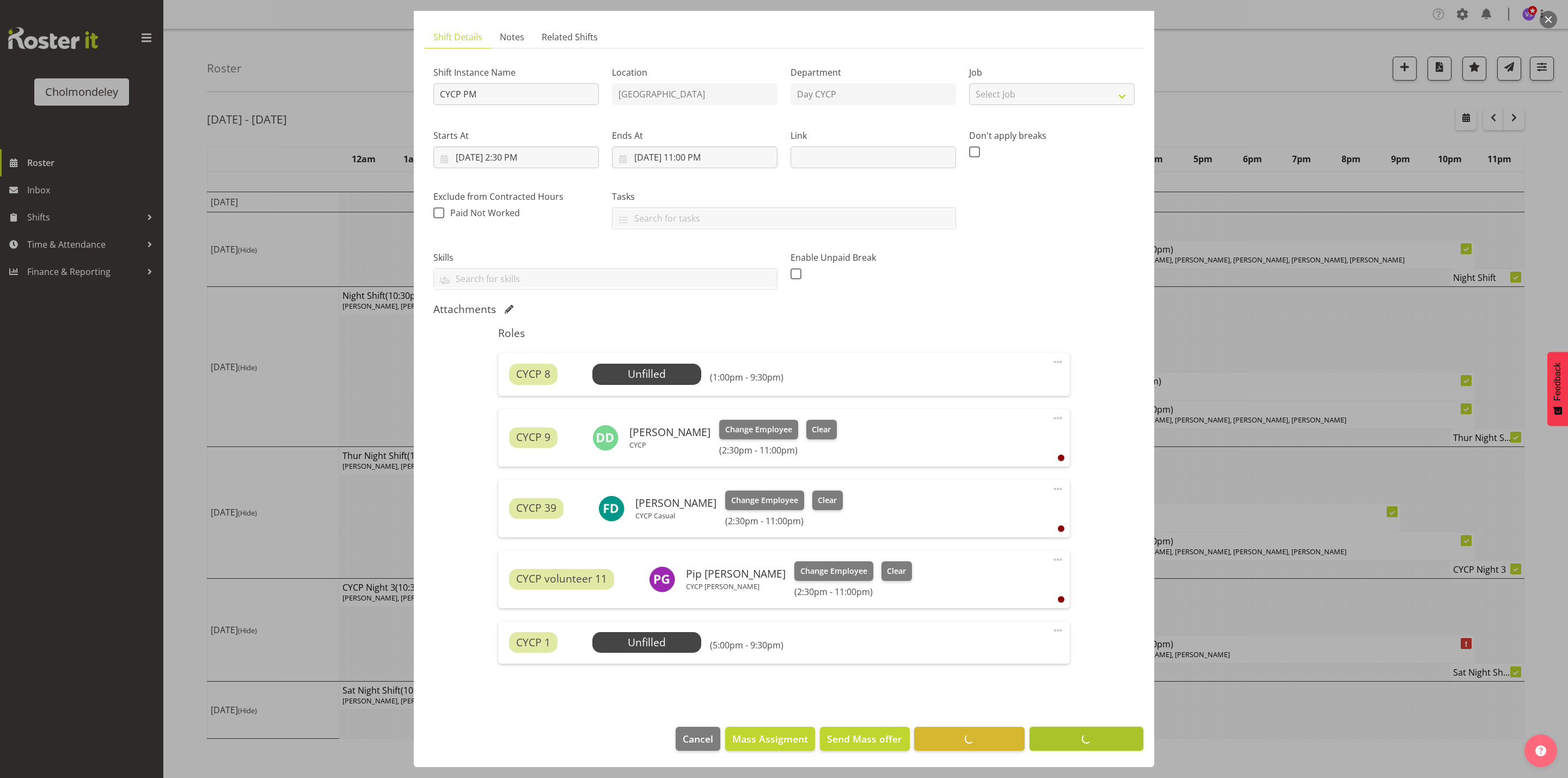
scroll to position [63, 0]
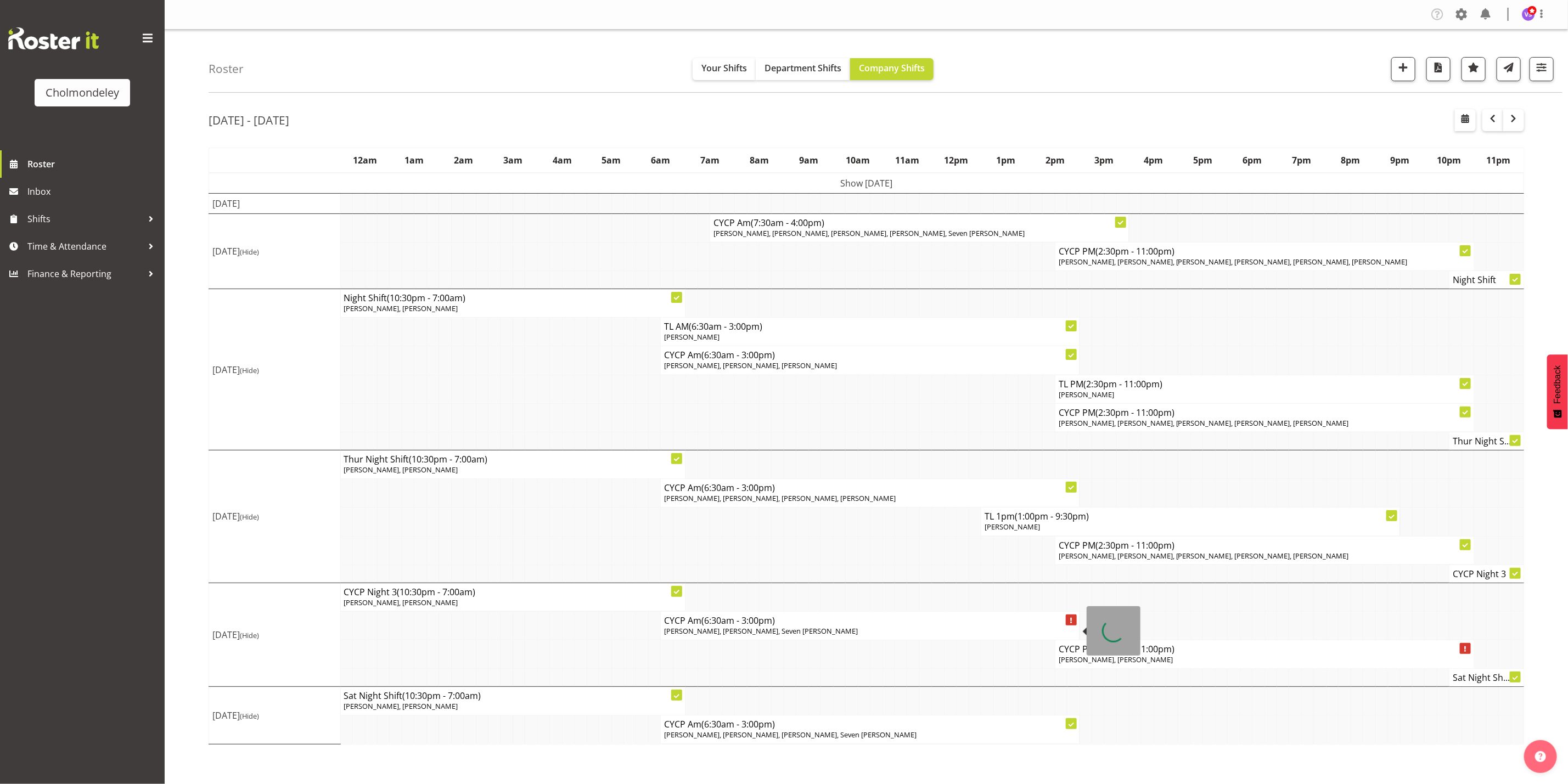
click at [828, 636] on span "[PERSON_NAME], [PERSON_NAME], Seven [PERSON_NAME]" at bounding box center [761, 631] width 194 height 10
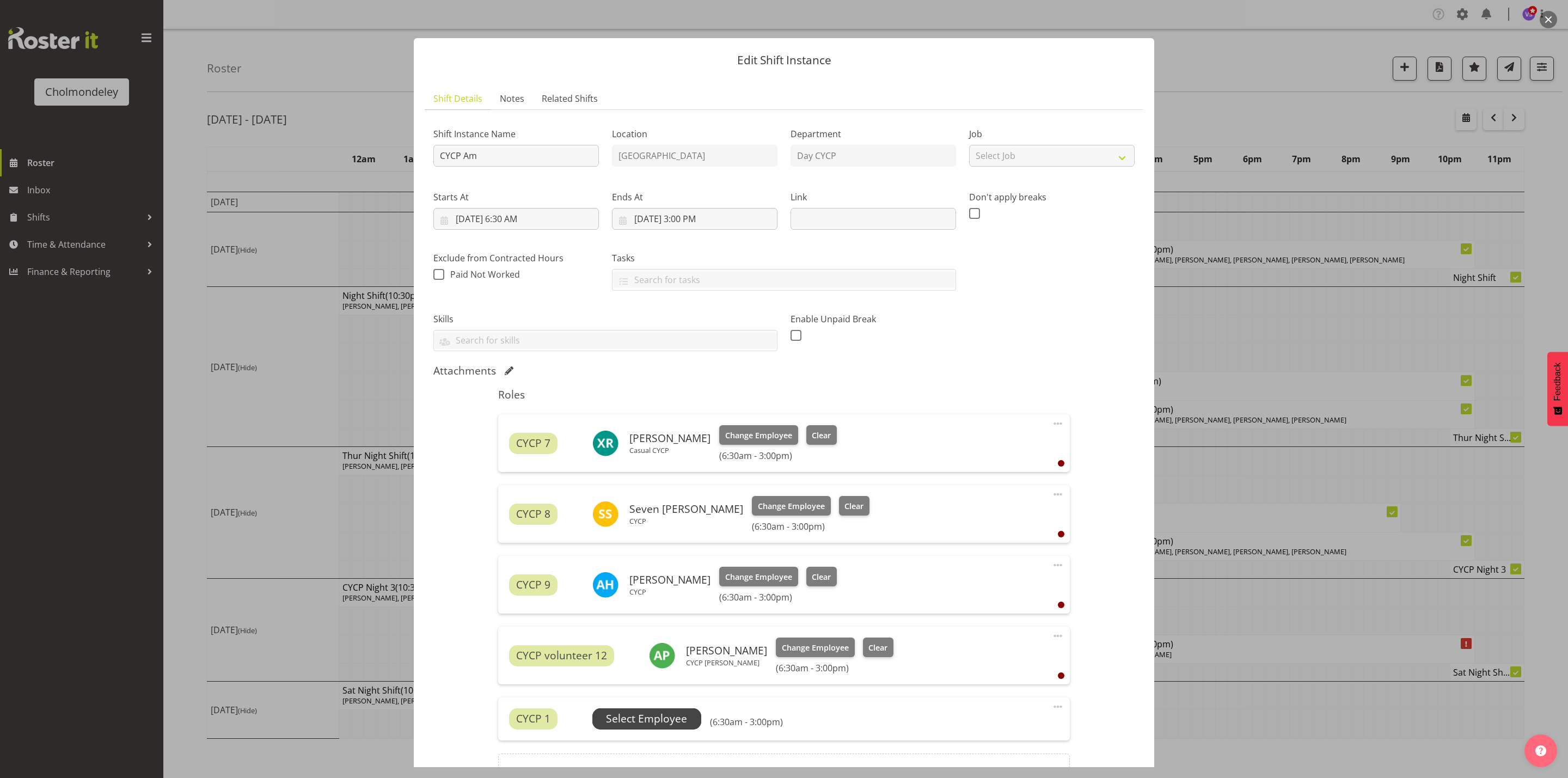
click at [670, 722] on span "Select Employee" at bounding box center [646, 719] width 81 height 16
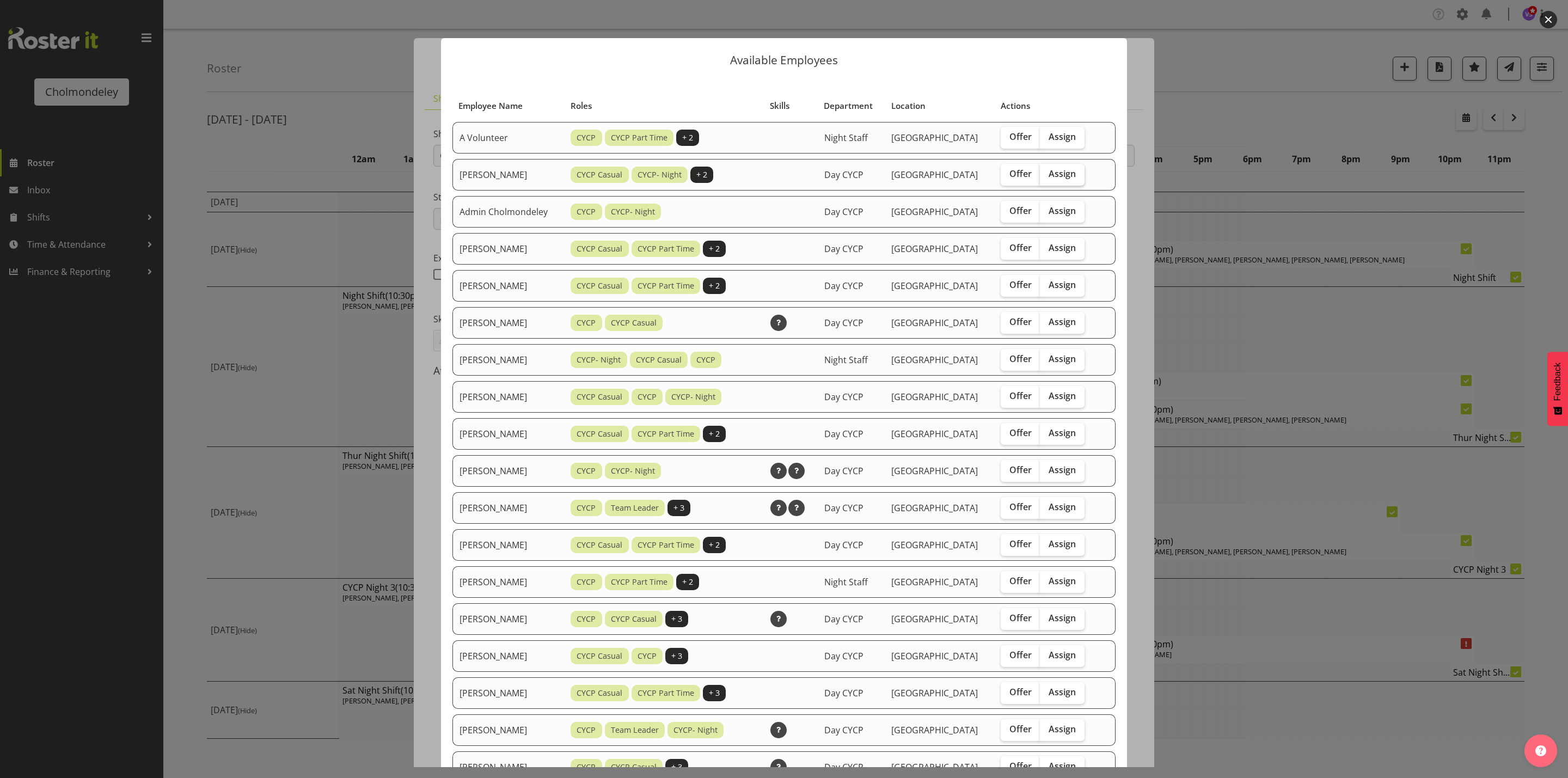
click at [1070, 175] on span "Assign" at bounding box center [1062, 173] width 27 height 11
click at [1047, 175] on input "Assign" at bounding box center [1043, 174] width 7 height 7
checkbox input "true"
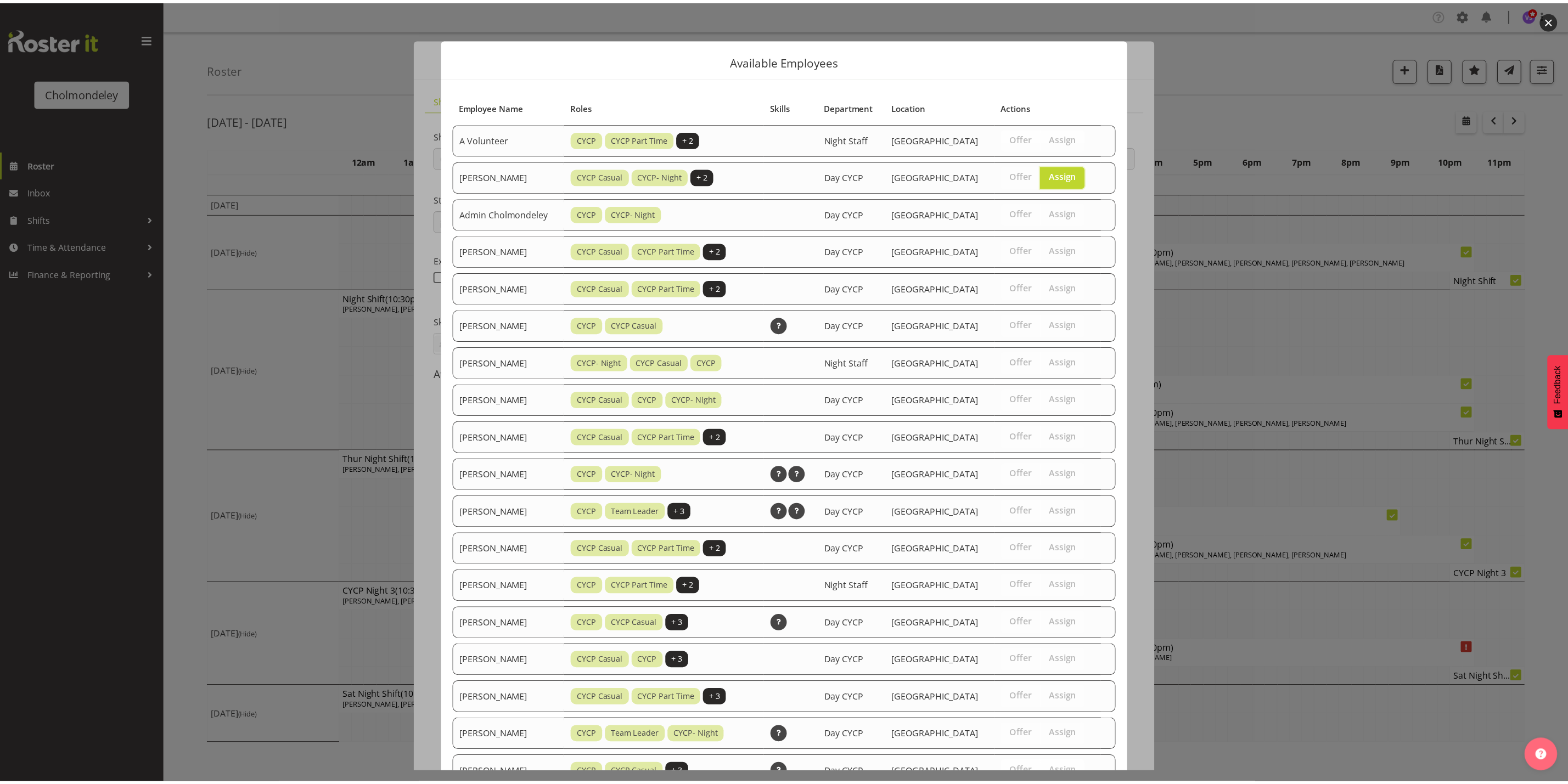
scroll to position [381, 0]
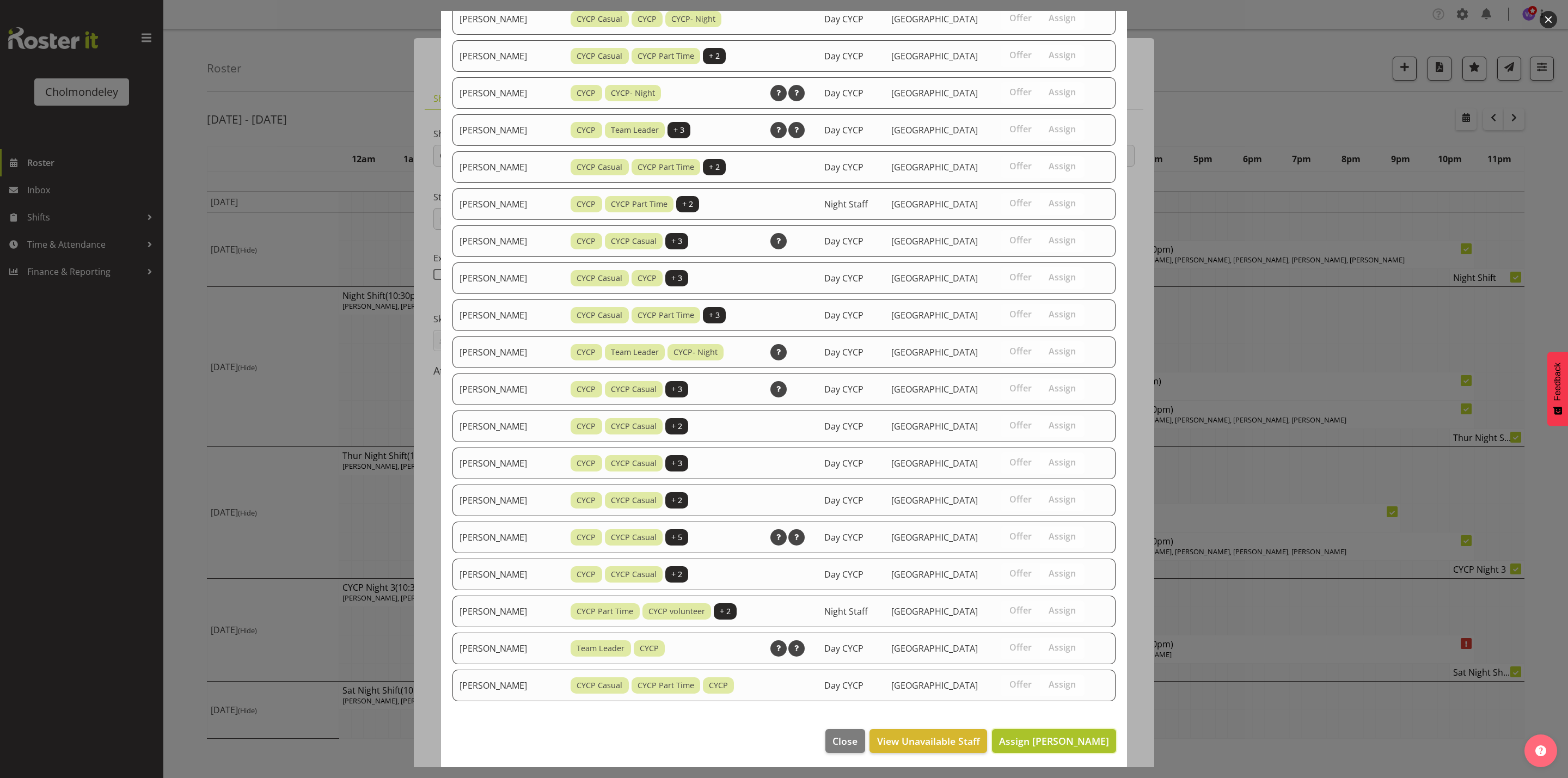
click at [1063, 744] on span "Assign [PERSON_NAME]" at bounding box center [1054, 741] width 110 height 13
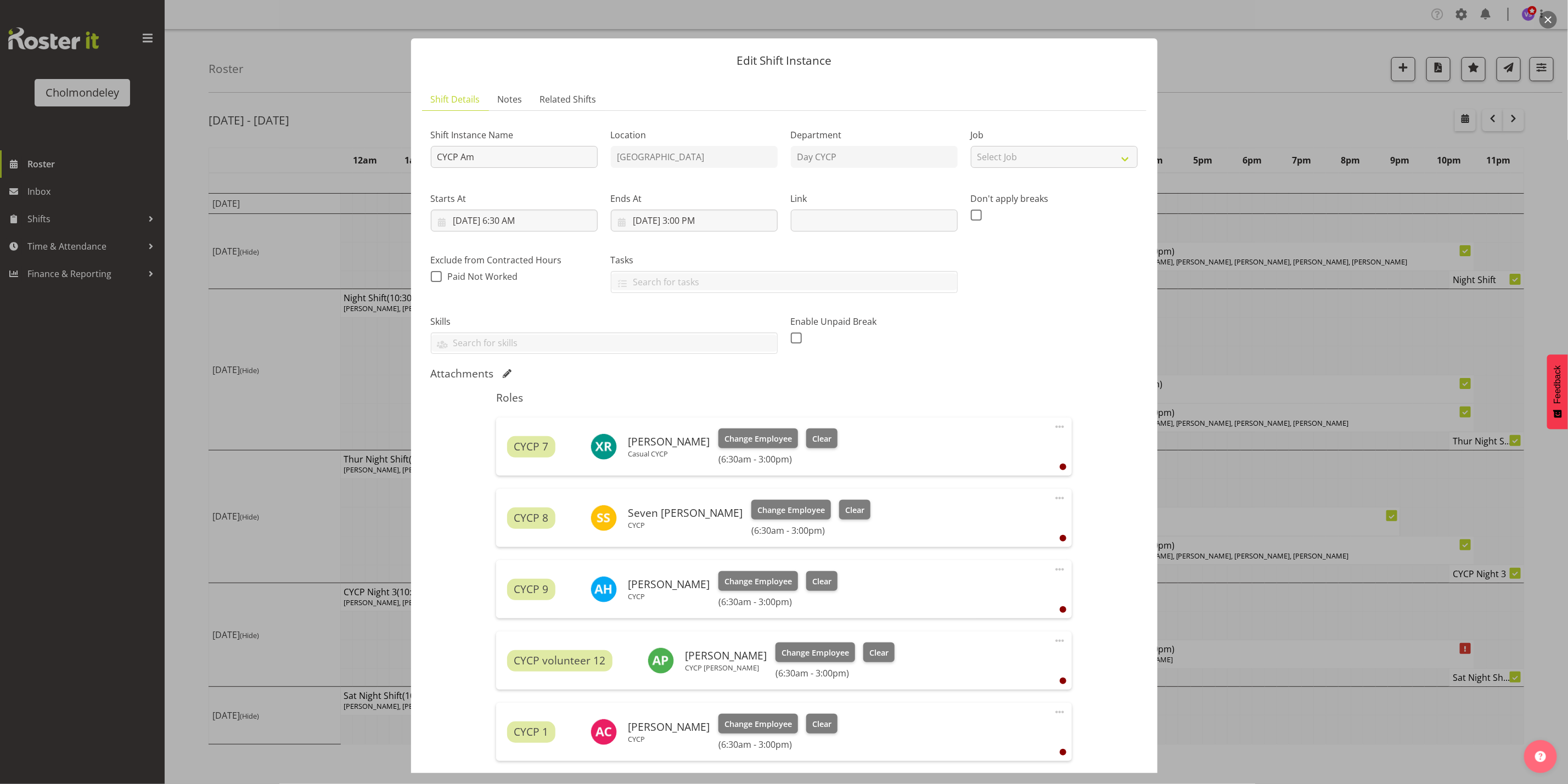
scroll to position [137, 0]
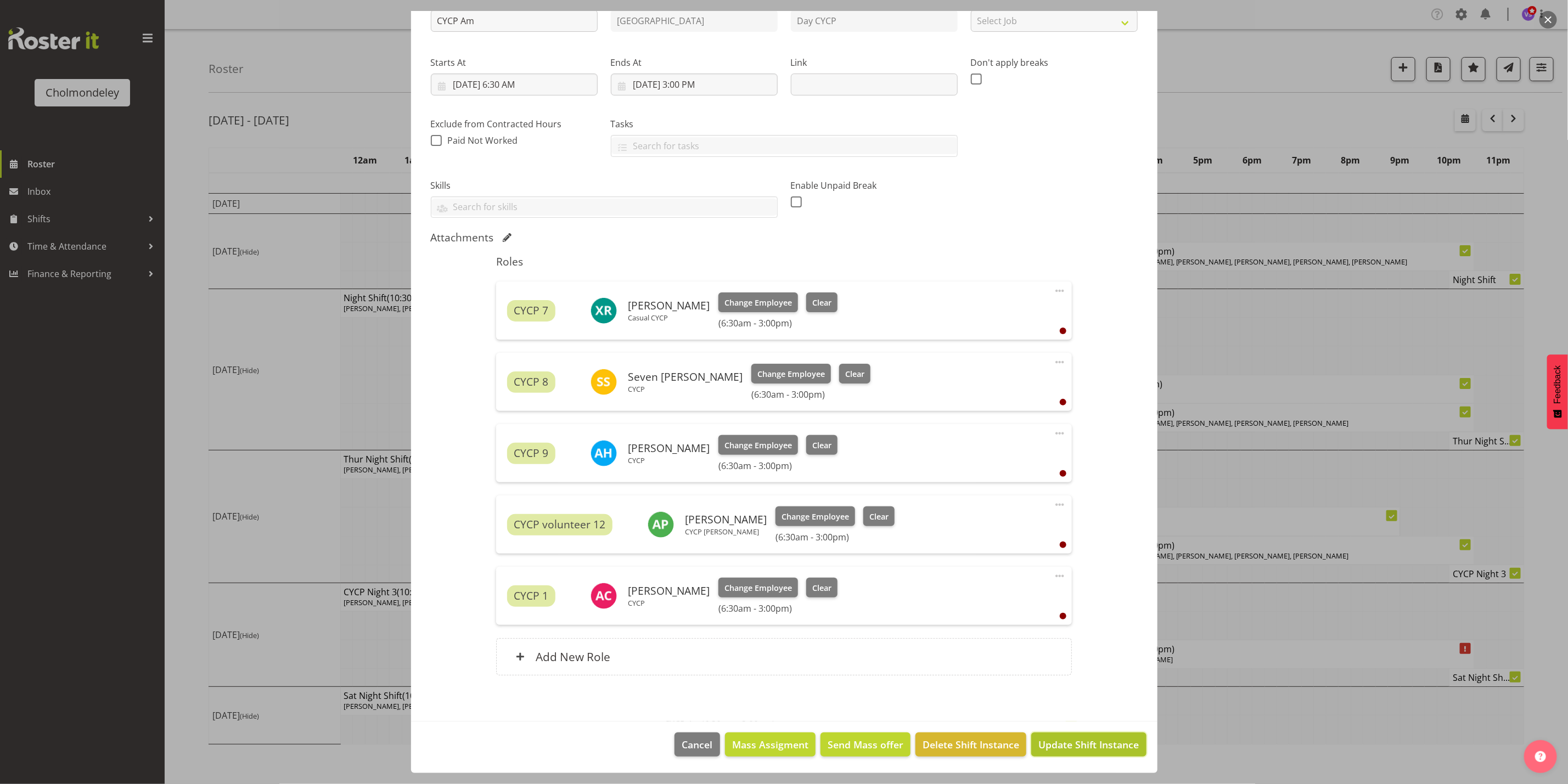
click at [1097, 745] on span "Update Shift Instance" at bounding box center [1089, 744] width 101 height 14
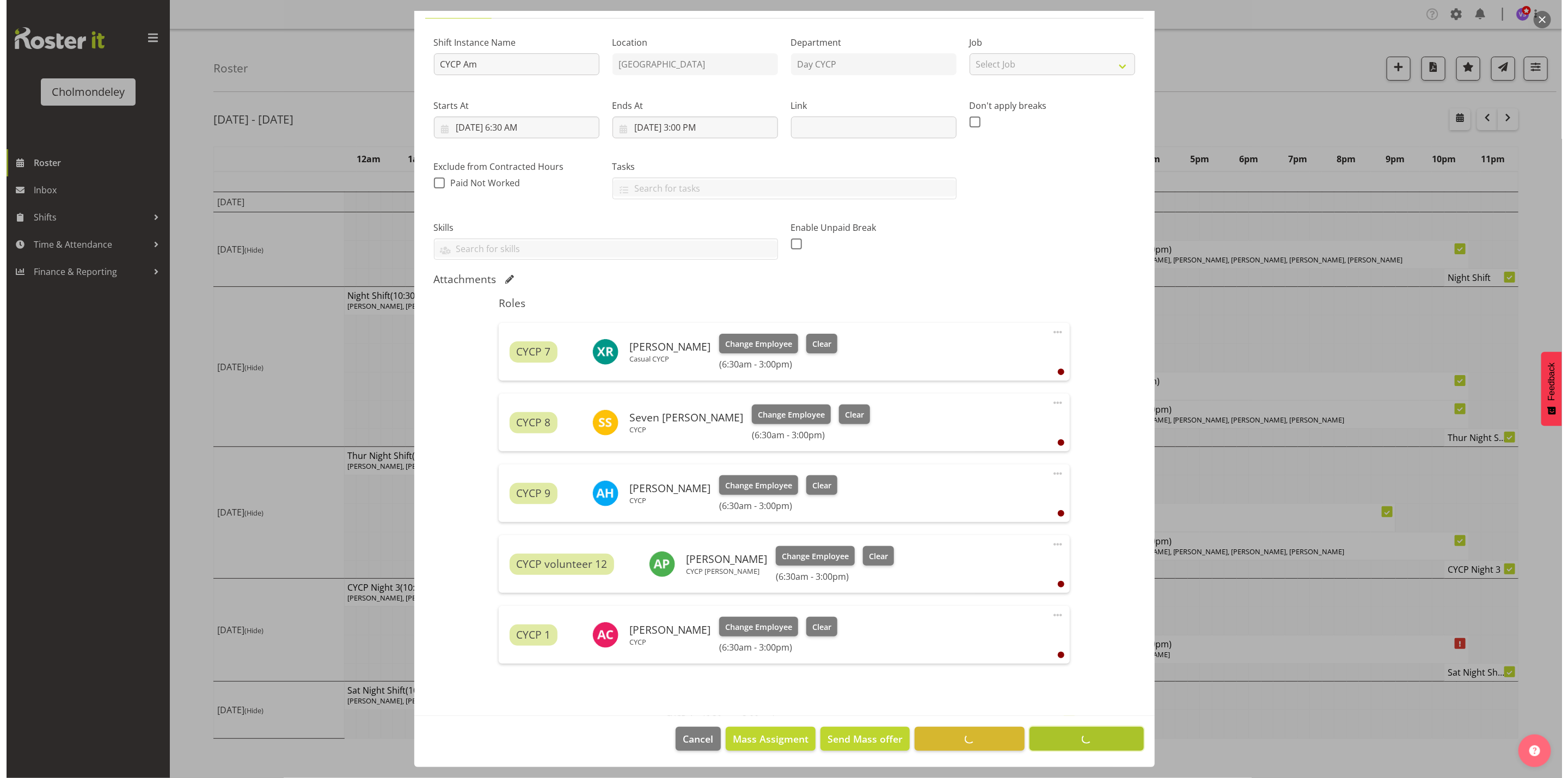
scroll to position [93, 0]
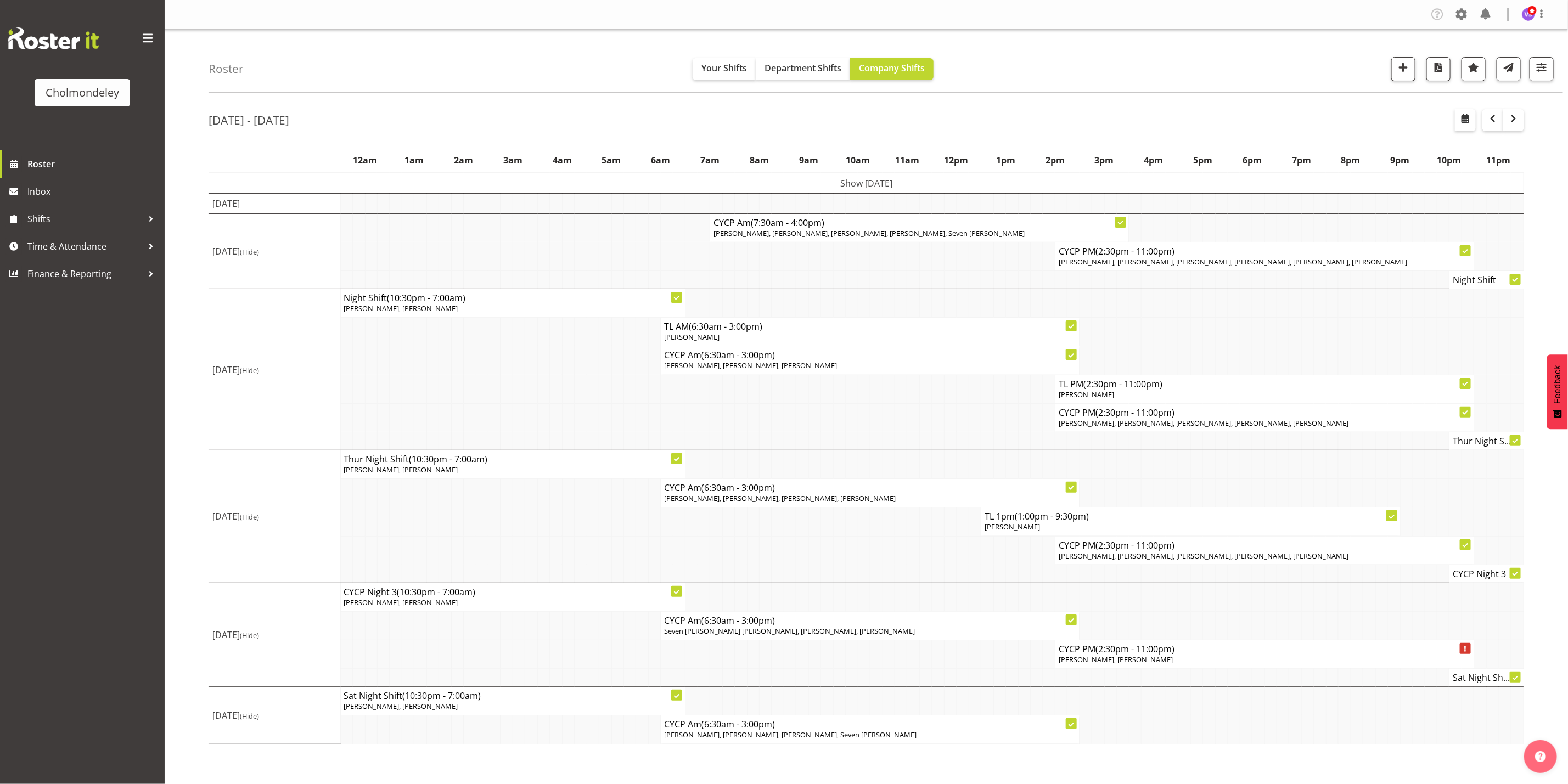
click at [1148, 662] on span "[PERSON_NAME], [PERSON_NAME]" at bounding box center [1116, 659] width 114 height 10
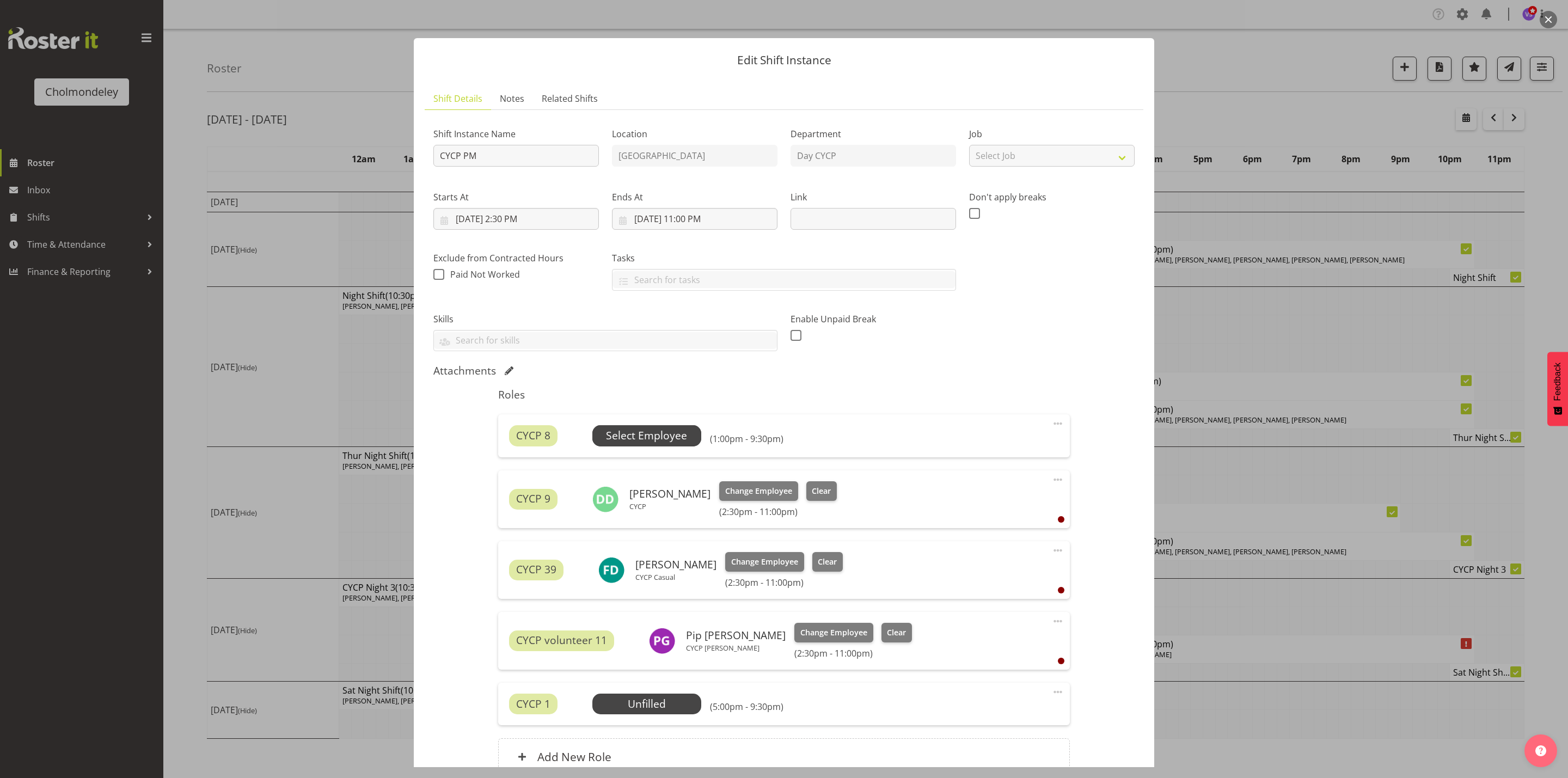
click at [680, 441] on span "Select Employee" at bounding box center [646, 436] width 81 height 16
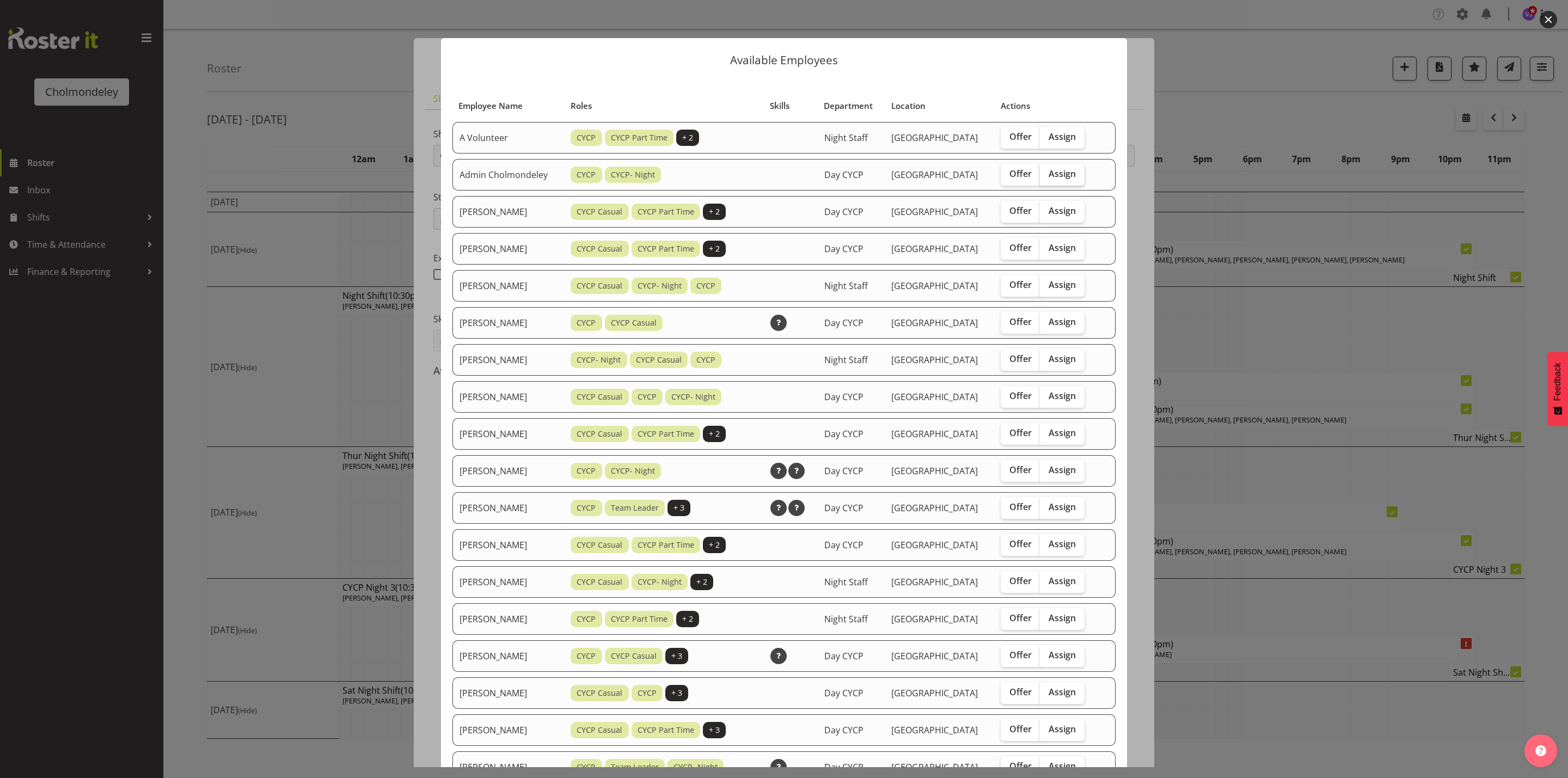
click at [1069, 172] on span "Assign" at bounding box center [1062, 173] width 27 height 11
click at [1047, 172] on input "Assign" at bounding box center [1043, 174] width 7 height 7
checkbox input "true"
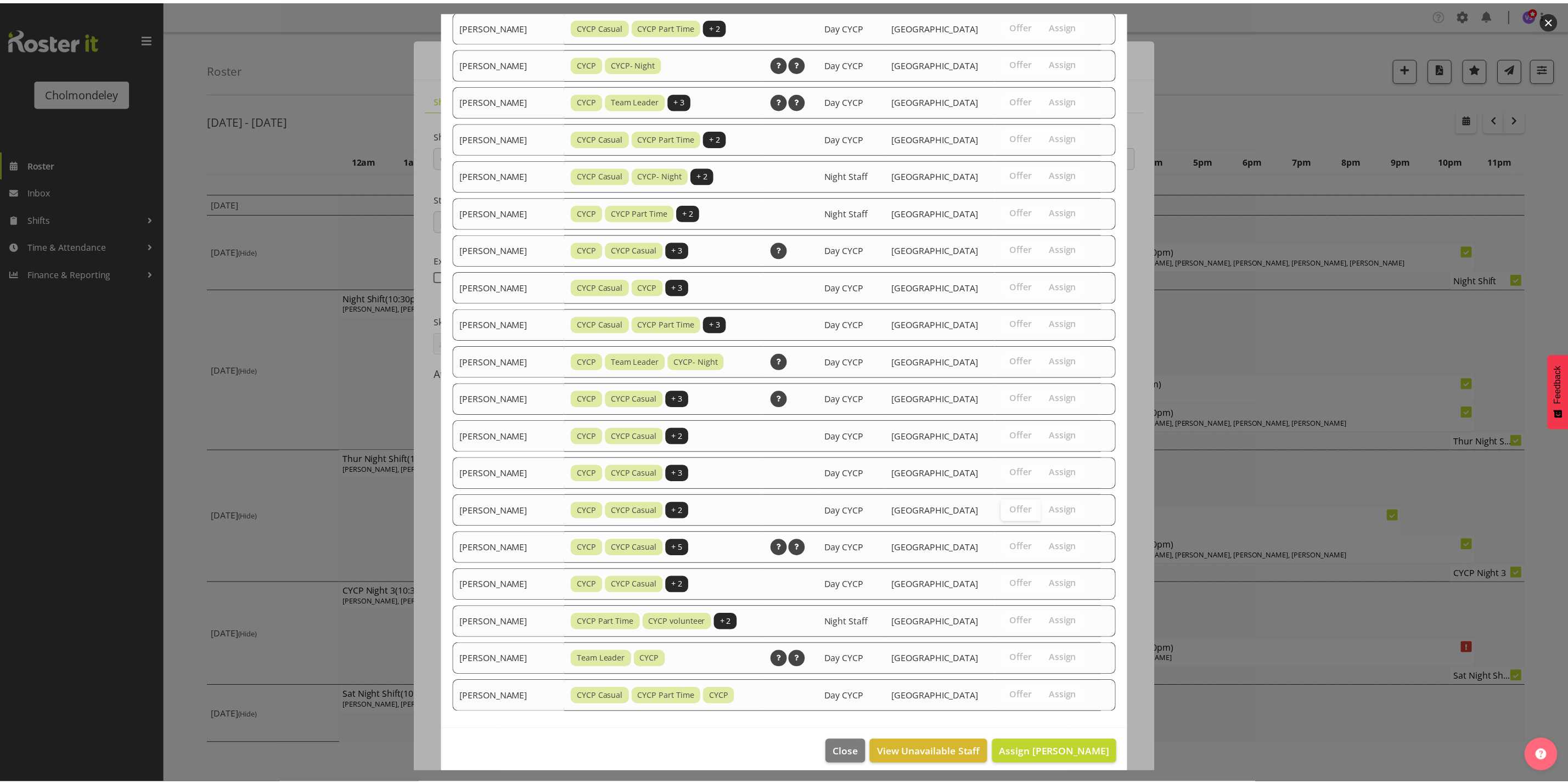
scroll to position [418, 0]
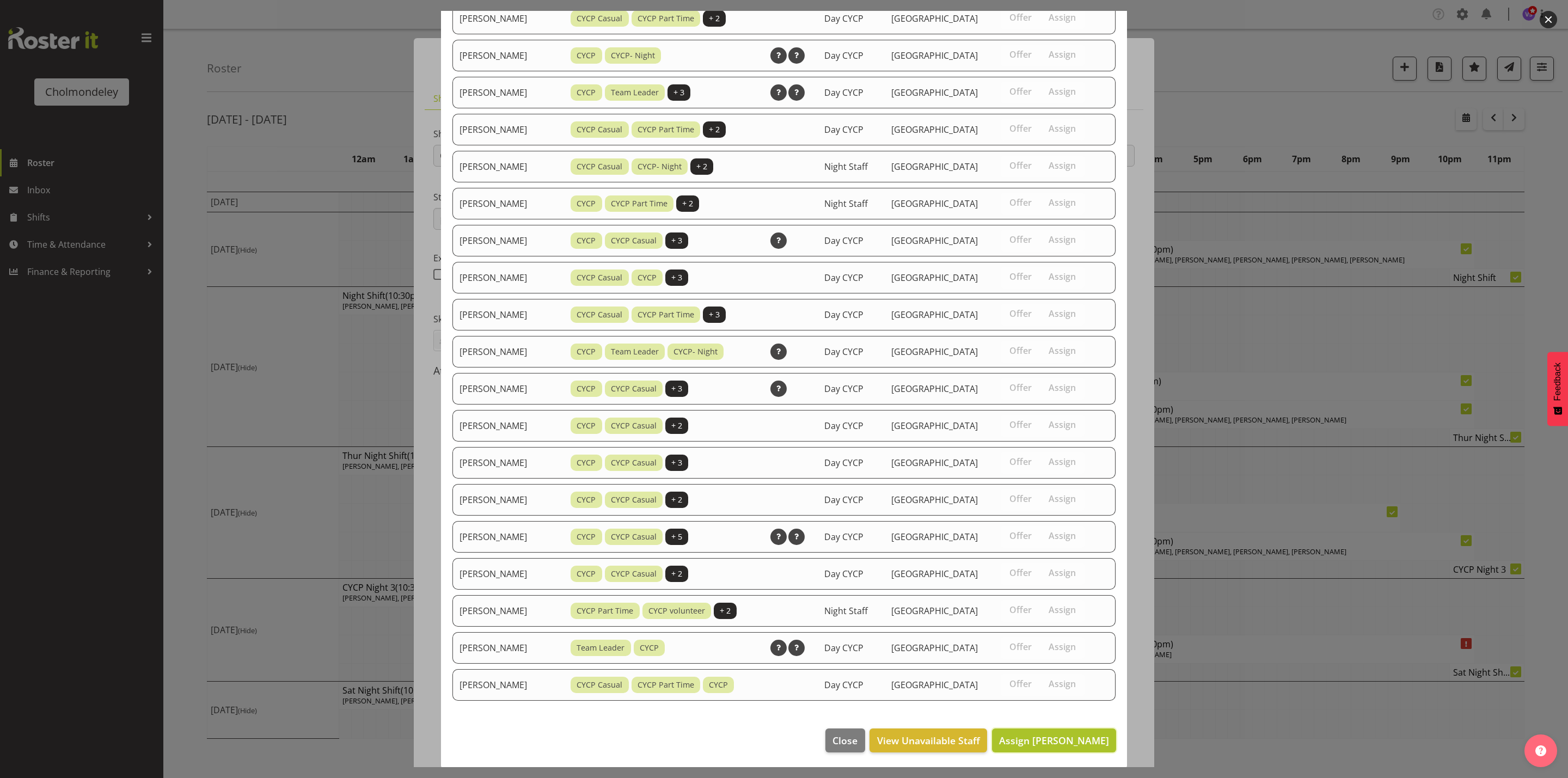
click at [1060, 743] on span "Assign [PERSON_NAME]" at bounding box center [1054, 740] width 110 height 13
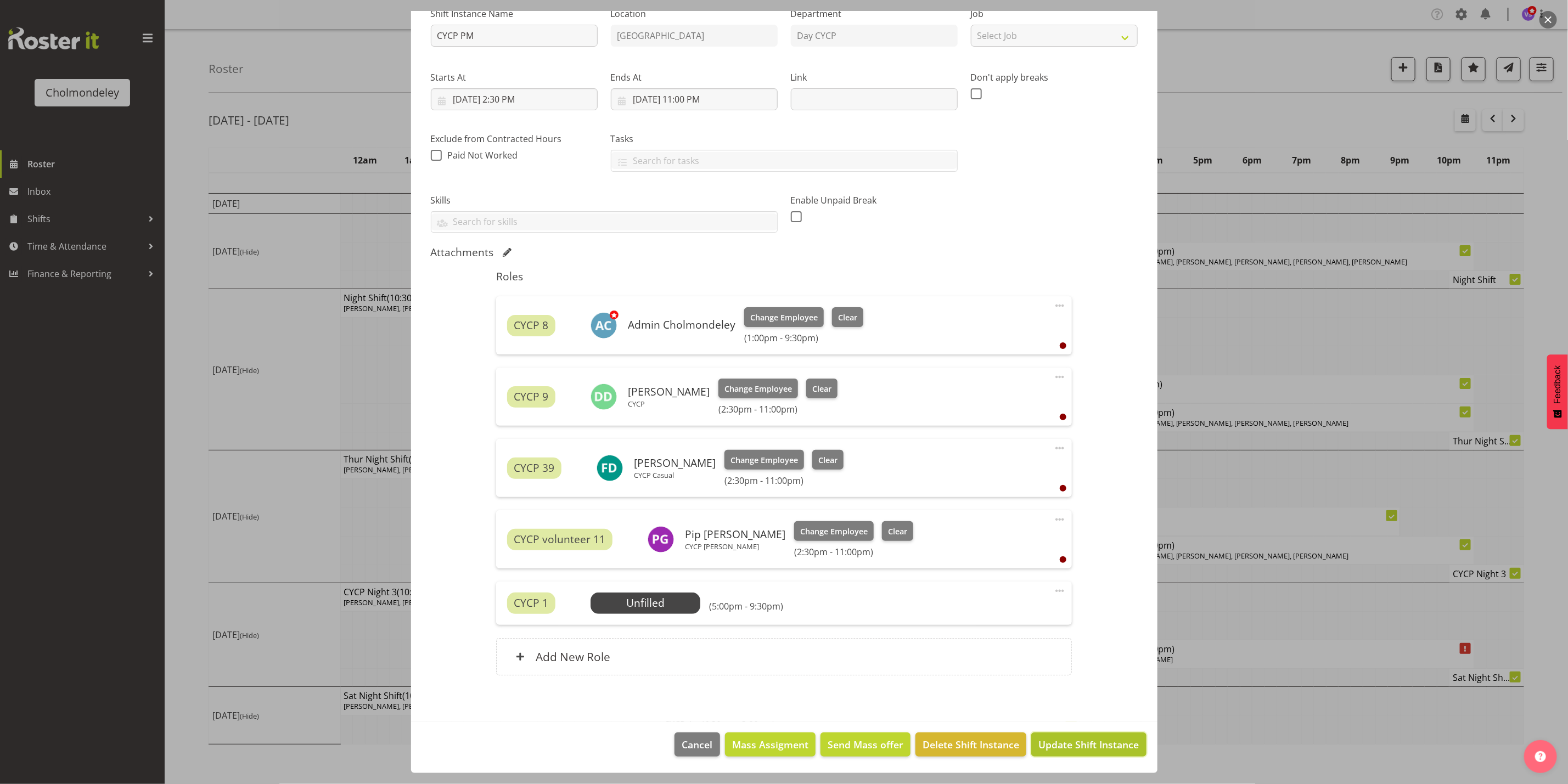
click at [1081, 748] on span "Update Shift Instance" at bounding box center [1089, 744] width 101 height 14
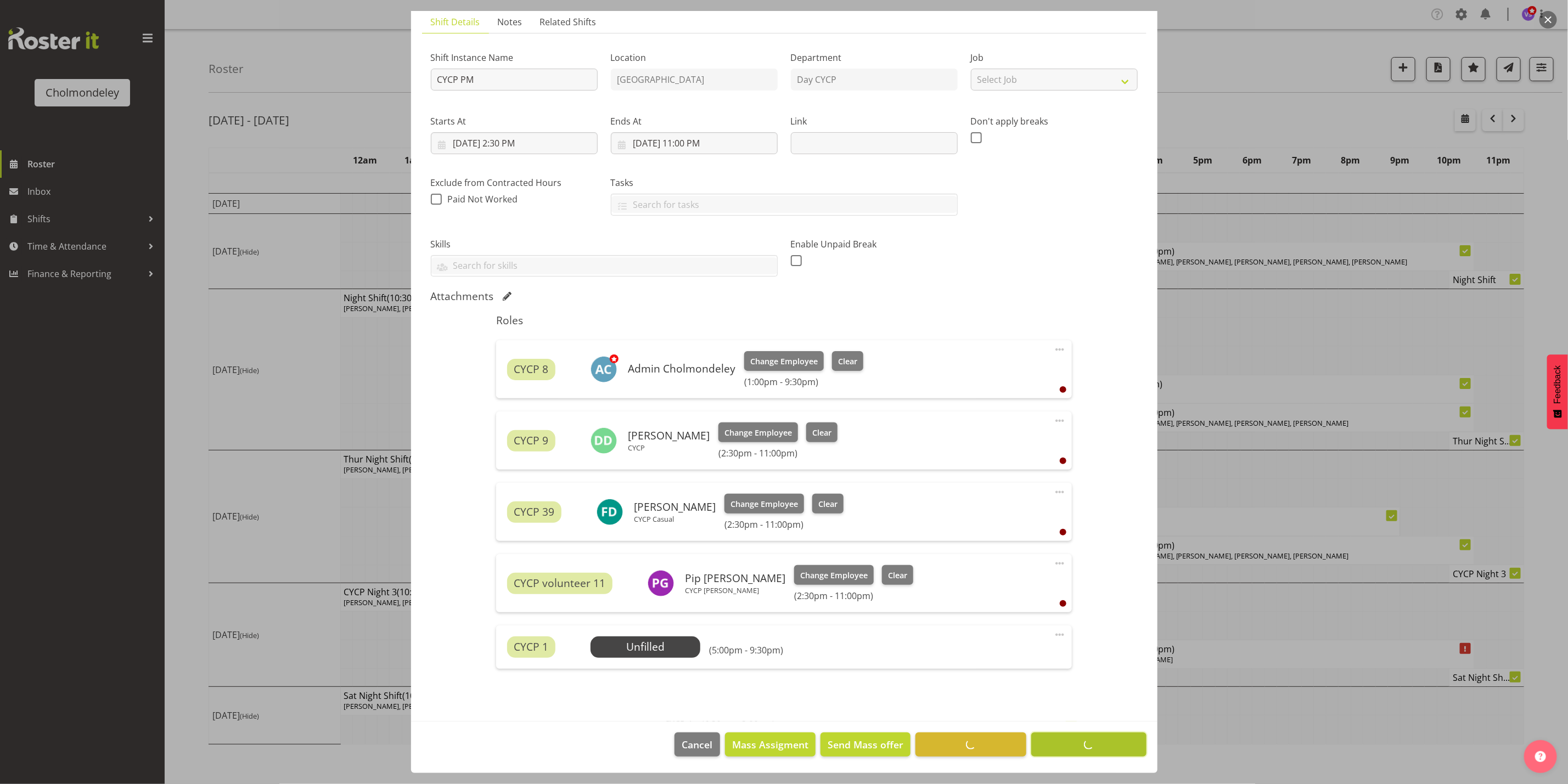
scroll to position [79, 0]
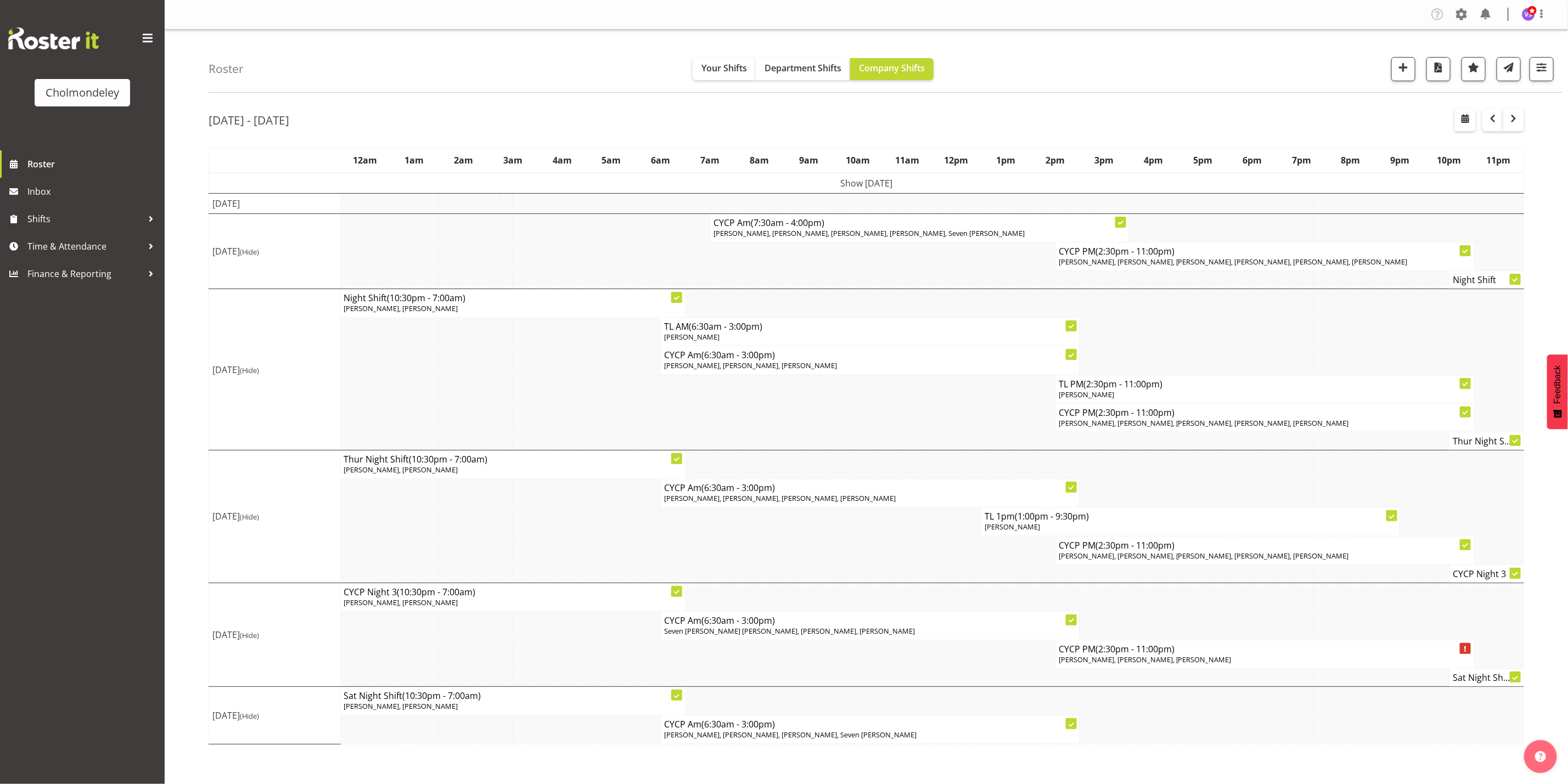
click at [581, 53] on div "Roster Your Shifts Department Shifts Company Shifts All Locations [GEOGRAPHIC_D…" at bounding box center [886, 61] width 1354 height 63
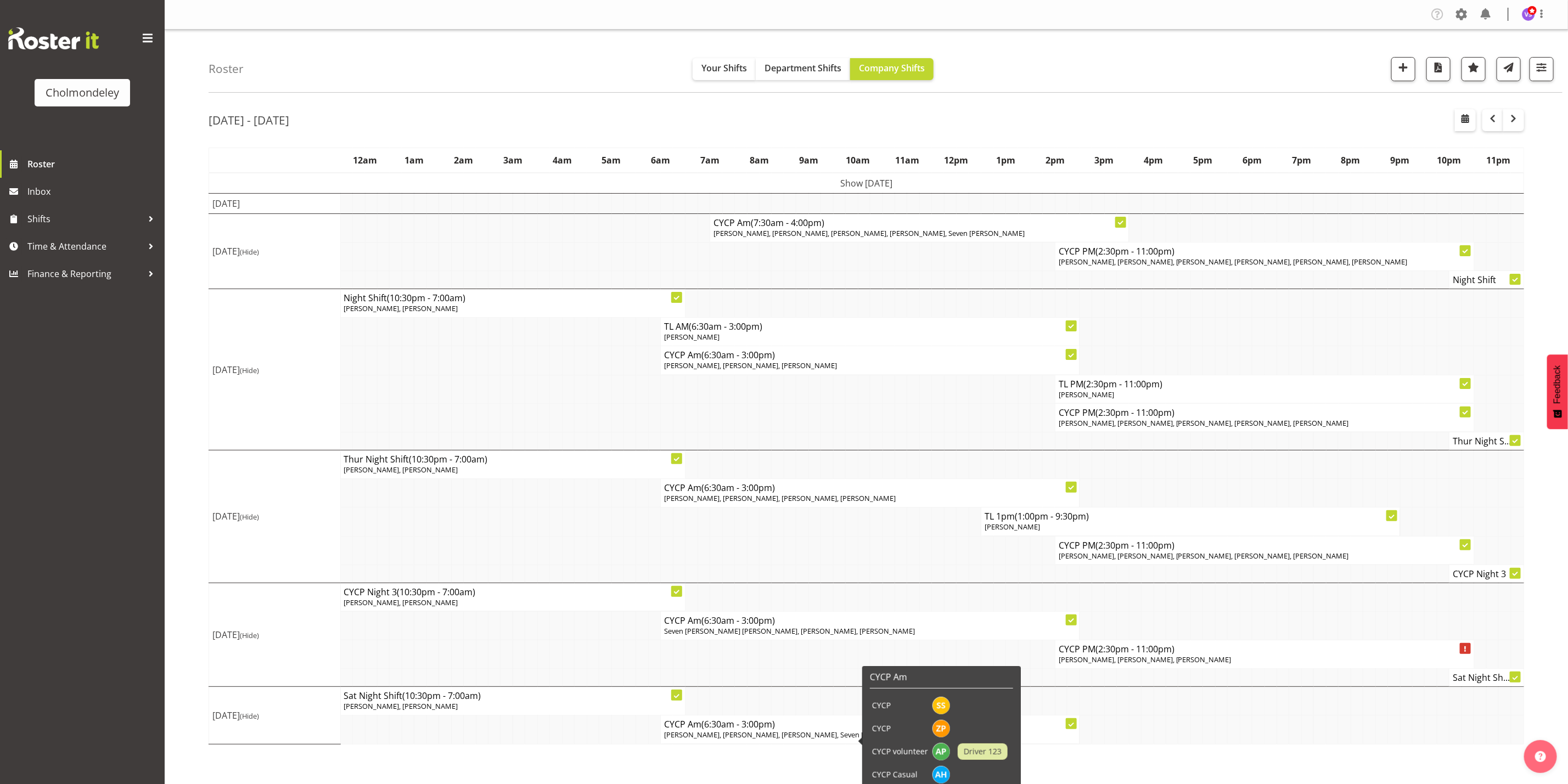
click at [770, 731] on span "(6:30am - 3:00pm)" at bounding box center [738, 724] width 74 height 12
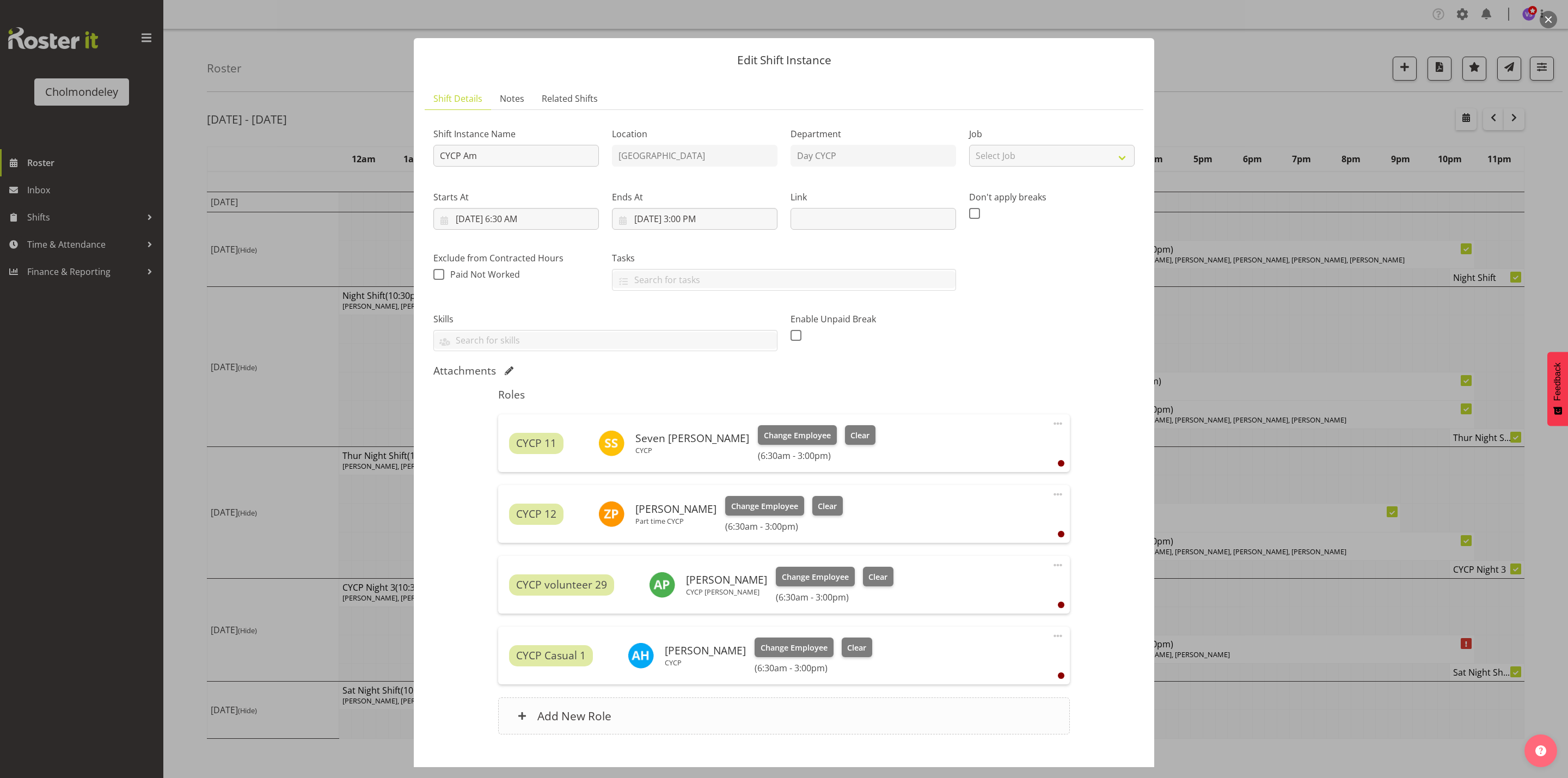
click at [534, 714] on div "Add New Role" at bounding box center [783, 716] width 571 height 37
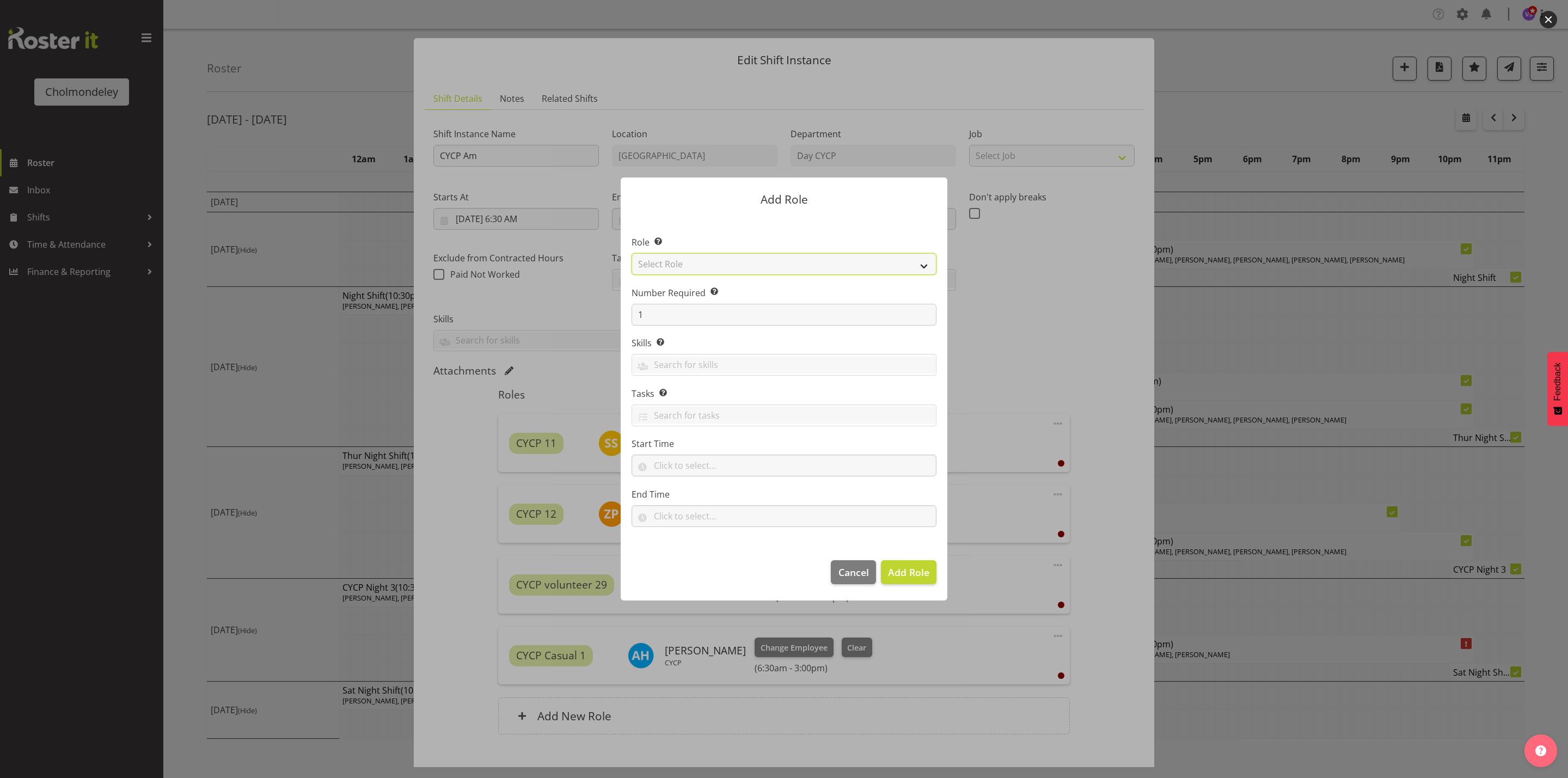
click at [920, 270] on select "Select Role Awhi Team CYCP CYCP Casual CYCP Part Time CYCP volunteer CYCP- Nigh…" at bounding box center [784, 264] width 305 height 22
select select "206"
click at [632, 253] on select "Select Role Awhi Team CYCP CYCP Casual CYCP Part Time CYCP volunteer CYCP- Nigh…" at bounding box center [784, 264] width 305 height 22
click at [915, 572] on span "Add Role" at bounding box center [909, 572] width 41 height 13
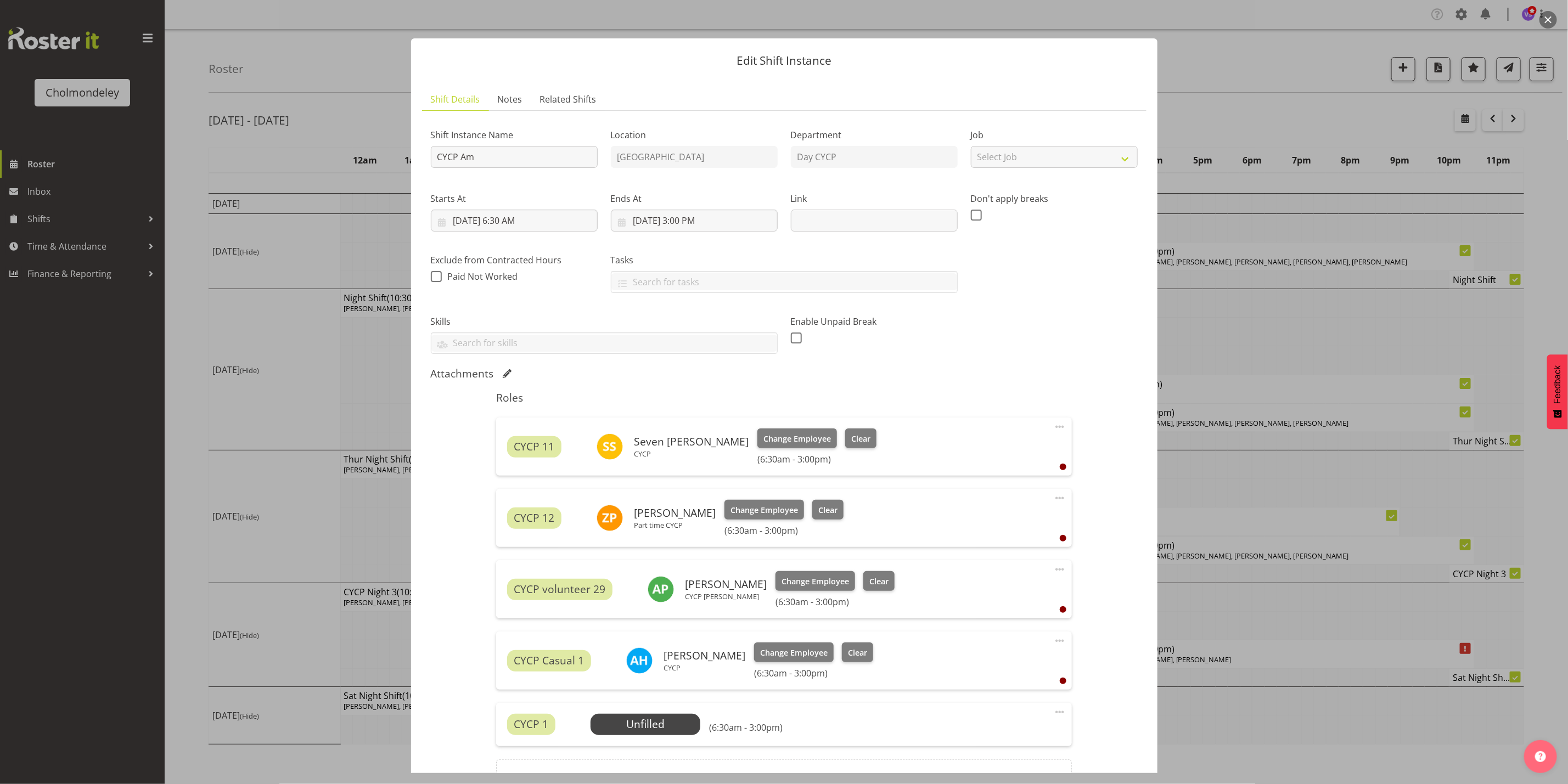
scroll to position [122, 0]
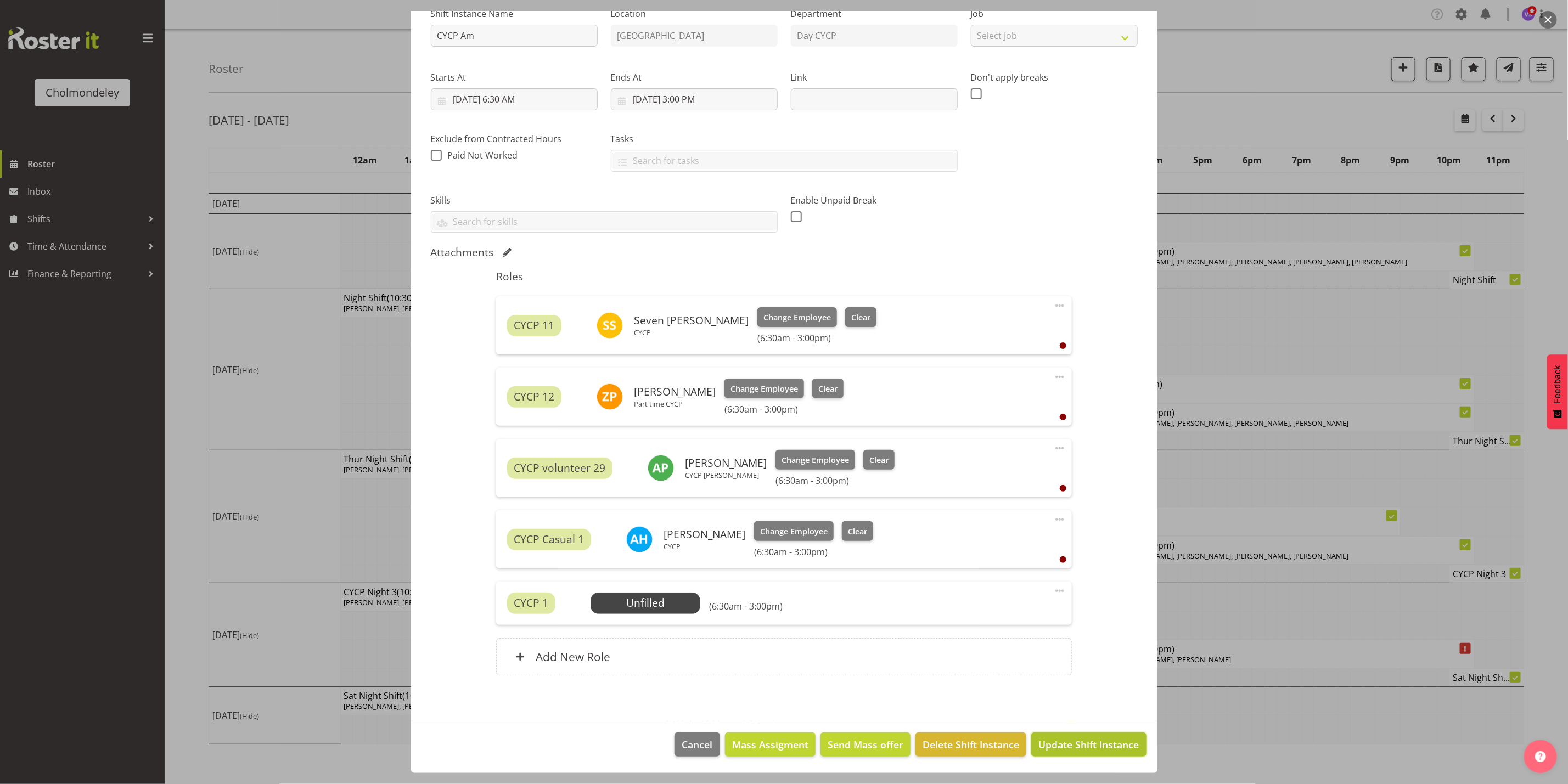
click at [1052, 743] on span "Update Shift Instance" at bounding box center [1089, 744] width 101 height 14
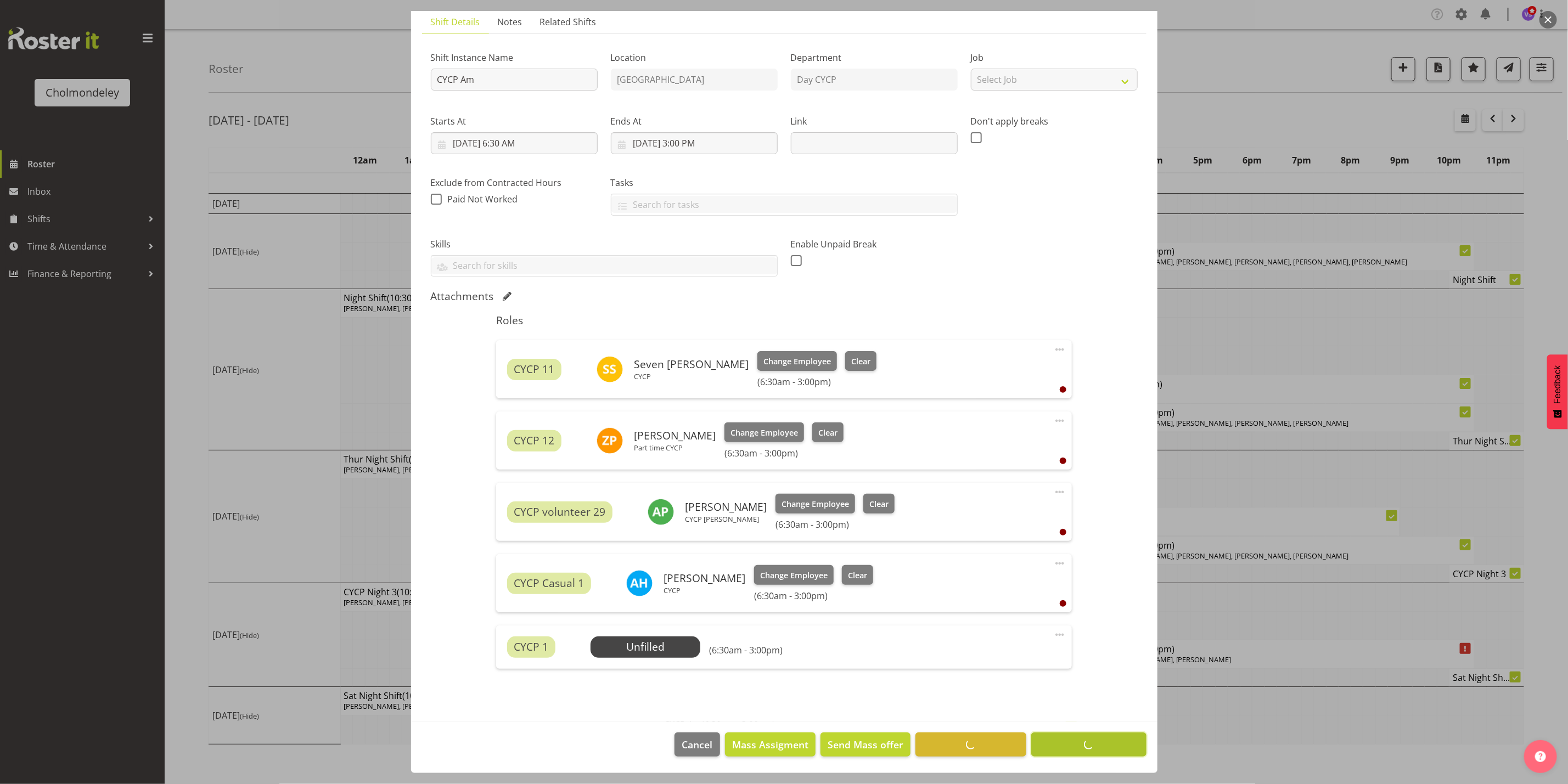
scroll to position [79, 0]
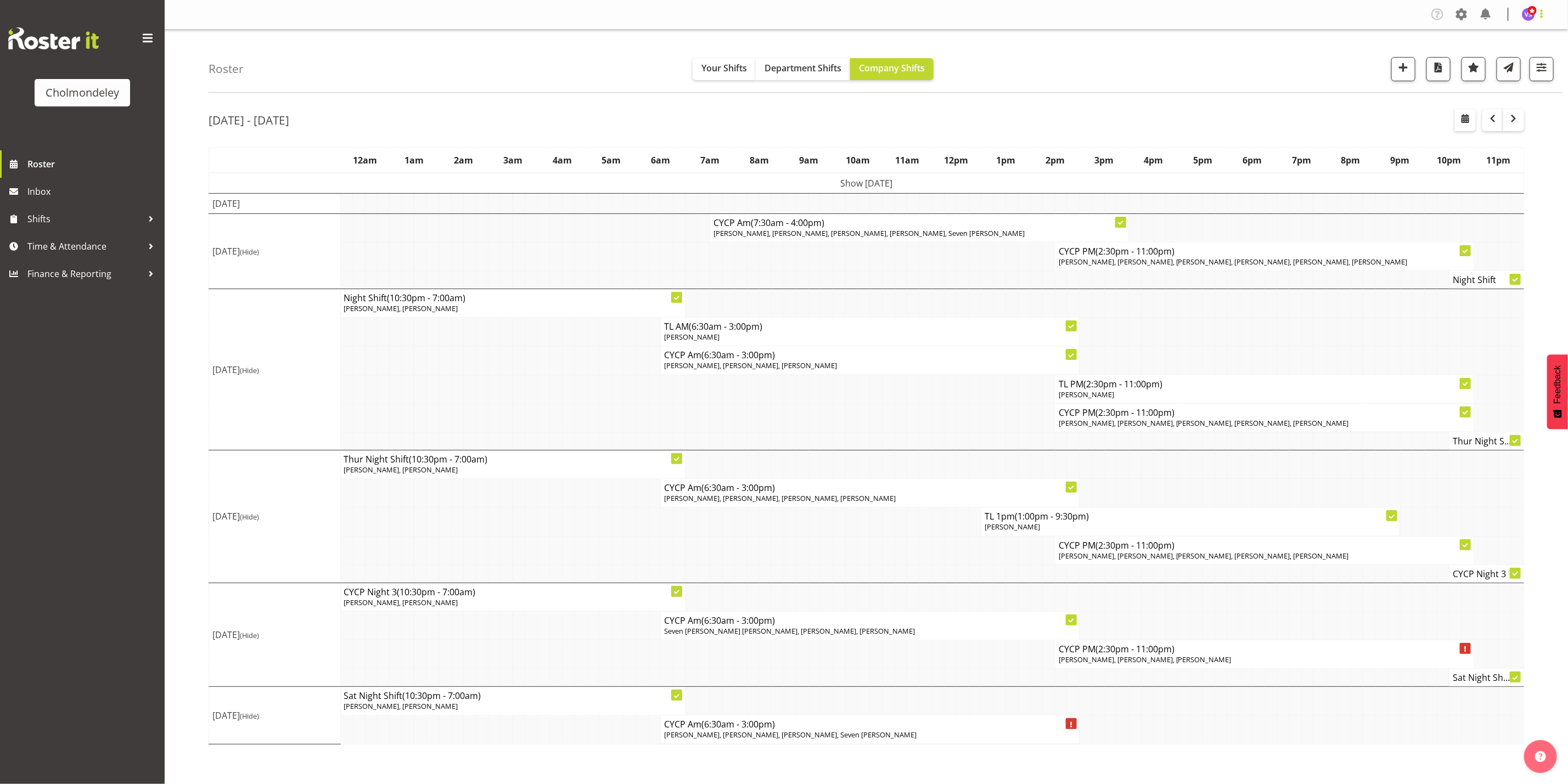
drag, startPoint x: 1205, startPoint y: 746, endPoint x: 1543, endPoint y: 10, distance: 809.9
click at [1543, 10] on span at bounding box center [1542, 13] width 13 height 13
click at [1480, 66] on link "Log Out" at bounding box center [1496, 58] width 106 height 20
